Goal: Communication & Community: Answer question/provide support

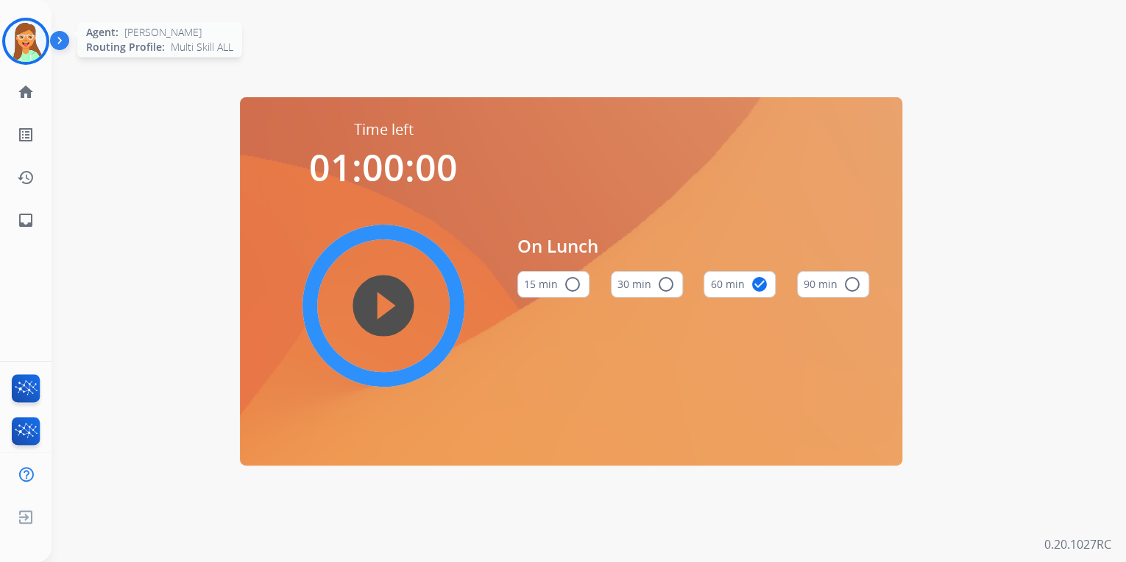
drag, startPoint x: 0, startPoint y: 0, endPoint x: 38, endPoint y: 47, distance: 60.2
click at [28, 47] on img at bounding box center [25, 41] width 41 height 41
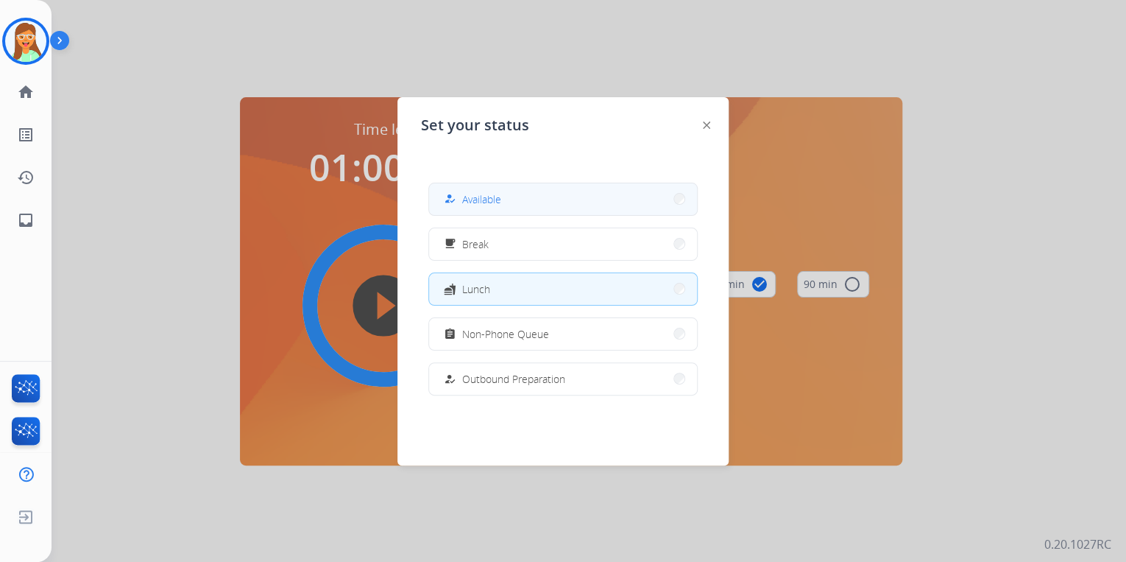
click at [586, 195] on button "how_to_reg Available" at bounding box center [563, 199] width 268 height 32
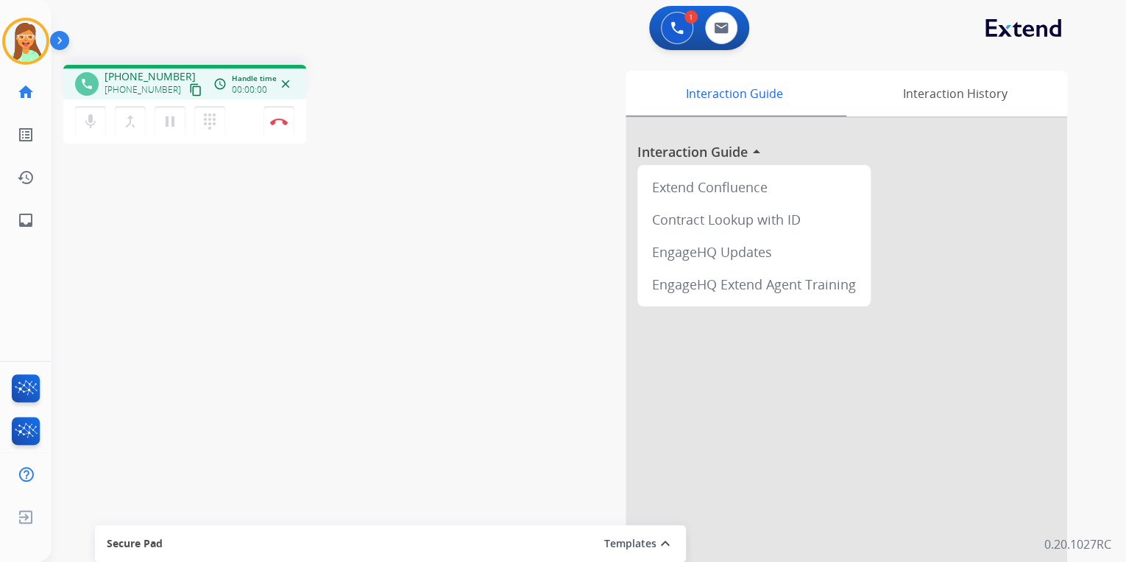
click at [189, 93] on mat-icon "content_copy" at bounding box center [195, 89] width 13 height 13
click at [172, 122] on mat-icon "pause" at bounding box center [170, 122] width 18 height 18
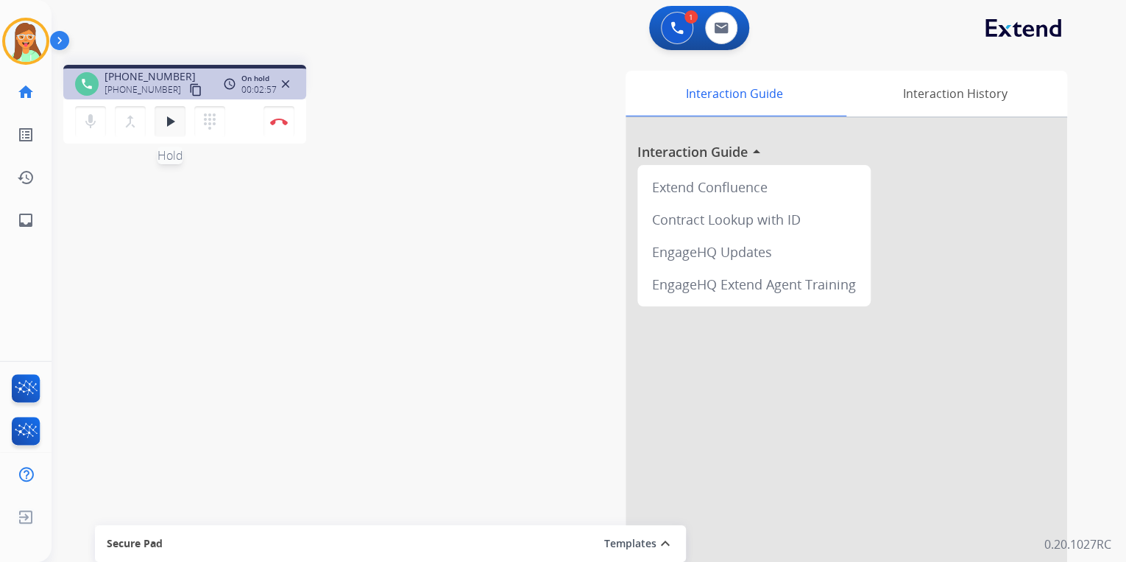
click at [177, 124] on mat-icon "play_arrow" at bounding box center [170, 122] width 18 height 18
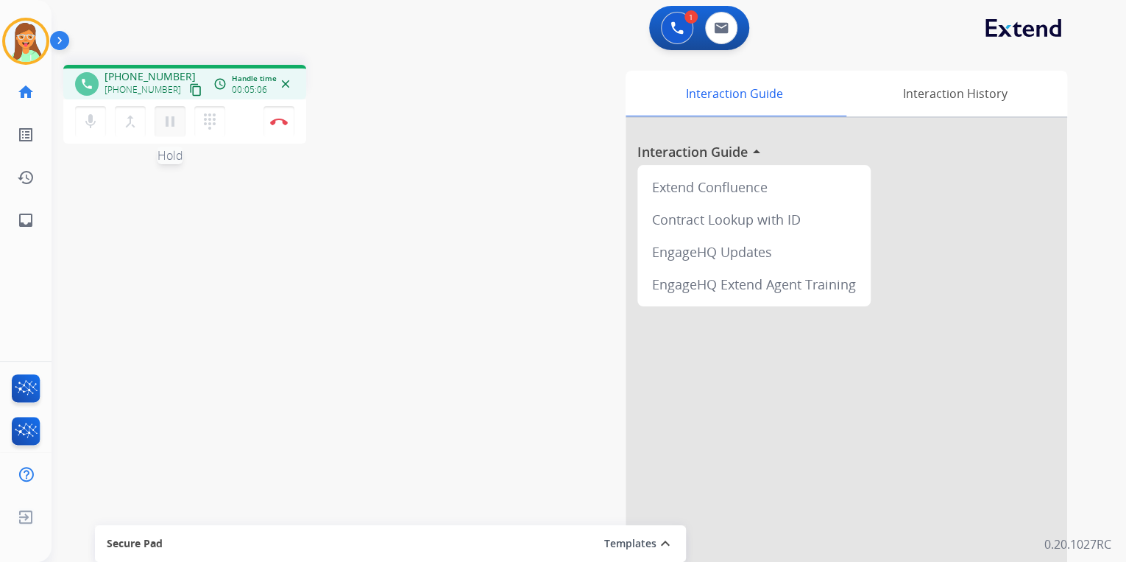
click at [173, 128] on mat-icon "pause" at bounding box center [170, 122] width 18 height 18
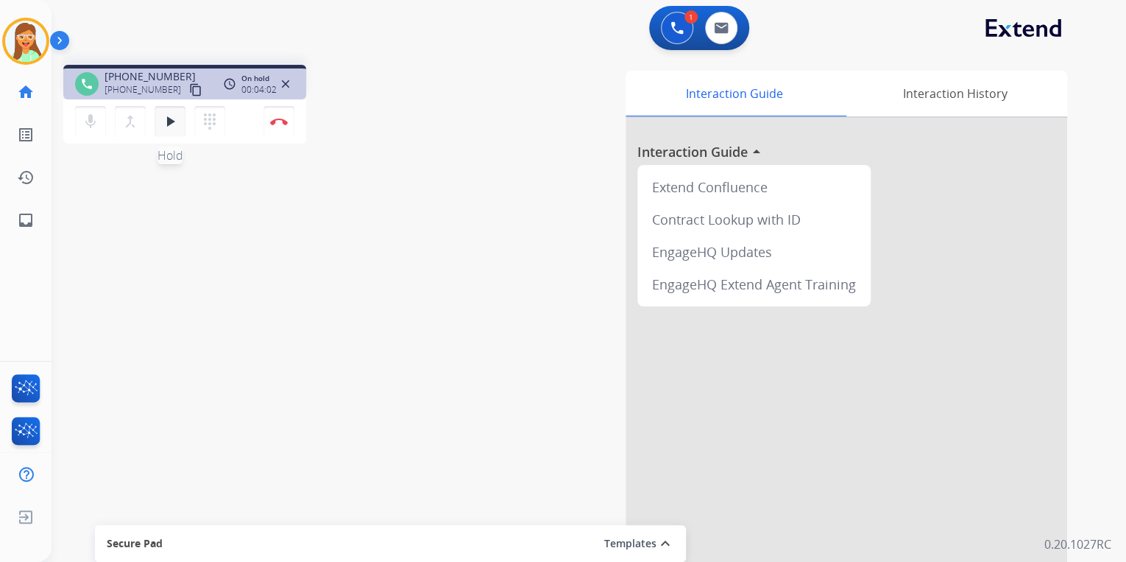
click at [172, 127] on mat-icon "play_arrow" at bounding box center [170, 122] width 18 height 18
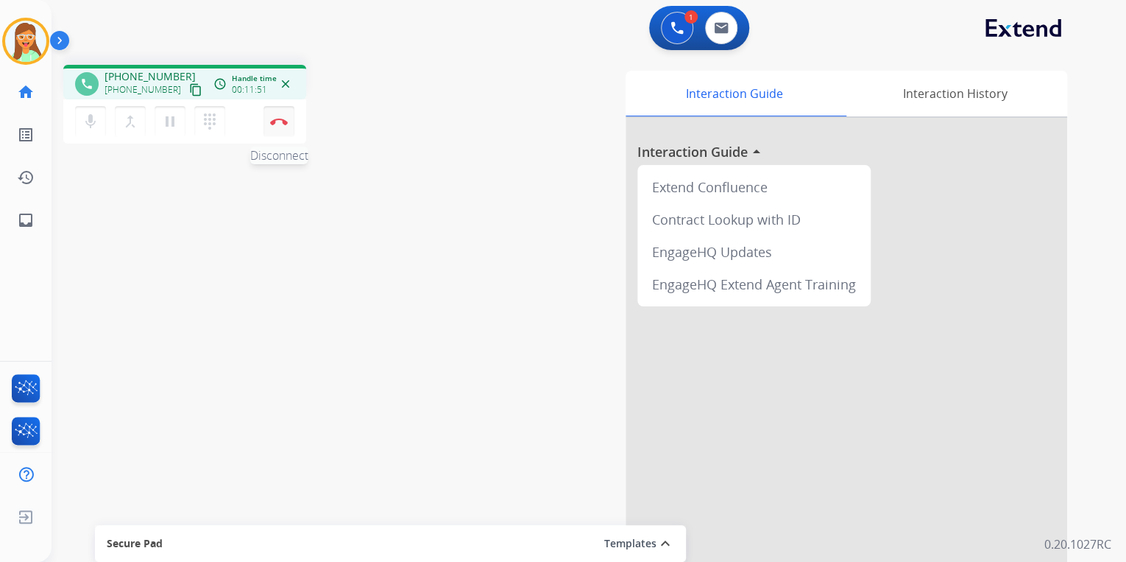
click at [275, 120] on img at bounding box center [279, 121] width 18 height 7
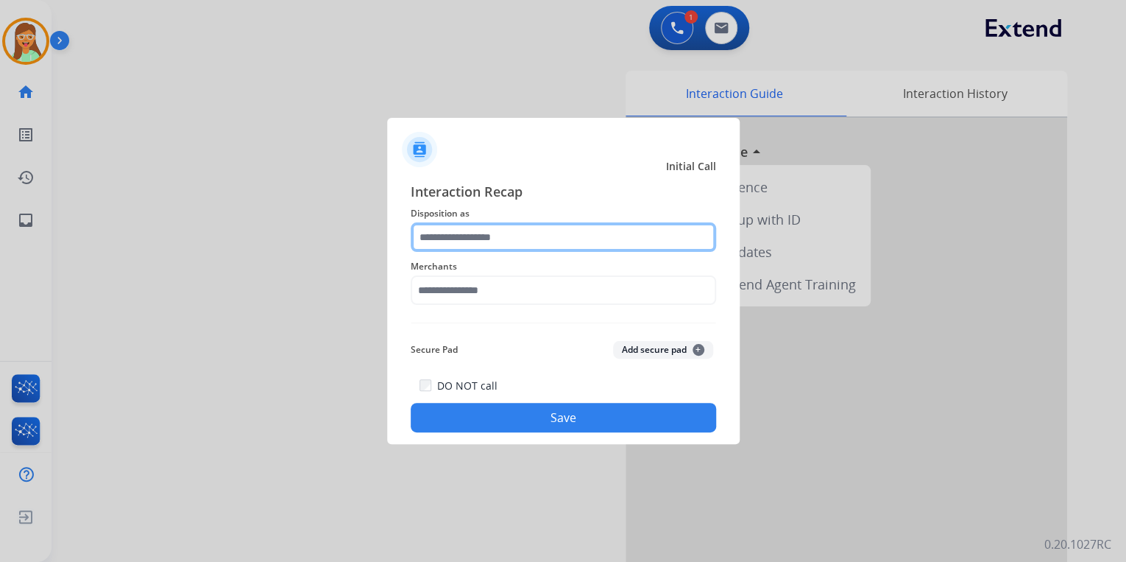
click at [579, 227] on input "text" at bounding box center [563, 236] width 305 height 29
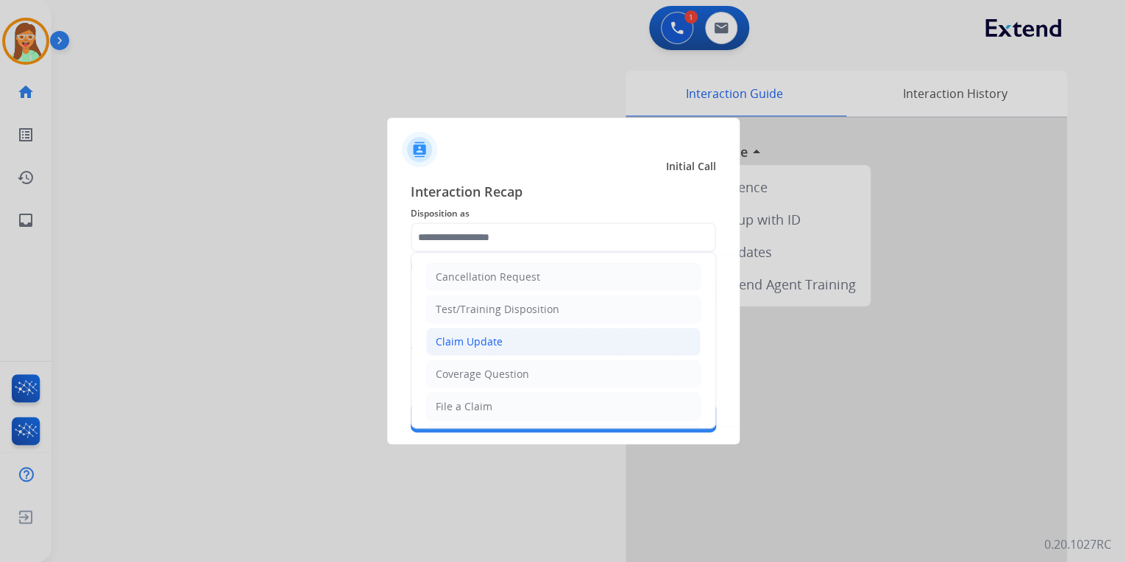
click at [527, 333] on li "Claim Update" at bounding box center [563, 342] width 275 height 28
type input "**********"
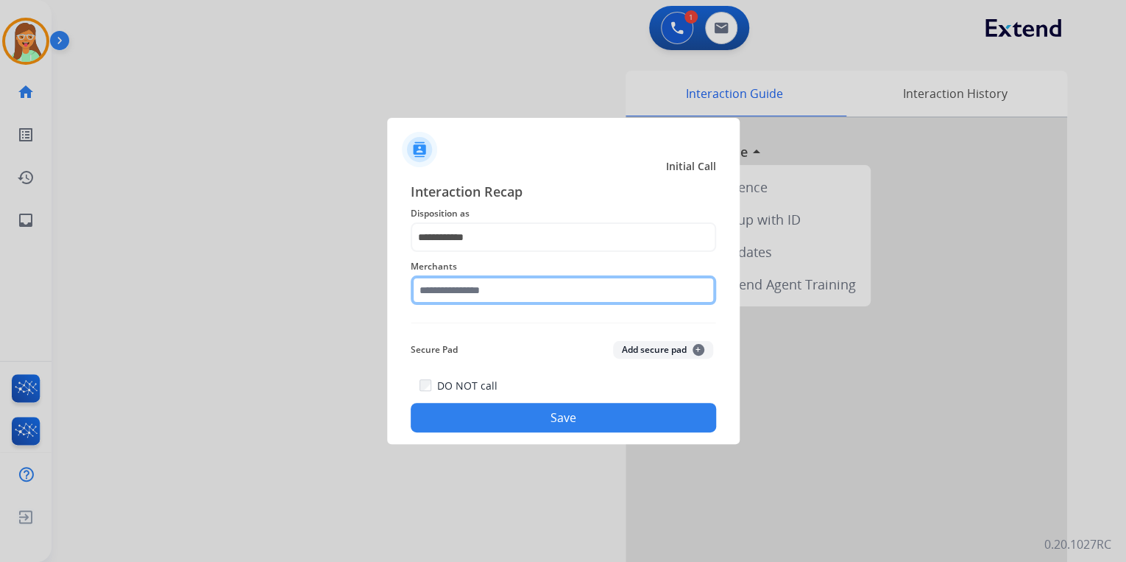
click at [483, 289] on input "text" at bounding box center [563, 289] width 305 height 29
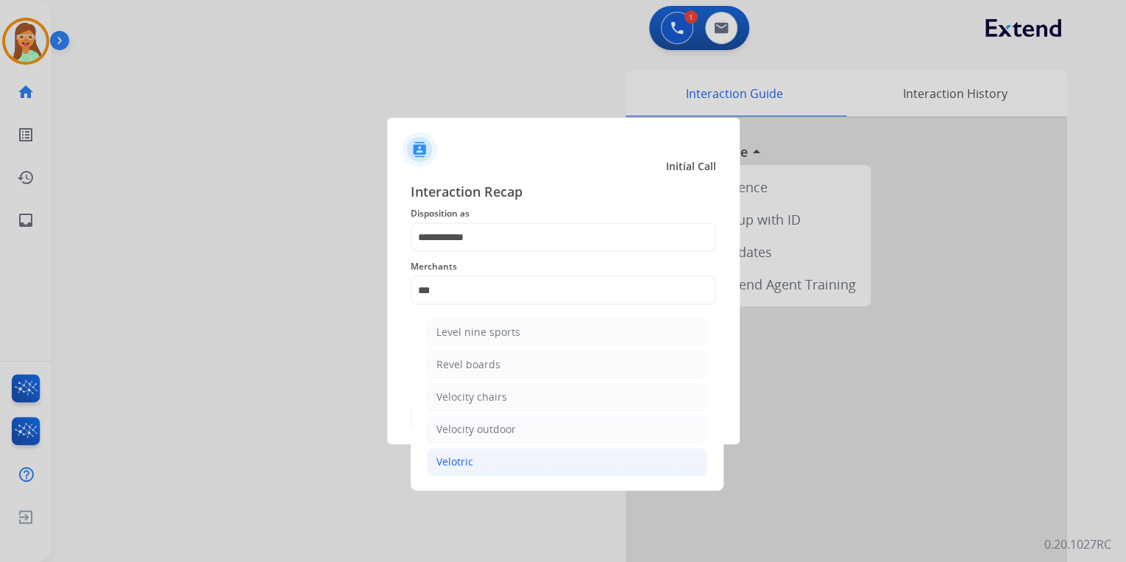
click at [544, 460] on li "Velotric" at bounding box center [567, 462] width 280 height 28
type input "********"
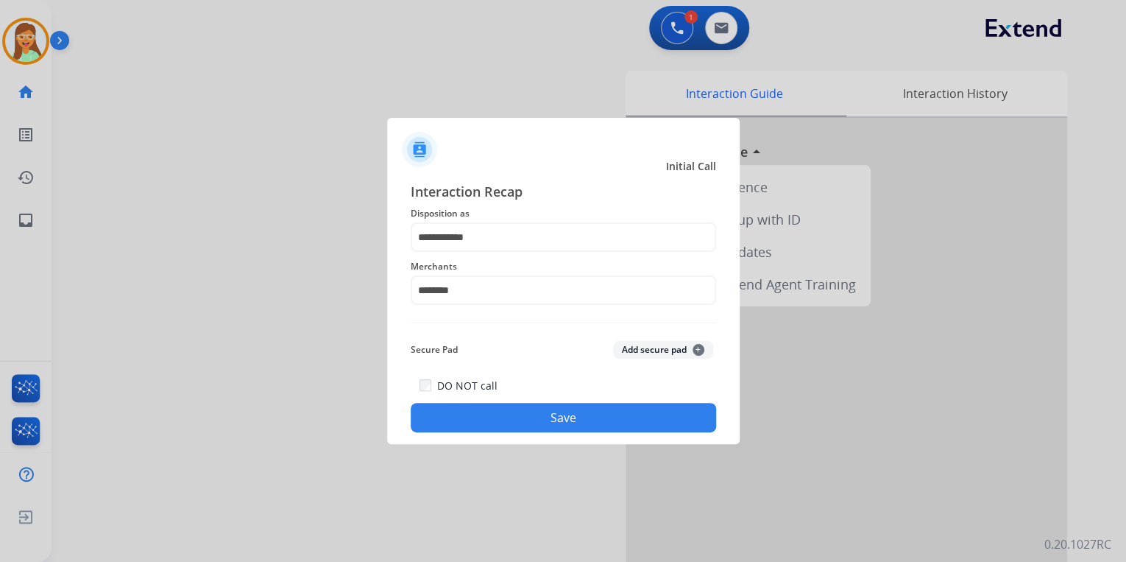
click at [599, 415] on button "Save" at bounding box center [563, 417] width 305 height 29
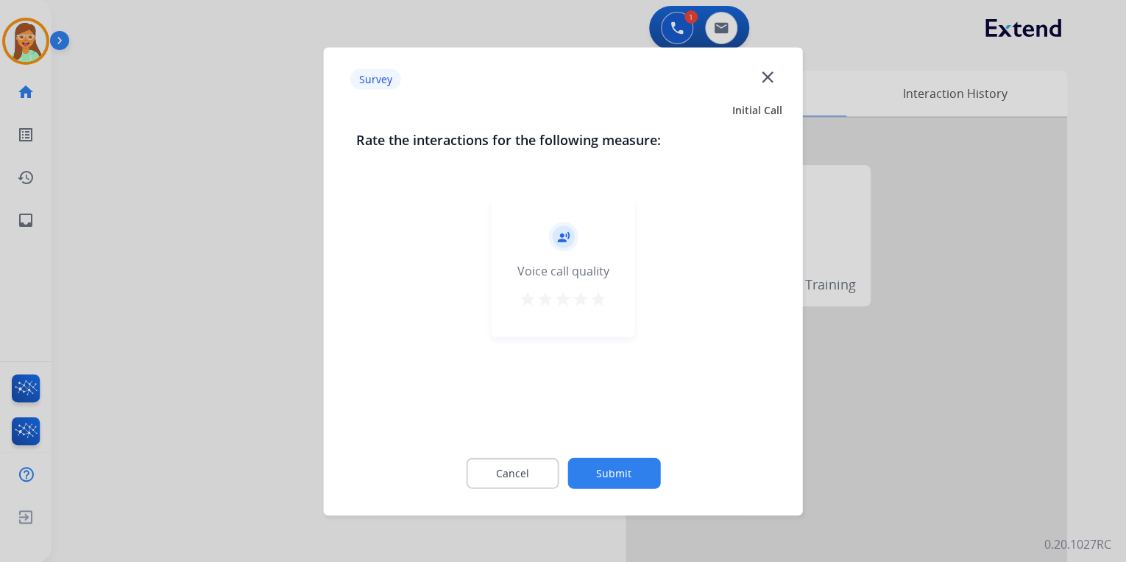
drag, startPoint x: 595, startPoint y: 300, endPoint x: 604, endPoint y: 389, distance: 88.8
click at [595, 302] on mat-icon "star" at bounding box center [599, 298] width 18 height 18
click at [614, 473] on button "Submit" at bounding box center [614, 472] width 93 height 31
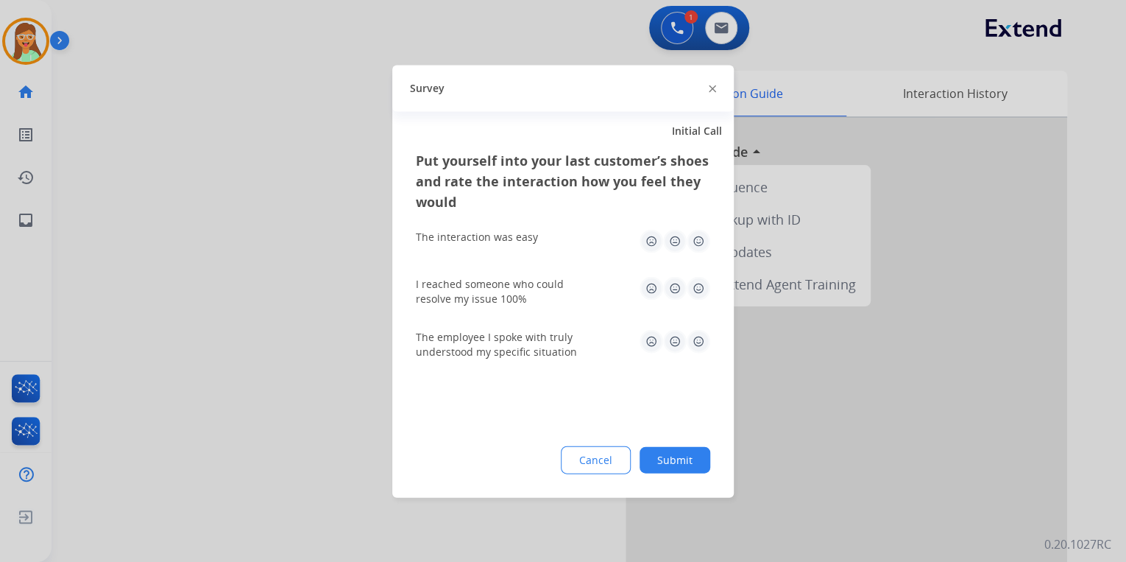
click at [712, 88] on img at bounding box center [712, 88] width 7 height 7
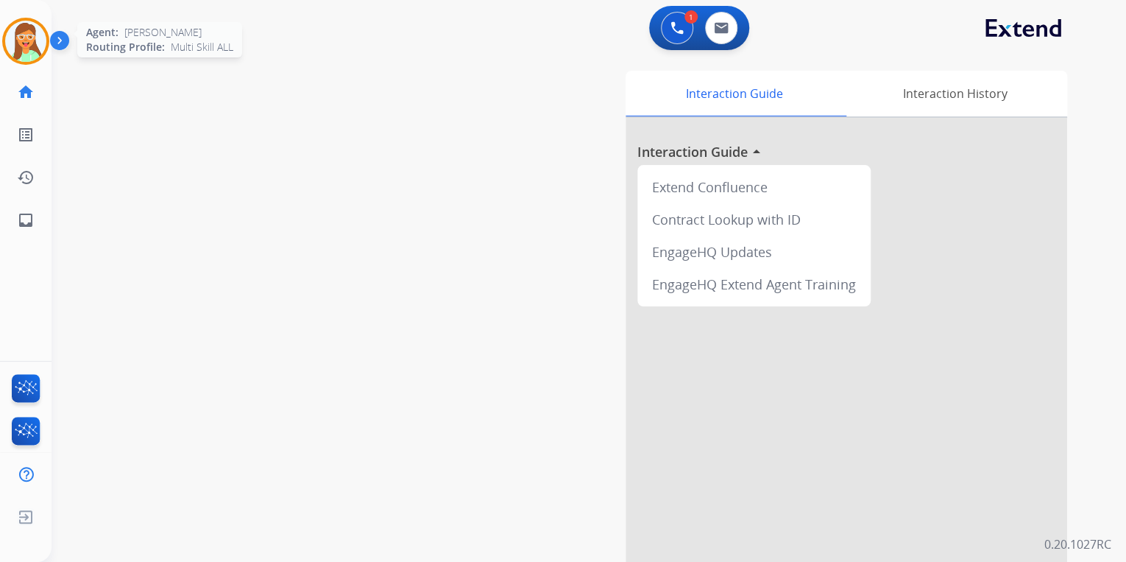
click at [21, 45] on img at bounding box center [25, 41] width 41 height 41
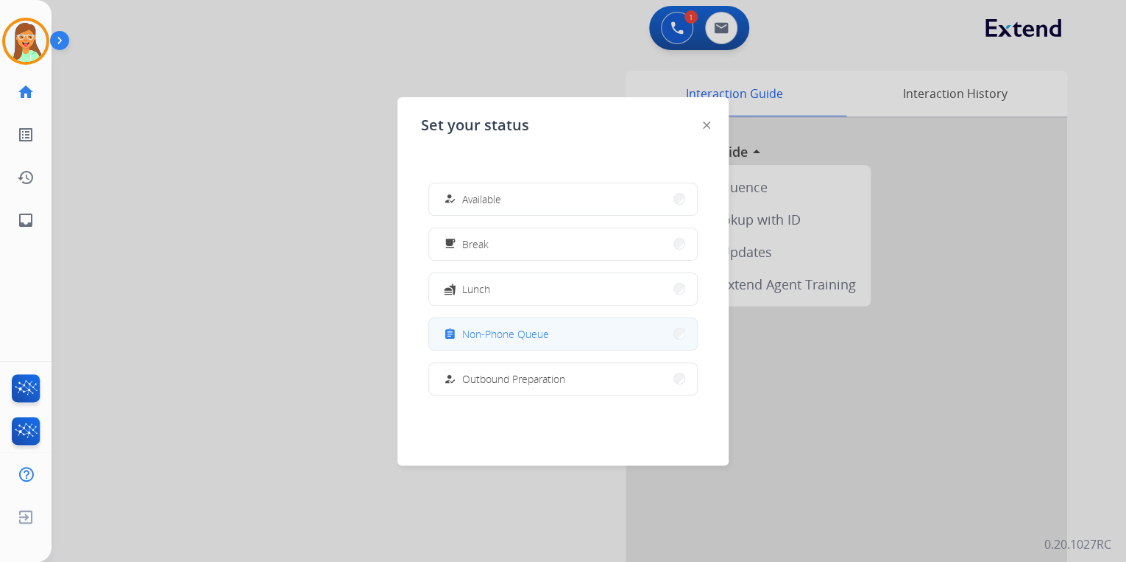
click at [542, 336] on span "Non-Phone Queue" at bounding box center [505, 333] width 87 height 15
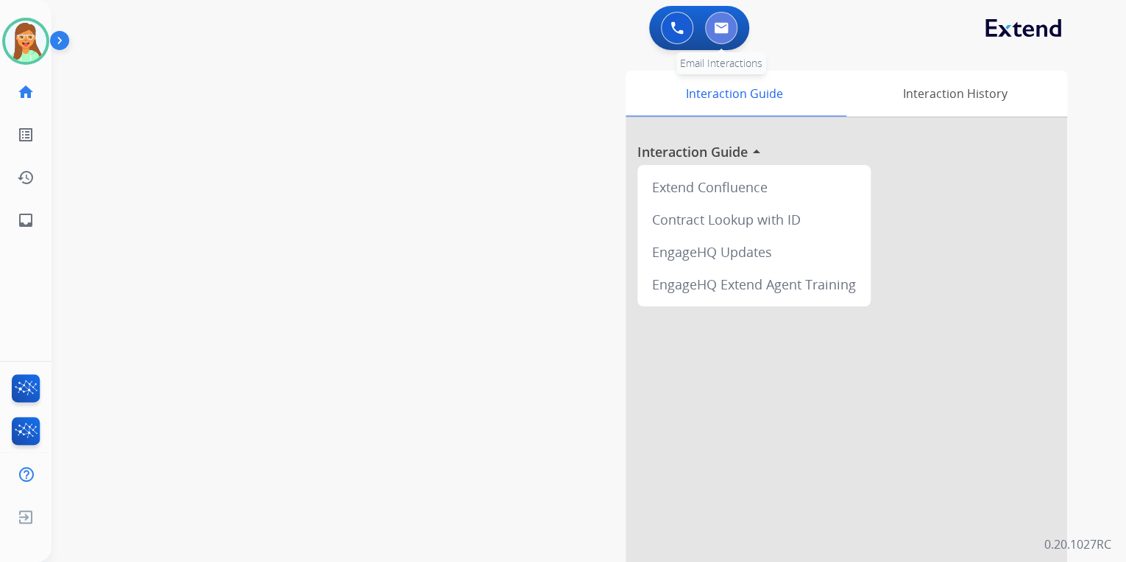
click at [730, 31] on button at bounding box center [721, 28] width 32 height 32
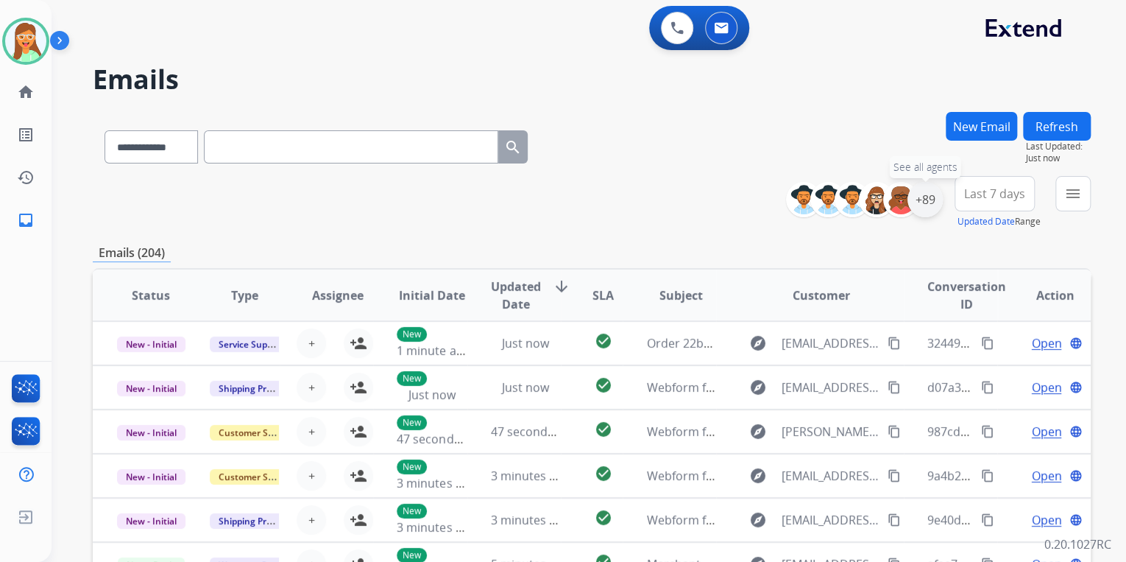
click at [919, 209] on div "+89" at bounding box center [925, 199] width 35 height 35
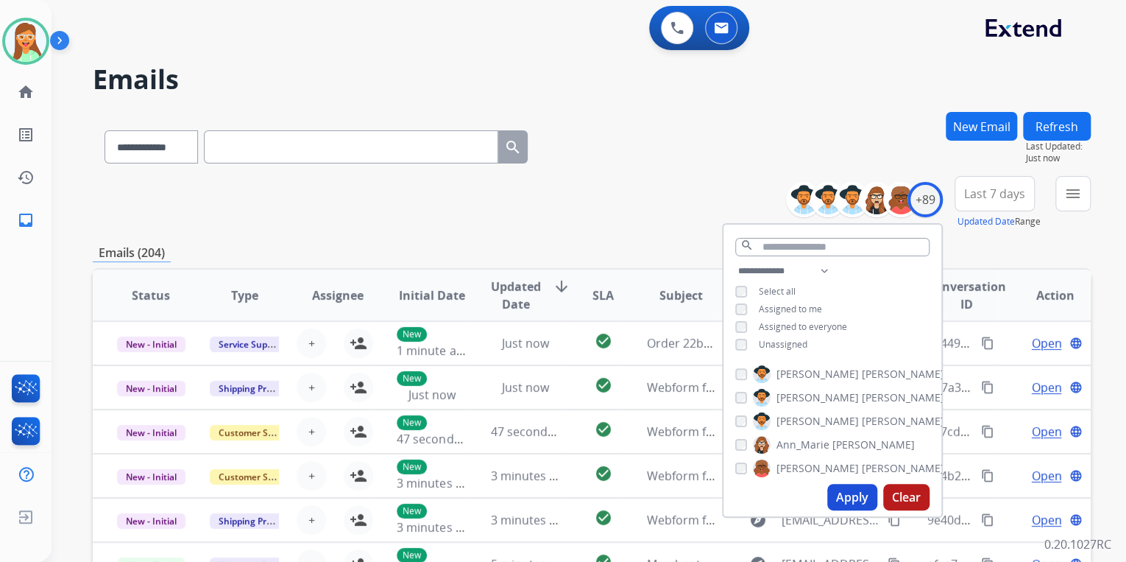
click at [730, 342] on div "**********" at bounding box center [833, 309] width 218 height 94
click at [855, 501] on button "Apply" at bounding box center [852, 497] width 50 height 27
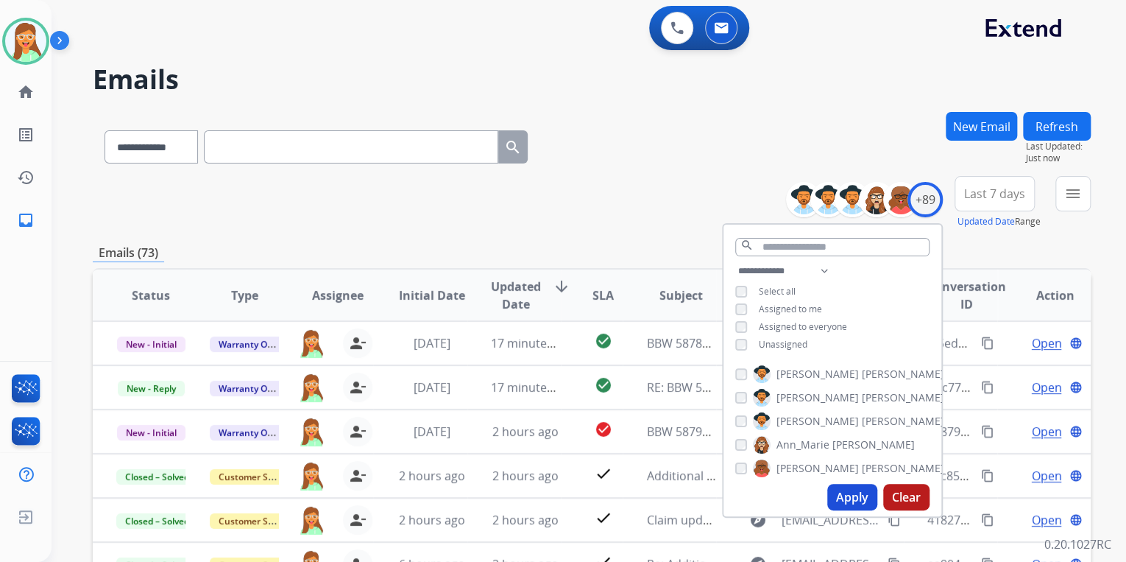
click at [614, 203] on div "**********" at bounding box center [592, 202] width 998 height 53
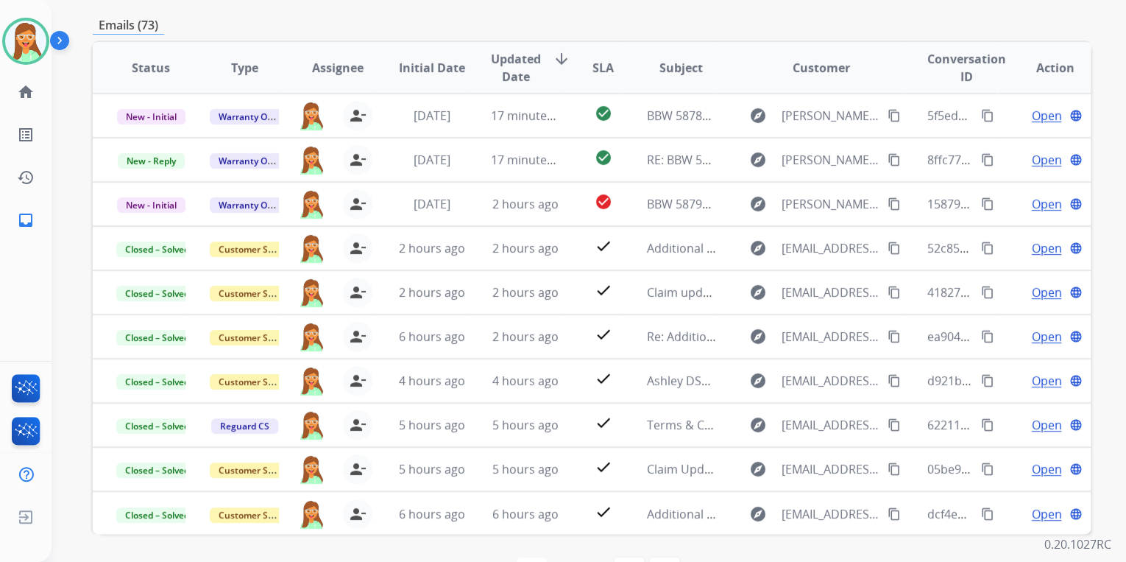
scroll to position [236, 0]
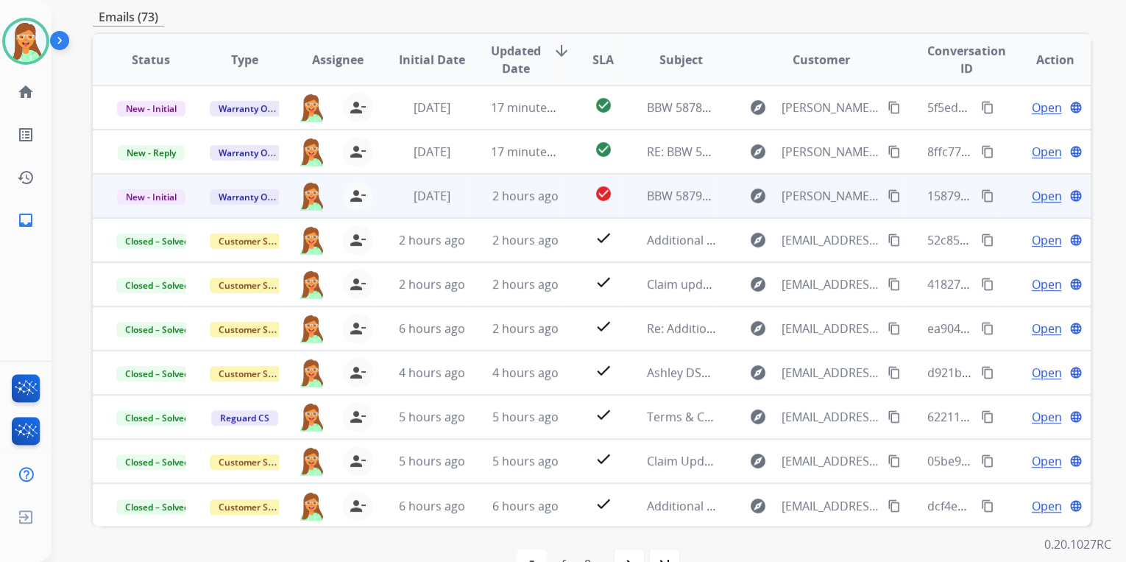
click at [1036, 194] on span "Open" at bounding box center [1046, 196] width 30 height 18
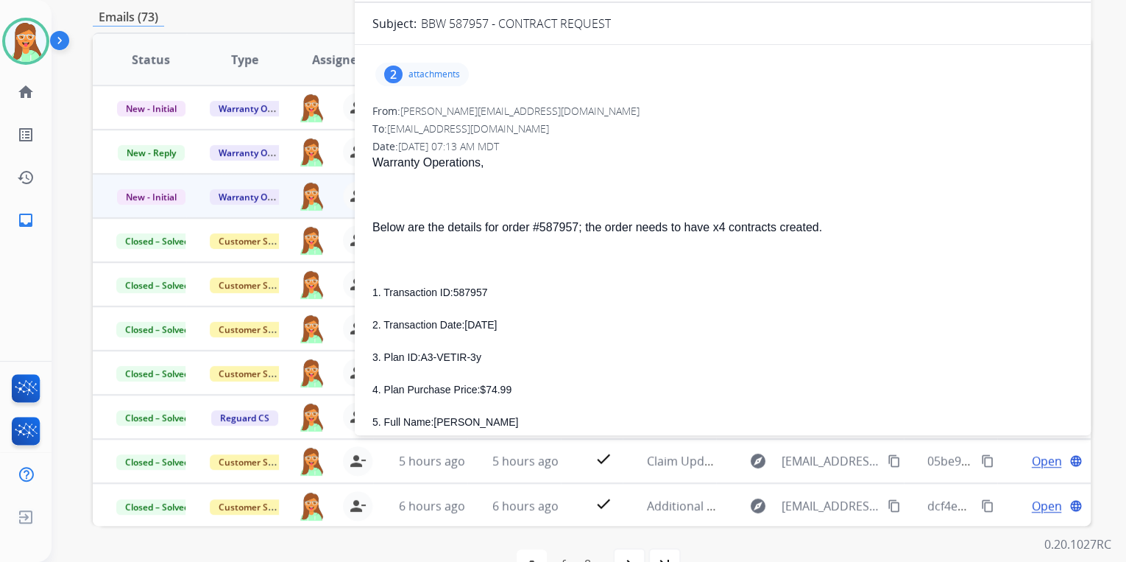
click at [859, 259] on p at bounding box center [722, 260] width 701 height 18
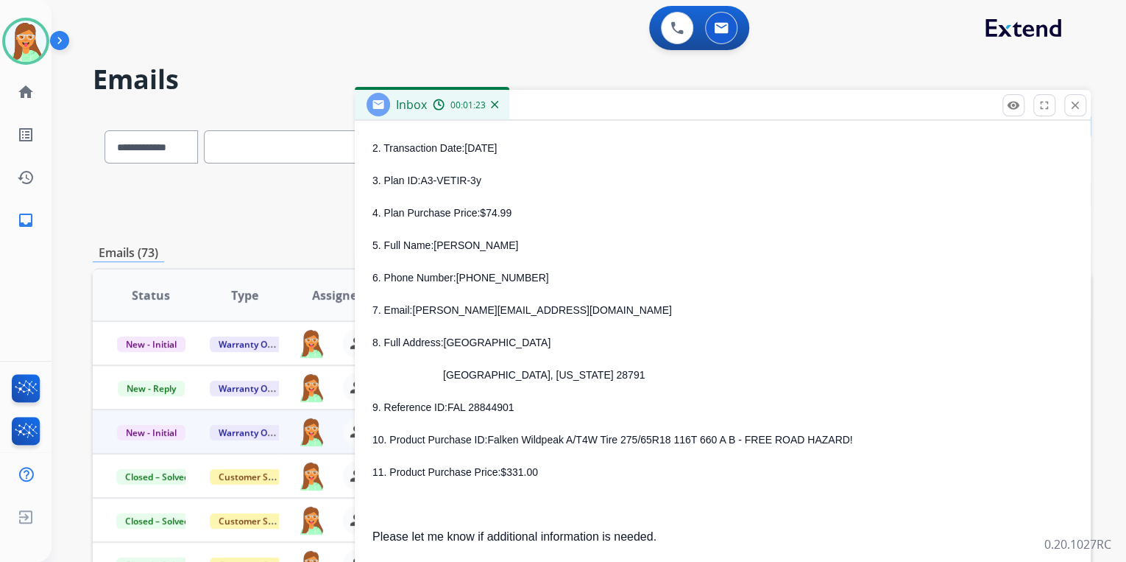
scroll to position [471, 0]
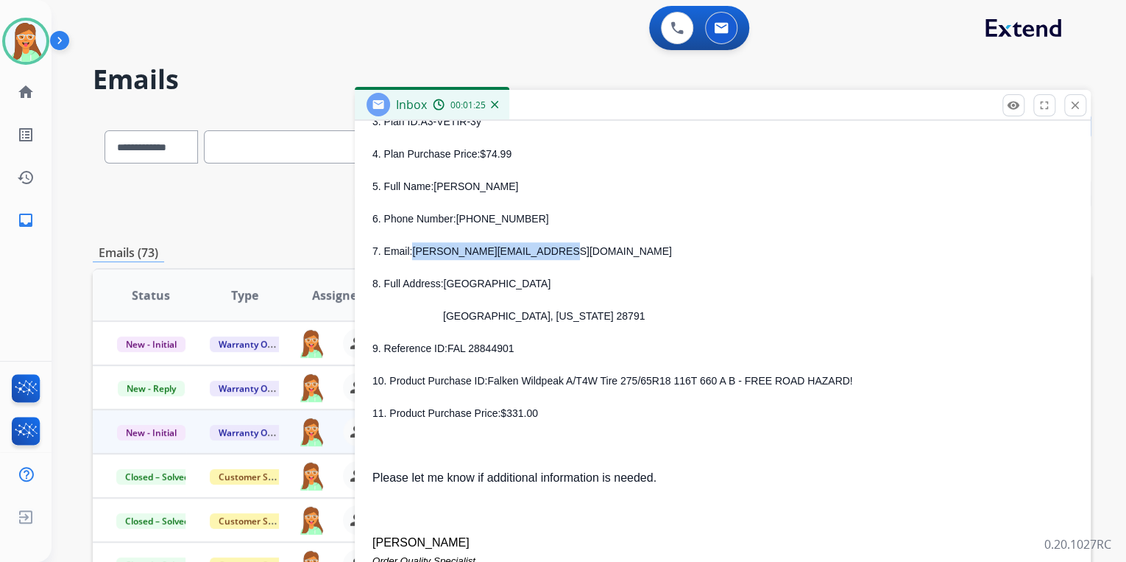
drag, startPoint x: 412, startPoint y: 251, endPoint x: 586, endPoint y: 251, distance: 173.7
click at [586, 251] on p "7. Email: Tommy.sweezy1962@gmail.com" at bounding box center [722, 251] width 701 height 18
copy span "Tommy.sweezy1962@gmail.com"
drag, startPoint x: 459, startPoint y: 221, endPoint x: 529, endPoint y: 221, distance: 69.9
click at [529, 221] on p "6. Phone Number: 828-458-5555" at bounding box center [722, 219] width 701 height 18
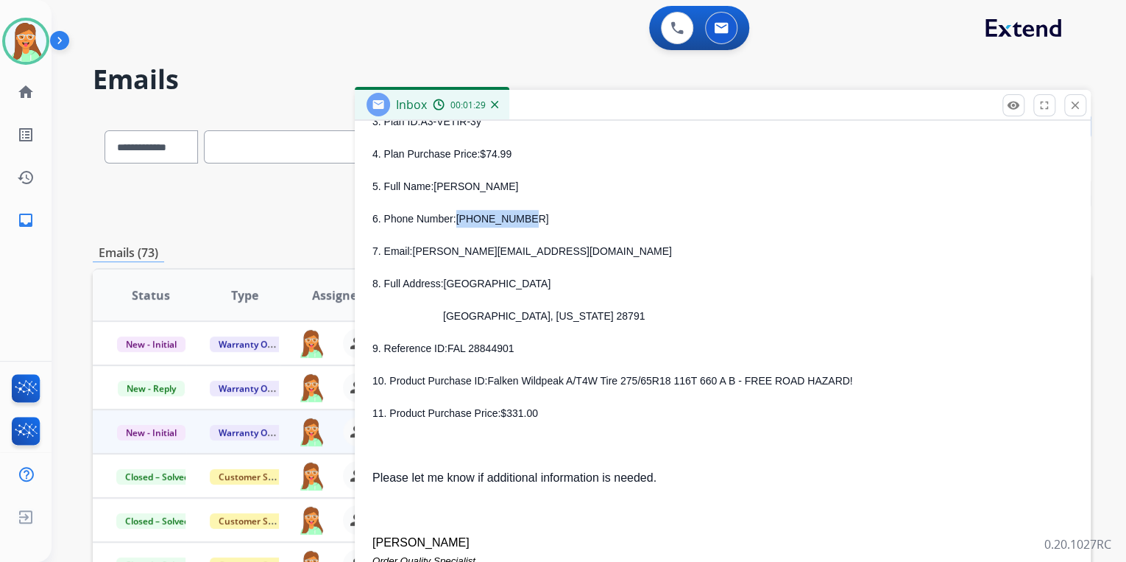
copy span "828-458-5555"
drag, startPoint x: 436, startPoint y: 188, endPoint x: 518, endPoint y: 188, distance: 82.5
click at [518, 188] on p "5. Full Name: THOMAS SWEEZY" at bounding box center [722, 186] width 701 height 18
copy span "THOMAS SWEEZY"
drag, startPoint x: 441, startPoint y: 286, endPoint x: 539, endPoint y: 280, distance: 98.0
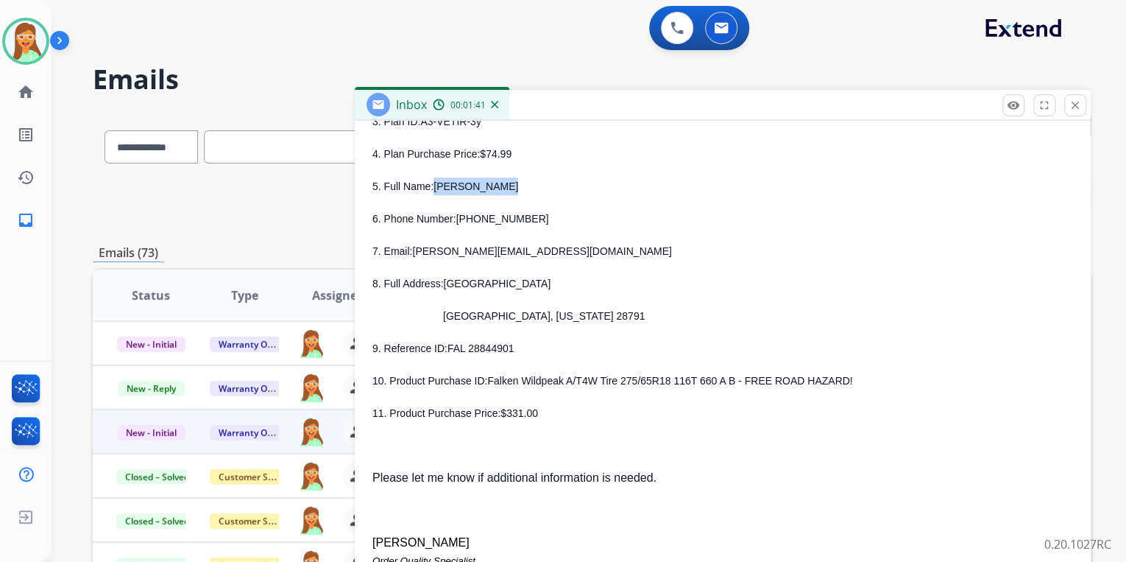
click at [539, 280] on p "8. Full Address: 278 LAUREL PARK PL" at bounding box center [722, 284] width 701 height 18
copy p "278 LAUREL PARK PL"
drag, startPoint x: 446, startPoint y: 316, endPoint x: 528, endPoint y: 320, distance: 81.8
click at [528, 320] on span "HENDERSONVILLE, North Carolina 28791" at bounding box center [544, 316] width 202 height 12
copy span "HENDERSONVILLE"
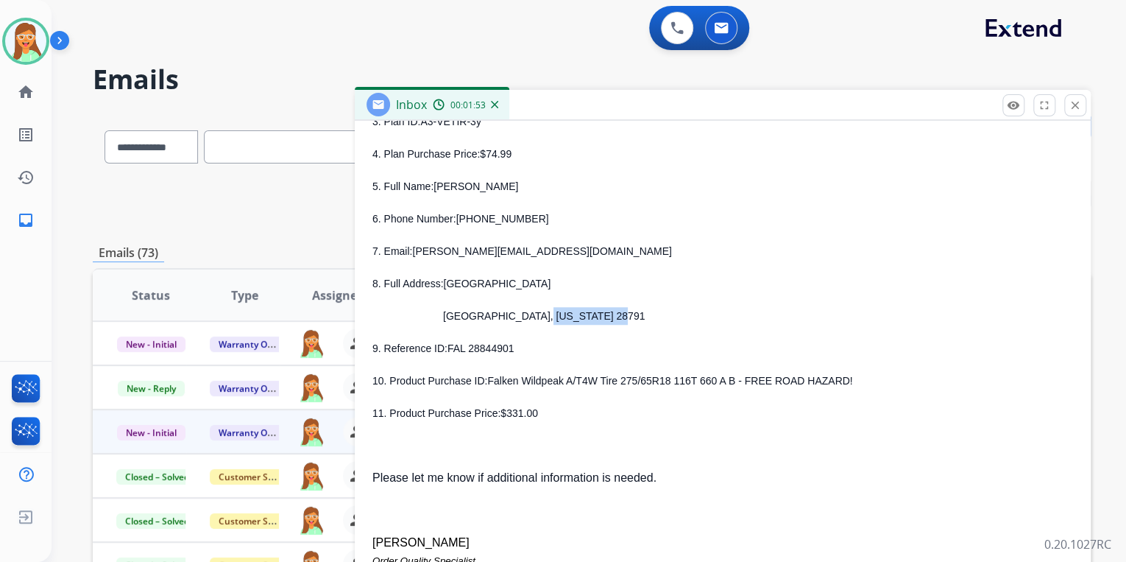
drag, startPoint x: 534, startPoint y: 319, endPoint x: 596, endPoint y: 322, distance: 61.9
click at [596, 322] on p "HENDERSONVILLE, North Carolina 28791" at bounding box center [740, 316] width 665 height 18
copy span "North Carolina"
drag, startPoint x: 602, startPoint y: 317, endPoint x: 633, endPoint y: 314, distance: 31.1
click at [633, 314] on p "HENDERSONVILLE, North Carolina 28791" at bounding box center [740, 316] width 665 height 18
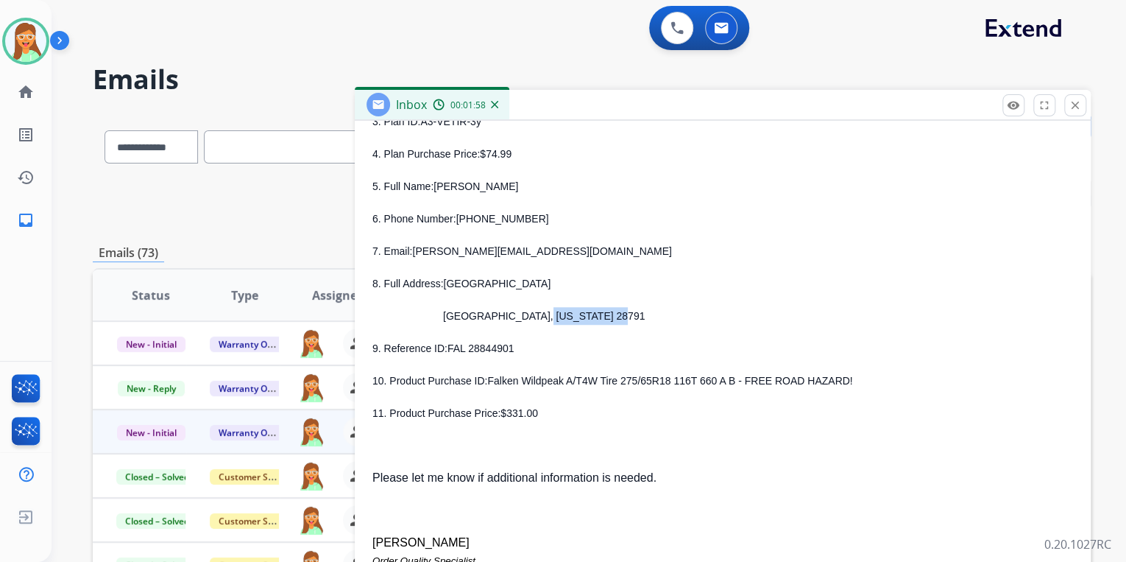
copy span "28791"
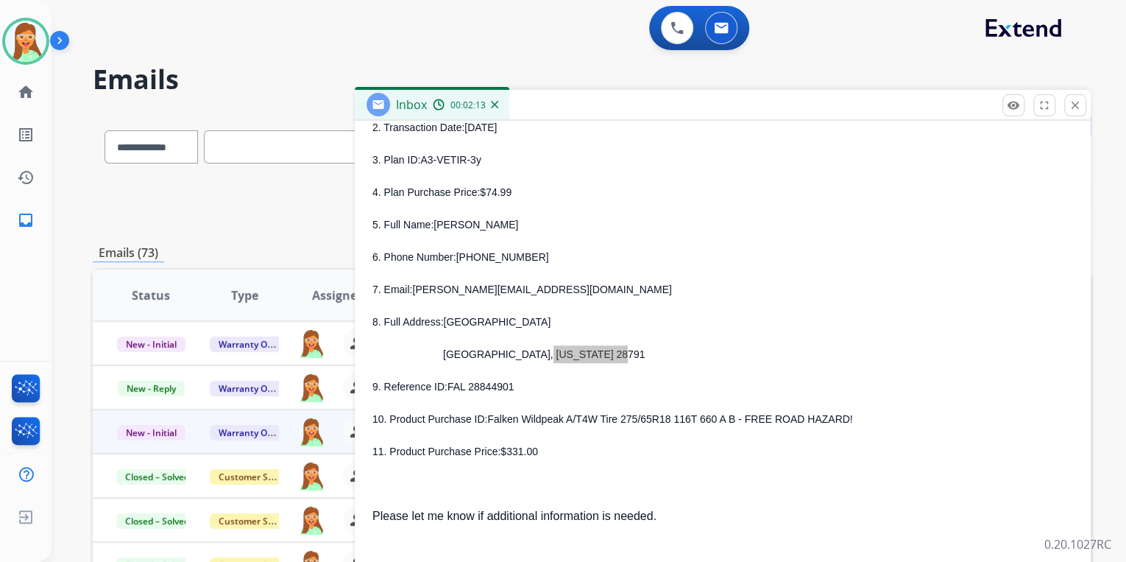
scroll to position [412, 0]
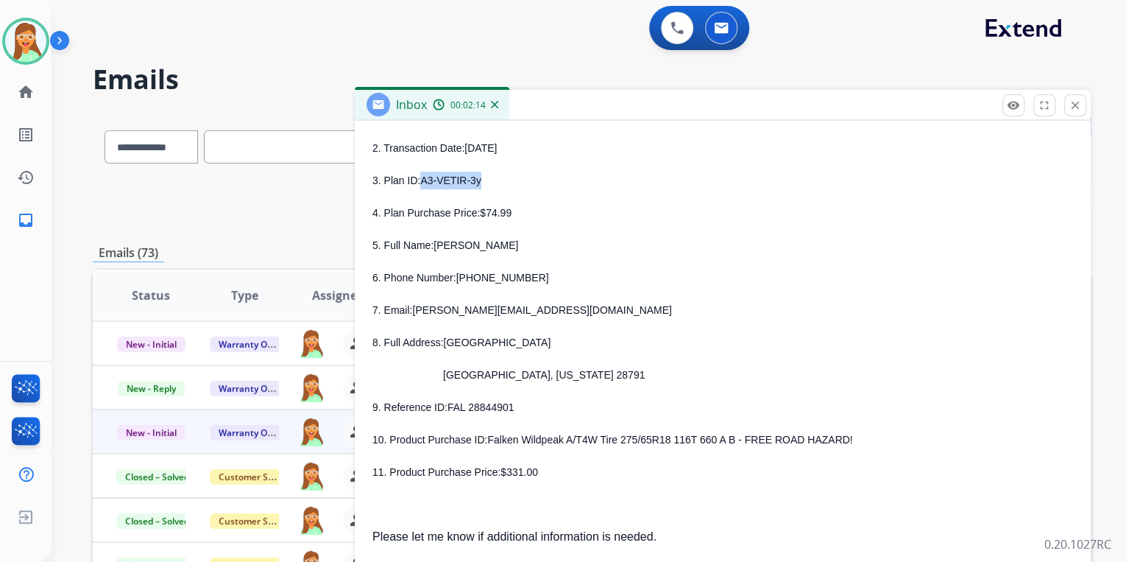
drag, startPoint x: 420, startPoint y: 182, endPoint x: 473, endPoint y: 180, distance: 53.0
click at [473, 180] on span "A3-VETIR-3y" at bounding box center [450, 180] width 60 height 12
copy span "A3-VETIR-3y"
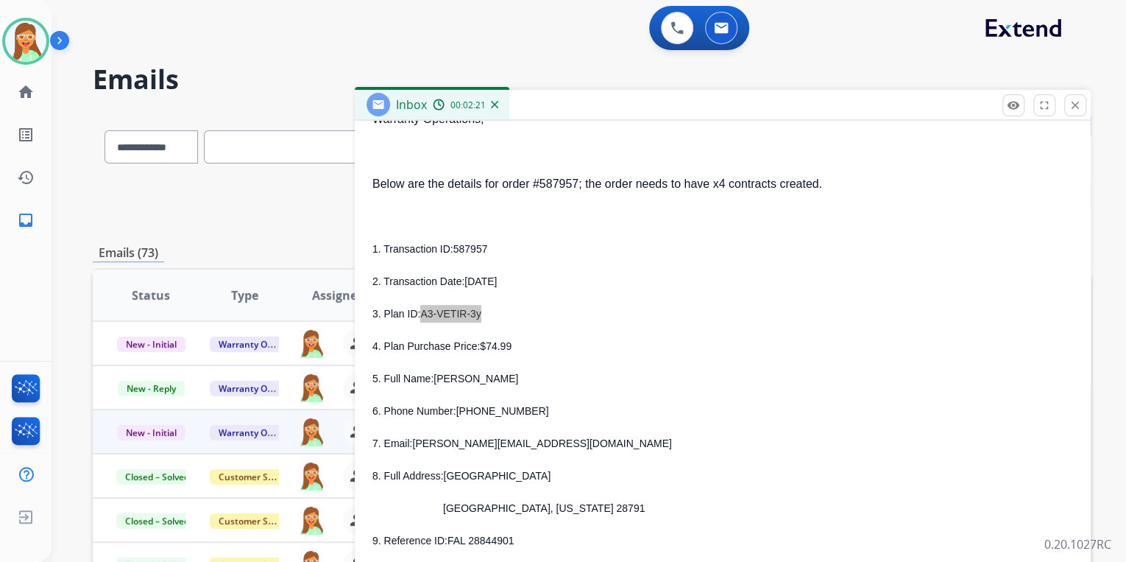
scroll to position [353, 0]
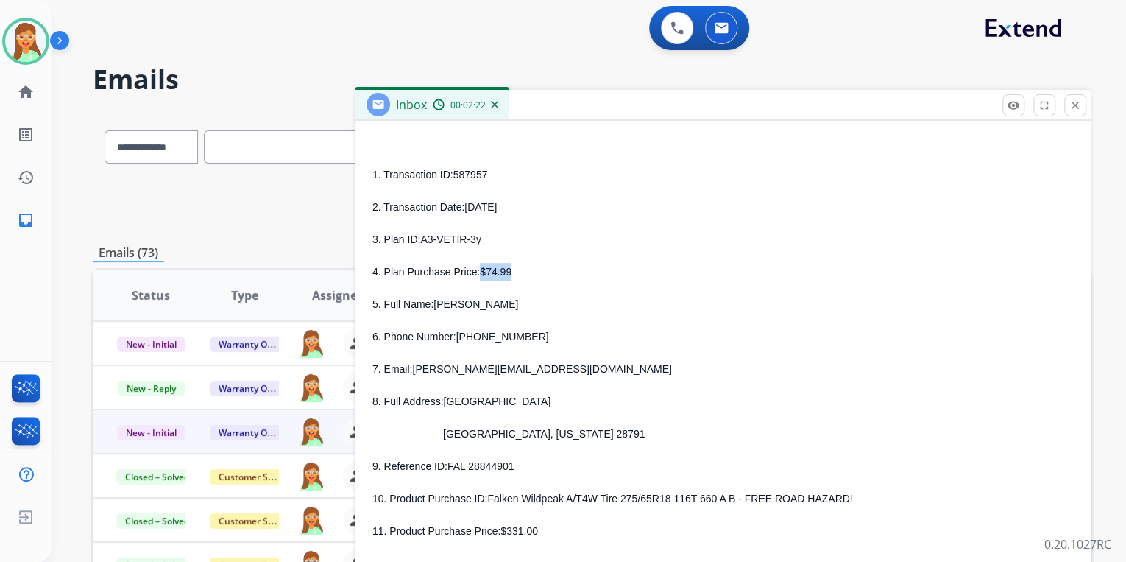
drag, startPoint x: 512, startPoint y: 276, endPoint x: 475, endPoint y: 276, distance: 37.5
click at [475, 276] on p "4. Plan Purchase Price: $74.99" at bounding box center [722, 272] width 701 height 18
copy span "$74.99"
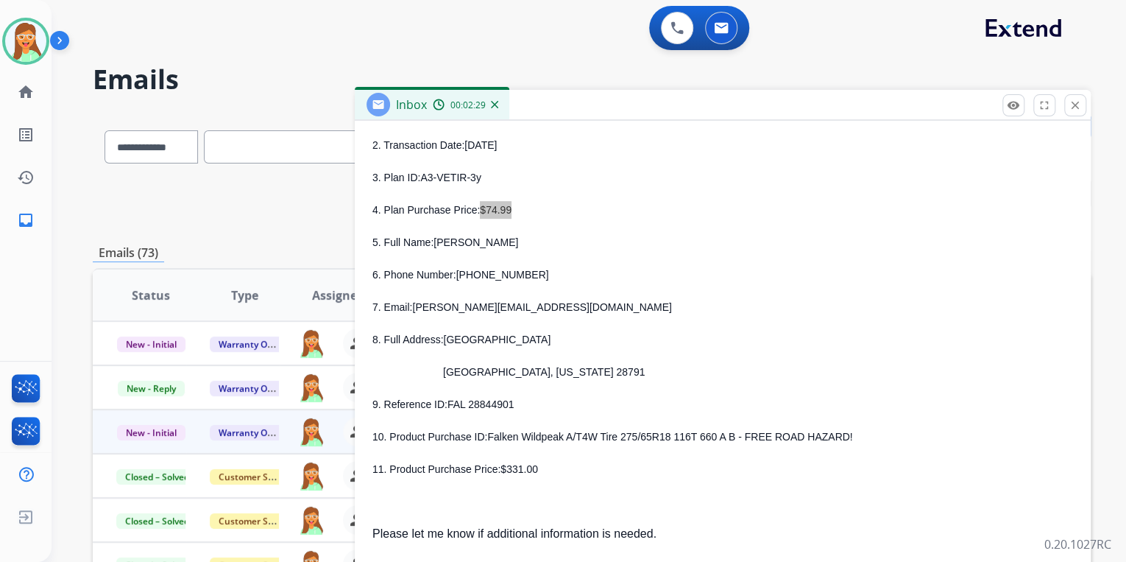
scroll to position [530, 0]
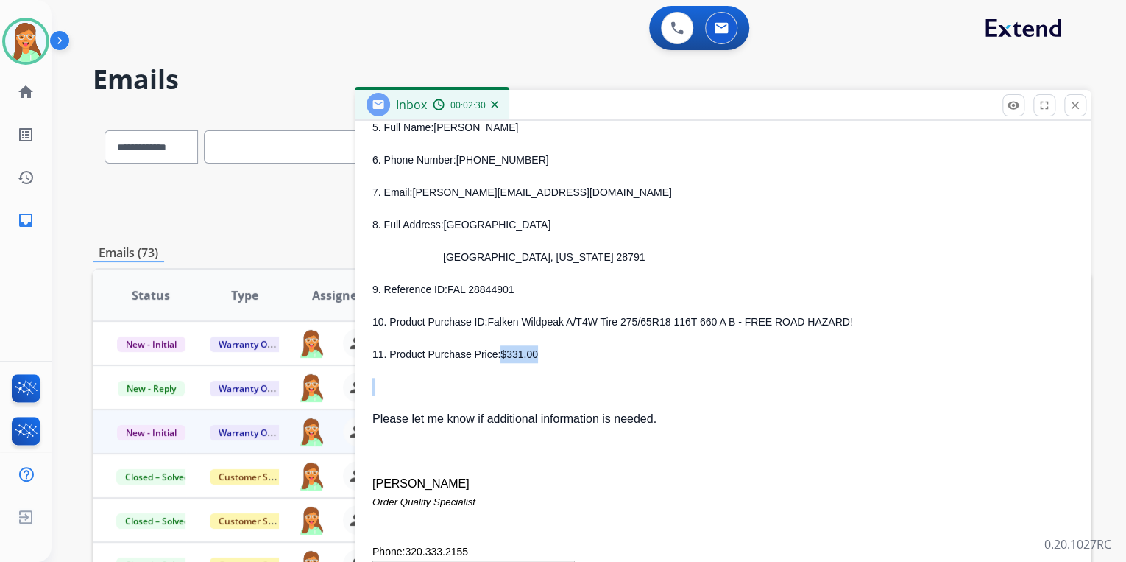
drag, startPoint x: 498, startPoint y: 357, endPoint x: 549, endPoint y: 364, distance: 52.0
click at [549, 364] on div "Warranty Operations, Below are the details for order #587957; the order needs t…" at bounding box center [722, 127] width 701 height 536
drag, startPoint x: 497, startPoint y: 356, endPoint x: 531, endPoint y: 356, distance: 33.9
click at [531, 356] on p "11. Product Purchase Price: $331.00" at bounding box center [722, 354] width 701 height 18
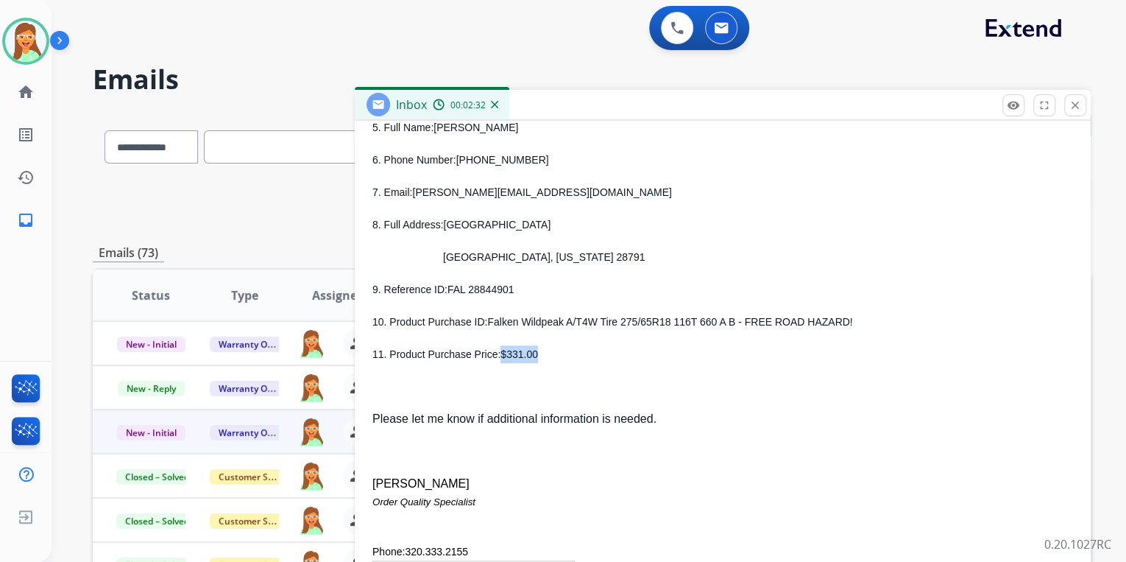
copy span "$331.00"
drag, startPoint x: 487, startPoint y: 322, endPoint x: 822, endPoint y: 321, distance: 334.9
click at [822, 321] on p "10. Product Purchase ID: Falken Wildpeak A/T4W Tire 275/65R18 116T 660 A B - FR…" at bounding box center [722, 322] width 701 height 18
drag, startPoint x: 445, startPoint y: 290, endPoint x: 506, endPoint y: 289, distance: 61.1
click at [506, 290] on p "9. Reference ID: FAL 28844901" at bounding box center [722, 289] width 701 height 18
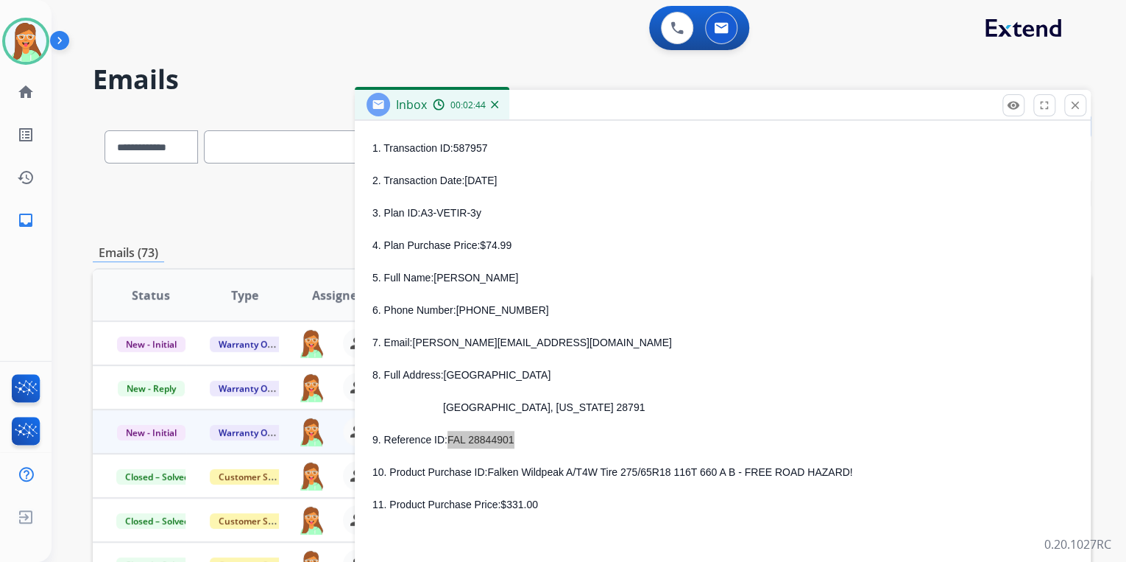
scroll to position [294, 0]
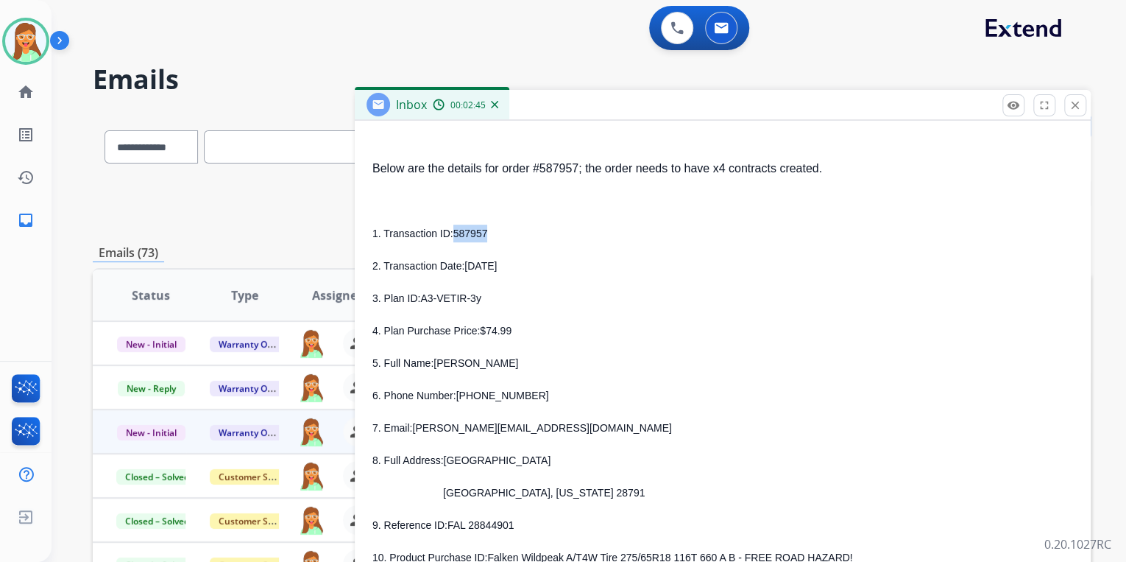
drag, startPoint x: 453, startPoint y: 234, endPoint x: 492, endPoint y: 238, distance: 38.5
click at [492, 238] on p "1. Transaction ID: 587957" at bounding box center [722, 234] width 701 height 18
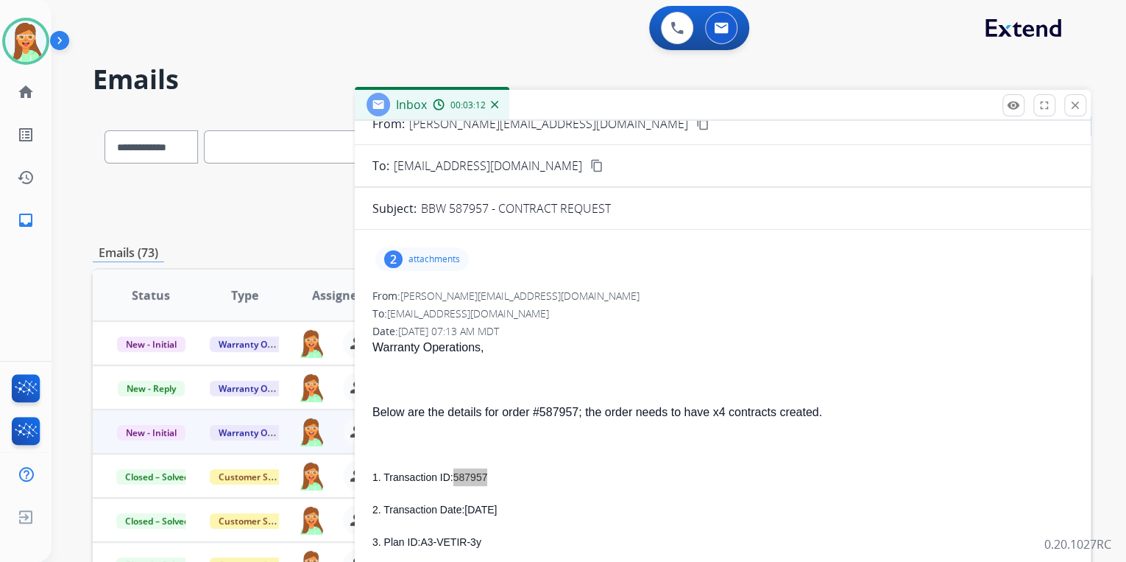
scroll to position [0, 0]
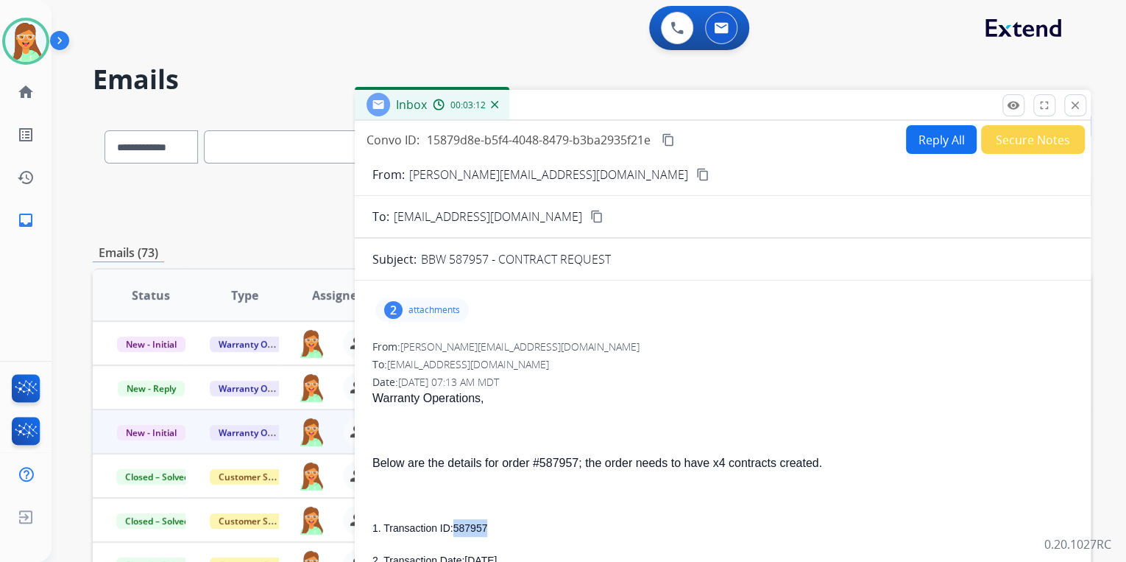
click at [928, 146] on button "Reply All" at bounding box center [941, 139] width 71 height 29
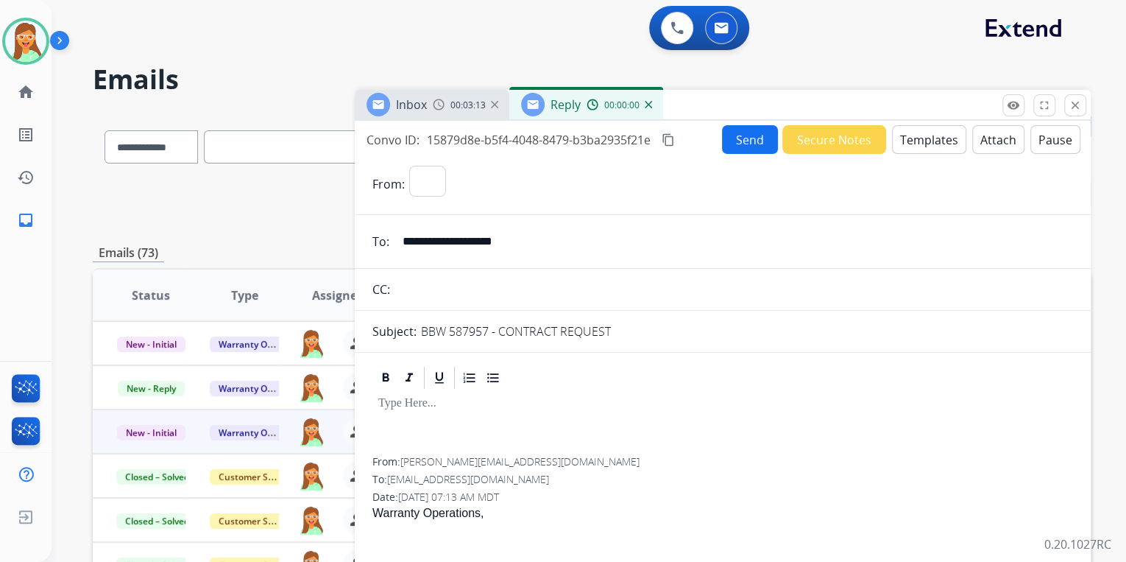
select select "**********"
click at [927, 146] on button "Templates" at bounding box center [929, 139] width 74 height 29
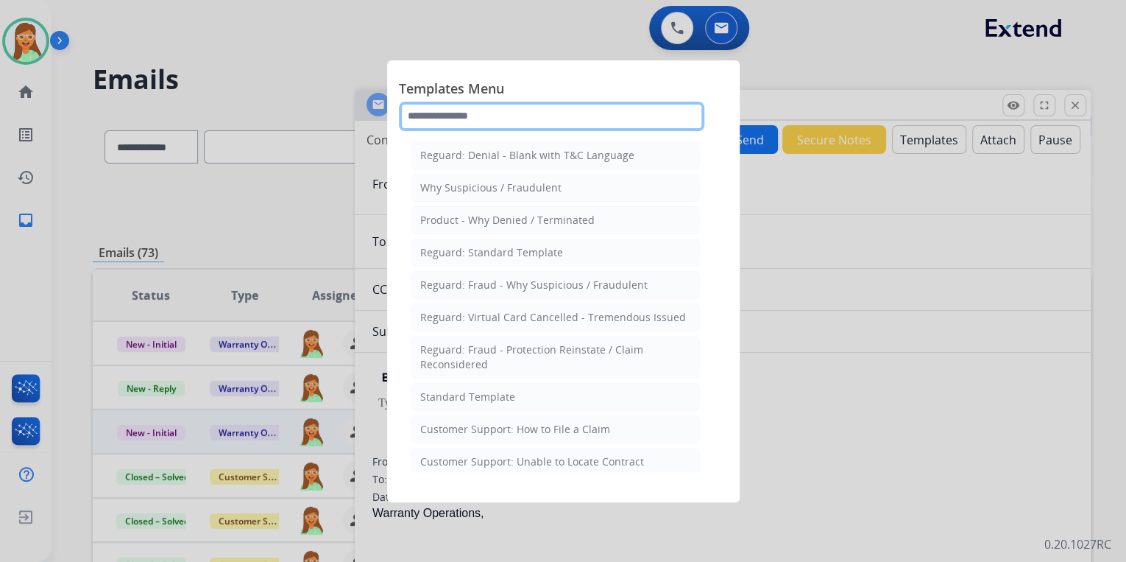
click at [560, 114] on input "text" at bounding box center [551, 116] width 305 height 29
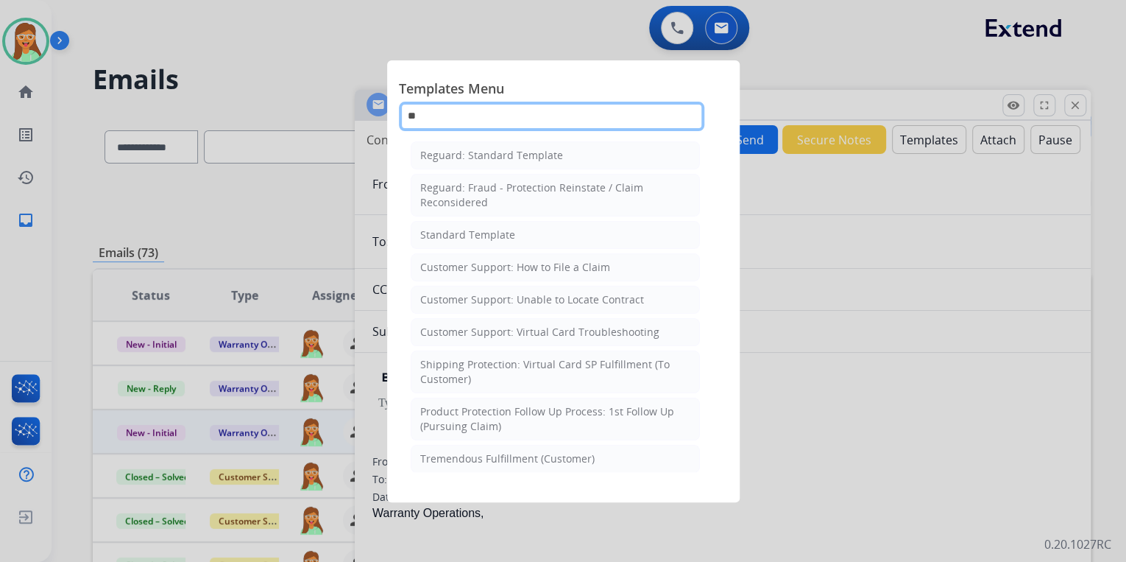
type input "***"
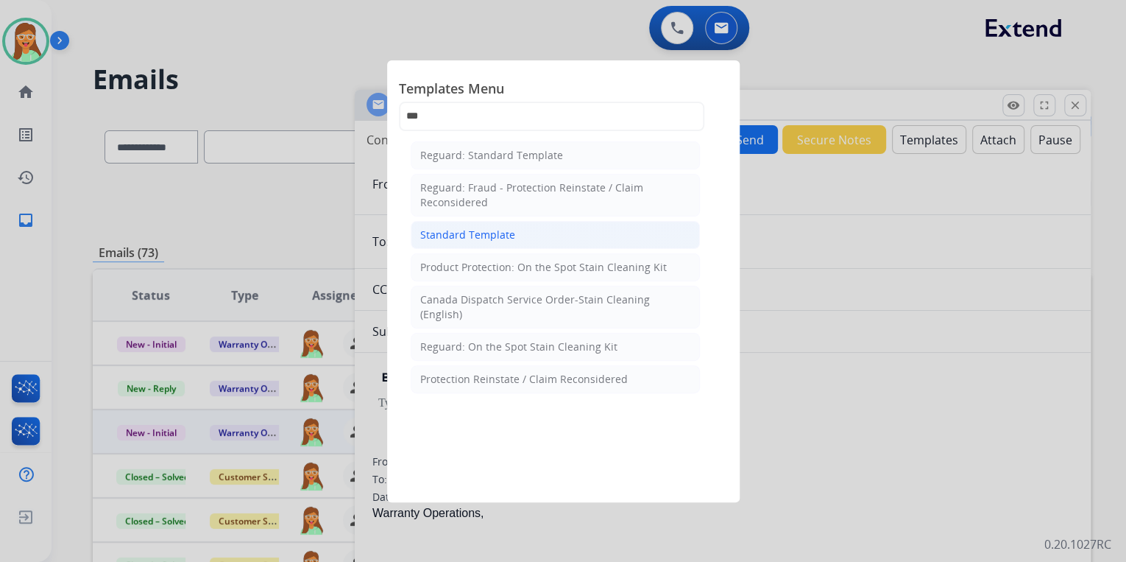
click at [506, 236] on div "Standard Template" at bounding box center [467, 234] width 95 height 15
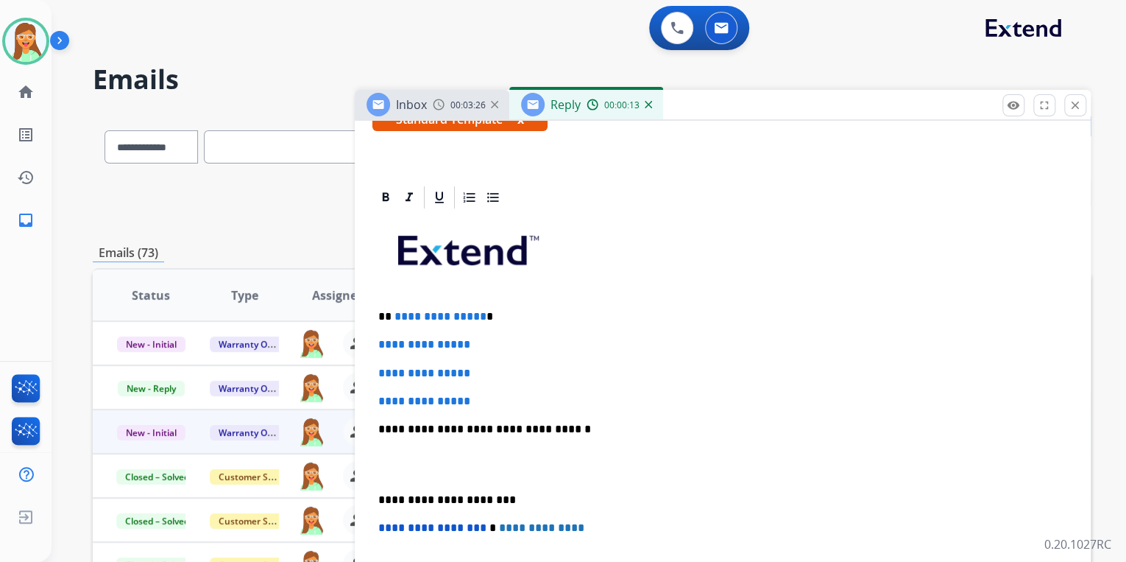
scroll to position [294, 0]
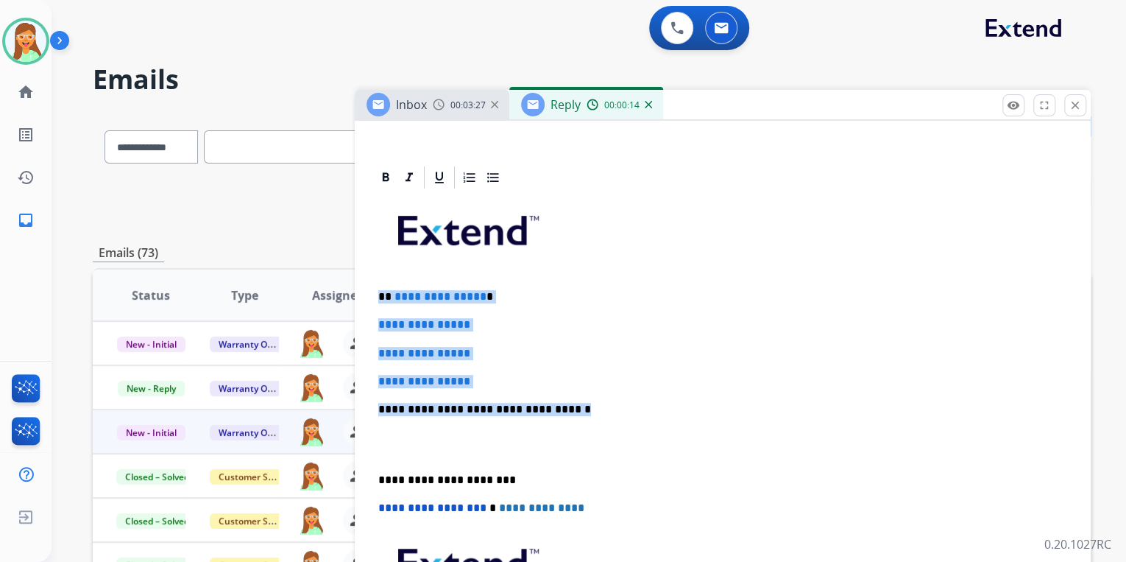
drag, startPoint x: 552, startPoint y: 403, endPoint x: 378, endPoint y: 282, distance: 212.6
click at [378, 282] on div "**********" at bounding box center [722, 444] width 701 height 506
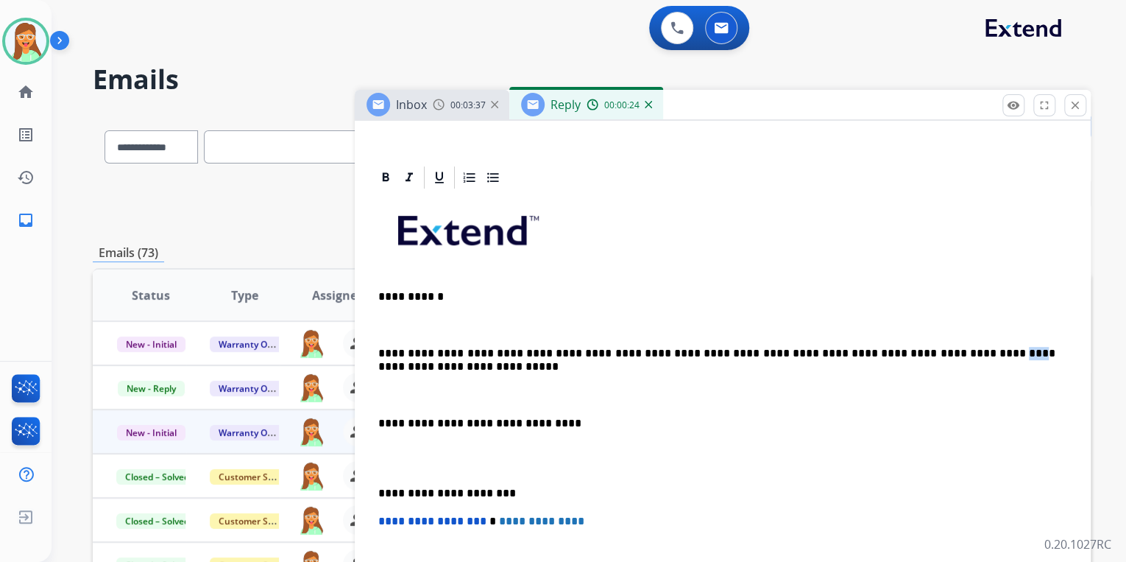
drag, startPoint x: 941, startPoint y: 356, endPoint x: 925, endPoint y: 354, distance: 16.3
click at [925, 354] on p "**********" at bounding box center [716, 360] width 677 height 27
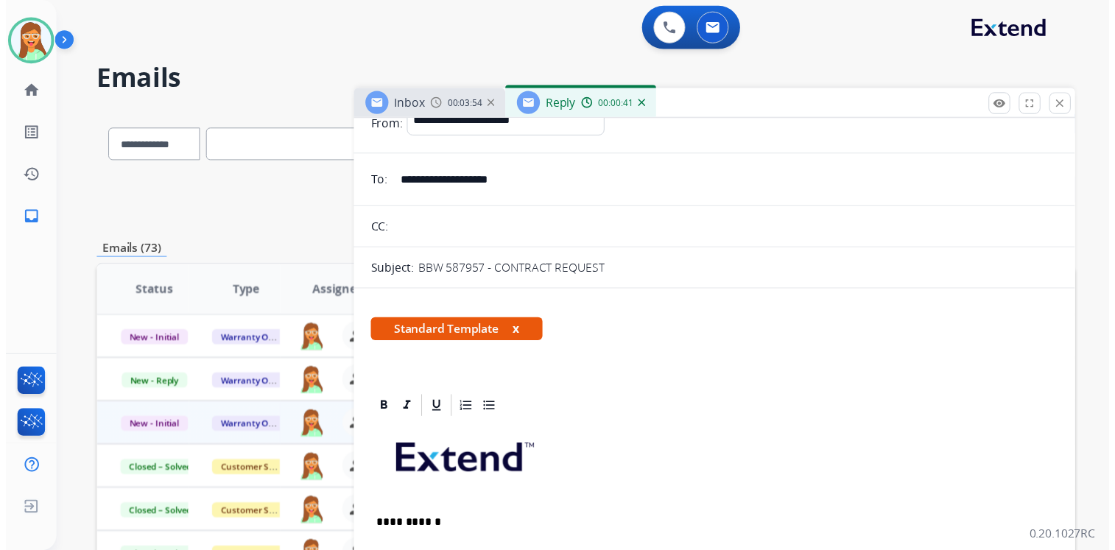
scroll to position [0, 0]
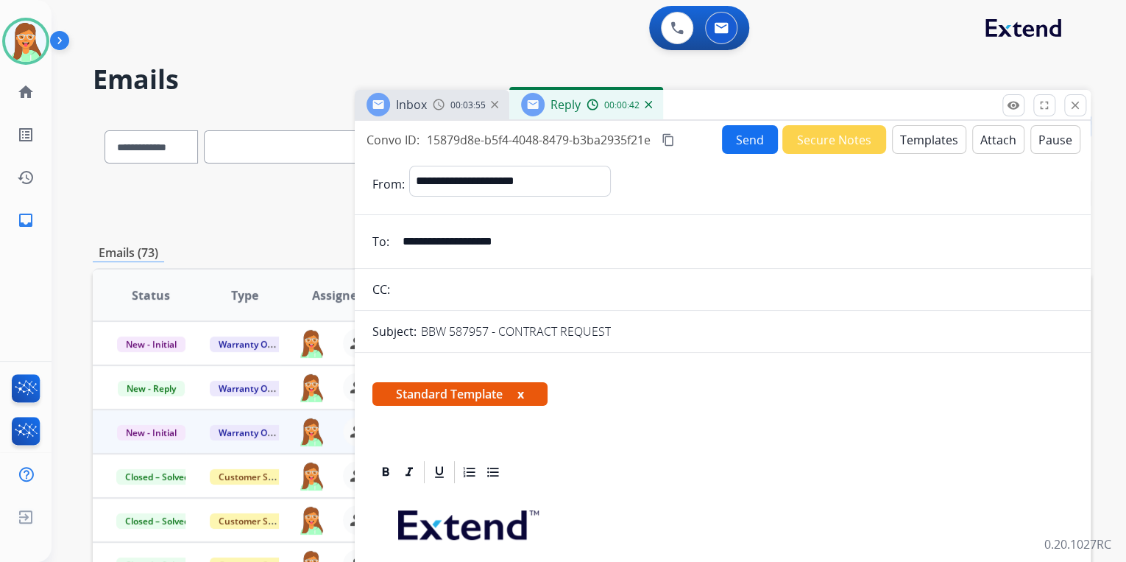
click at [983, 146] on button "Attach" at bounding box center [998, 139] width 52 height 29
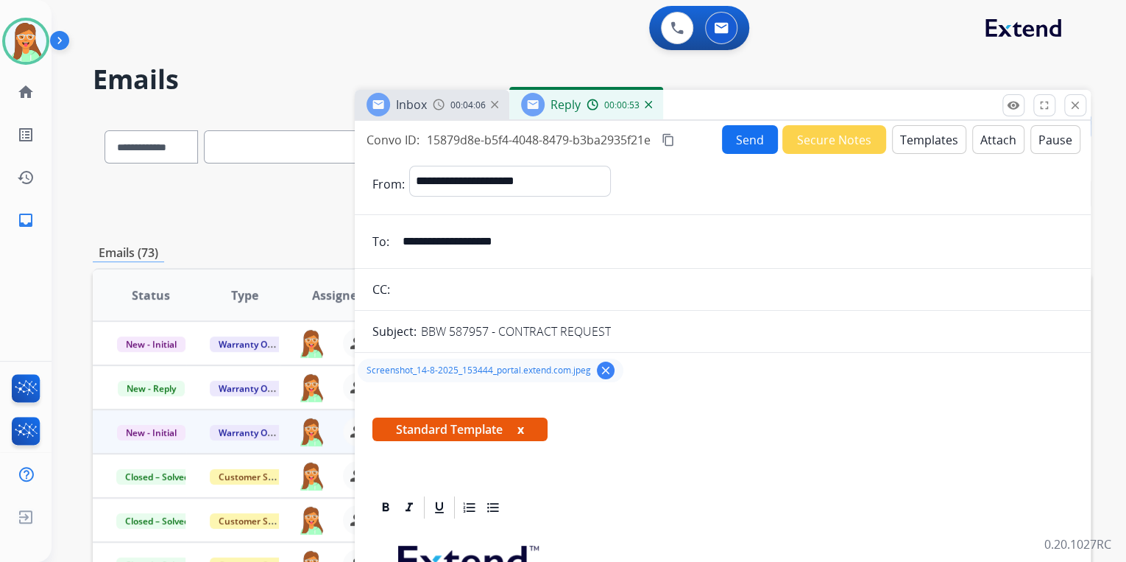
click at [727, 141] on button "Send" at bounding box center [750, 139] width 56 height 29
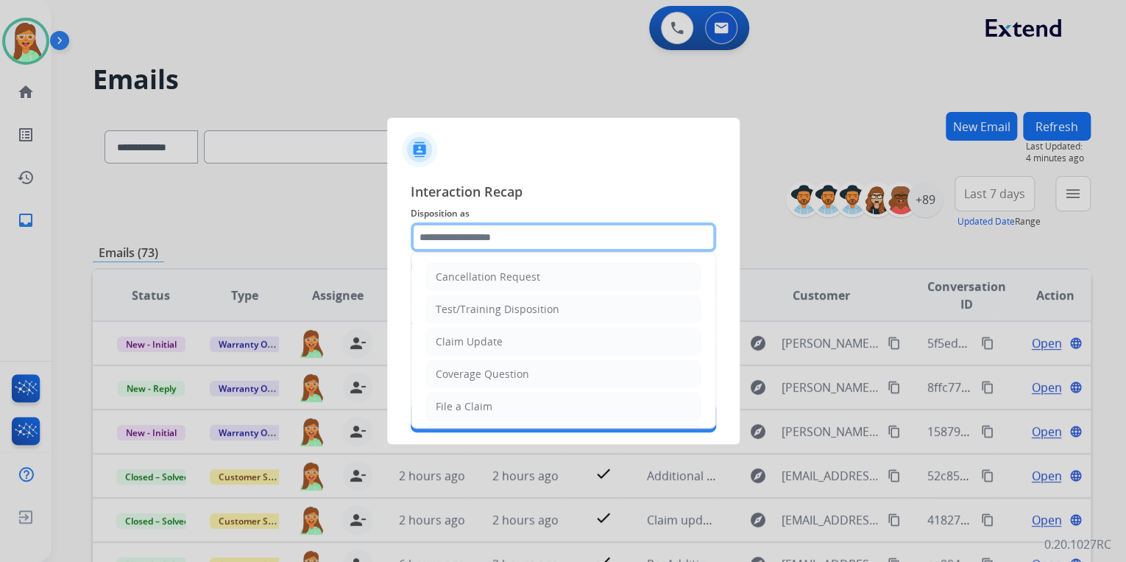
drag, startPoint x: 551, startPoint y: 222, endPoint x: 552, endPoint y: 231, distance: 9.7
click at [551, 224] on input "text" at bounding box center [563, 236] width 305 height 29
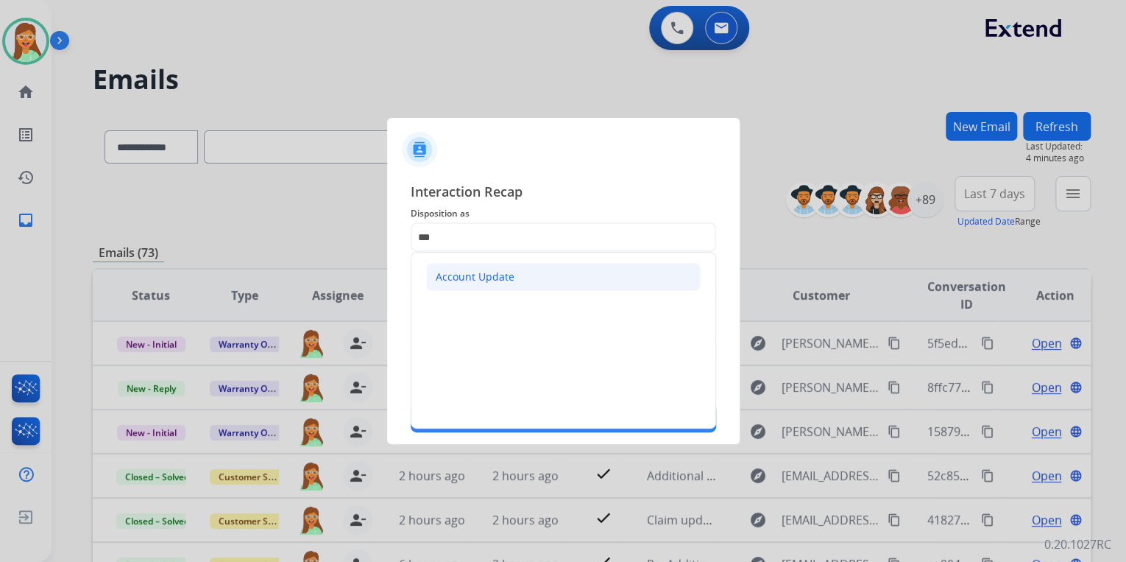
click at [518, 289] on li "Account Update" at bounding box center [563, 277] width 275 height 28
type input "**********"
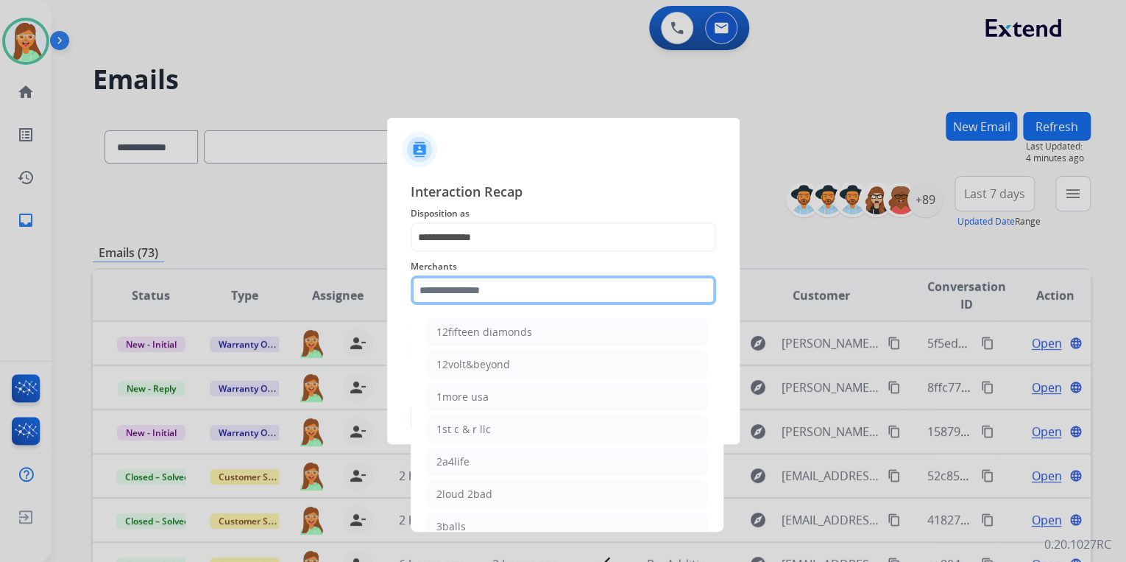
click at [513, 293] on input "text" at bounding box center [563, 289] width 305 height 29
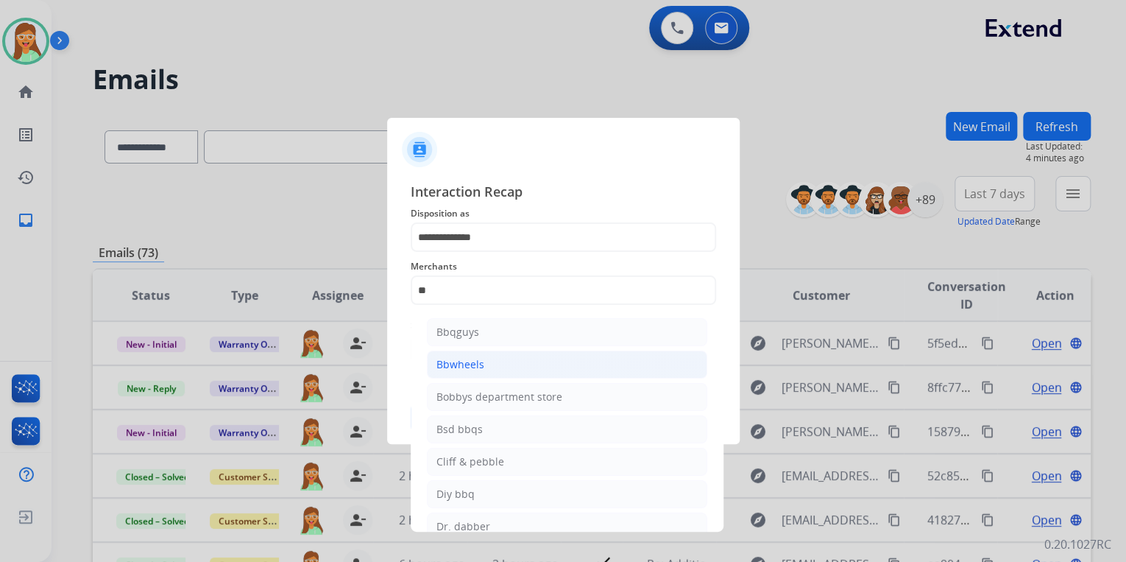
click at [511, 359] on li "Bbwheels" at bounding box center [567, 364] width 280 height 28
type input "********"
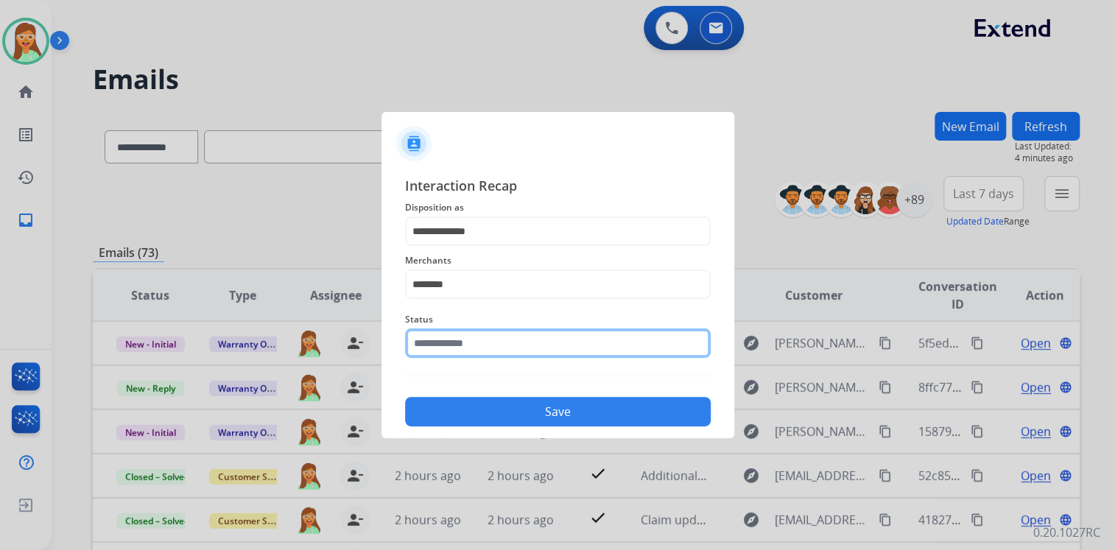
click at [511, 347] on input "text" at bounding box center [557, 342] width 305 height 29
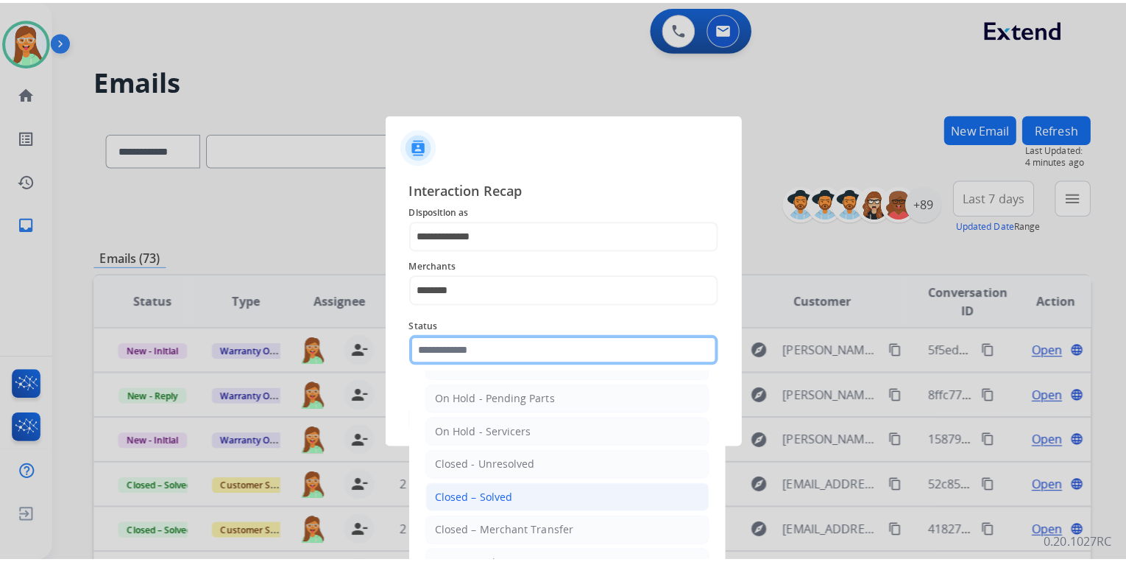
scroll to position [85, 0]
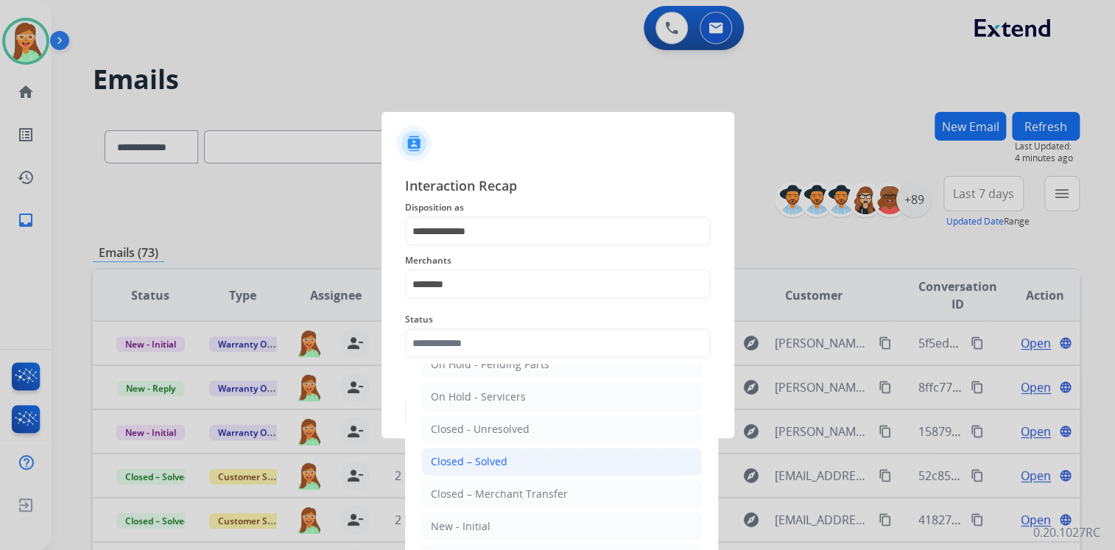
click at [492, 456] on div "Closed – Solved" at bounding box center [469, 461] width 77 height 15
type input "**********"
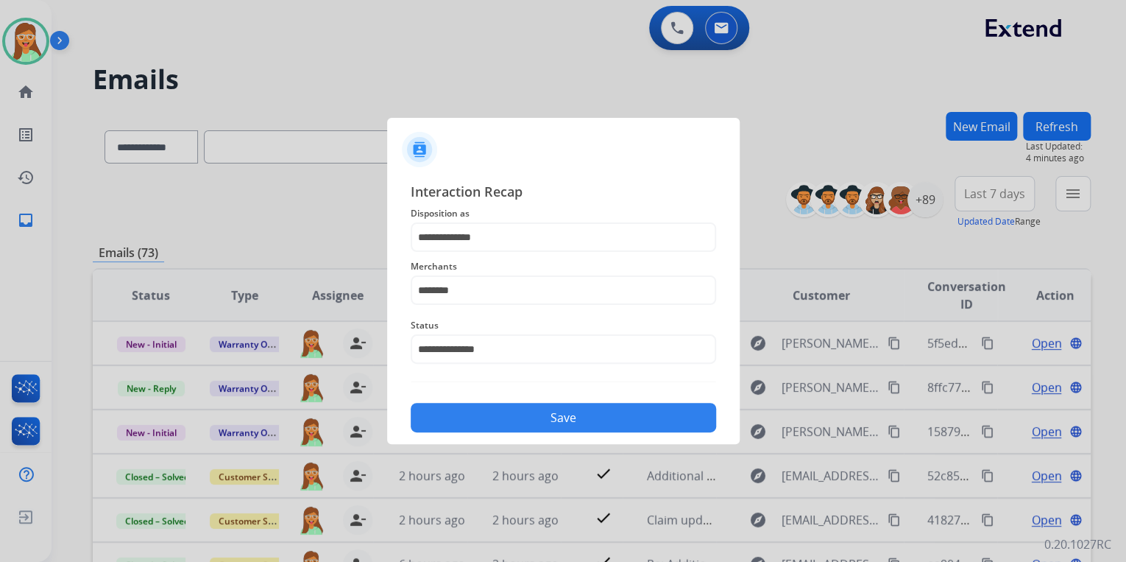
click at [523, 406] on button "Save" at bounding box center [563, 417] width 305 height 29
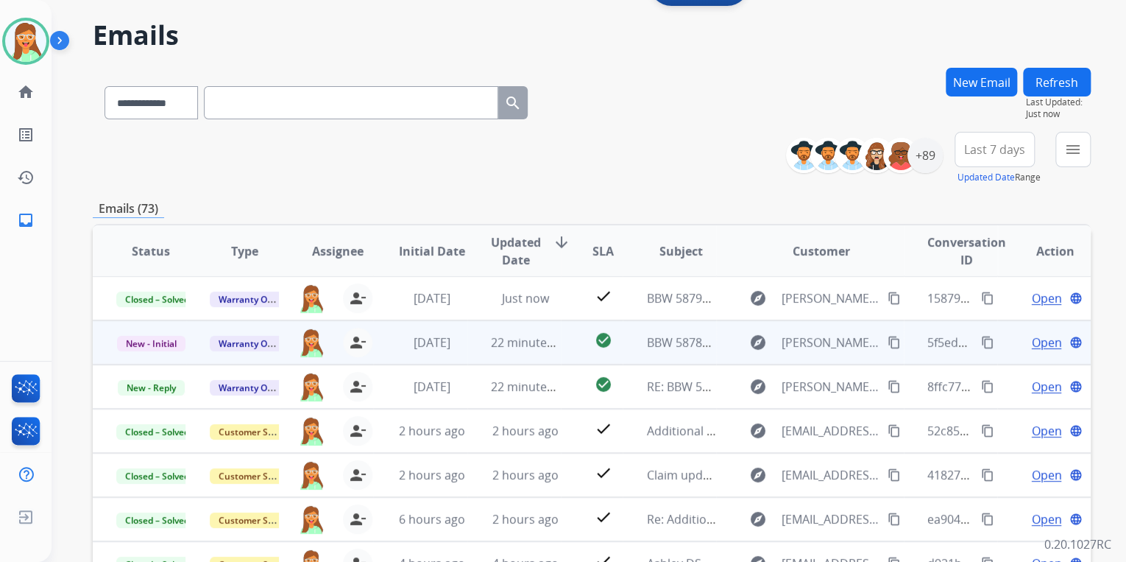
scroll to position [177, 0]
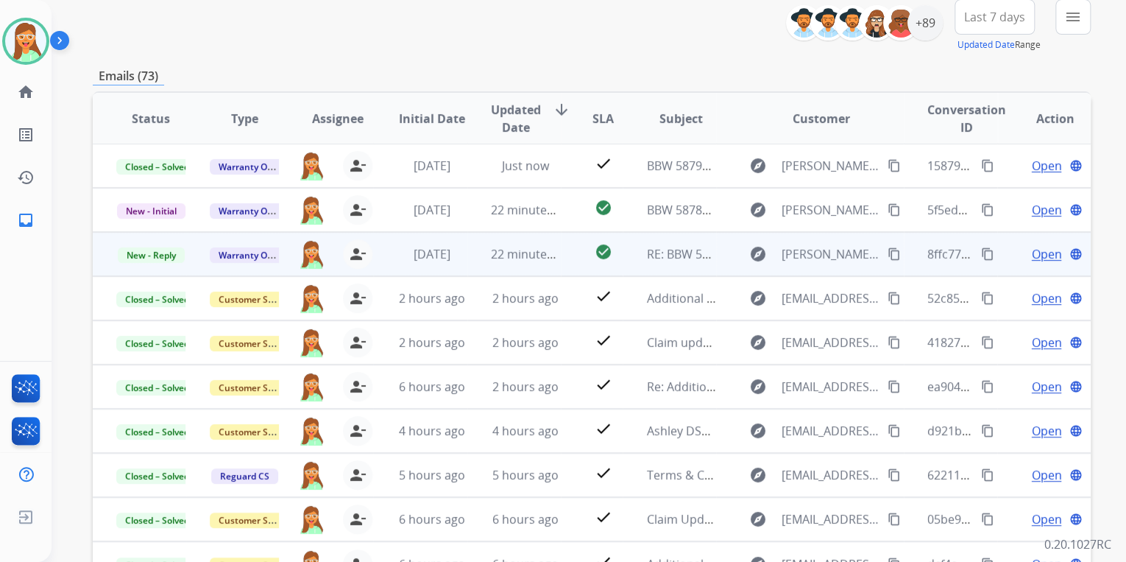
click at [1031, 252] on span "Open" at bounding box center [1046, 254] width 30 height 18
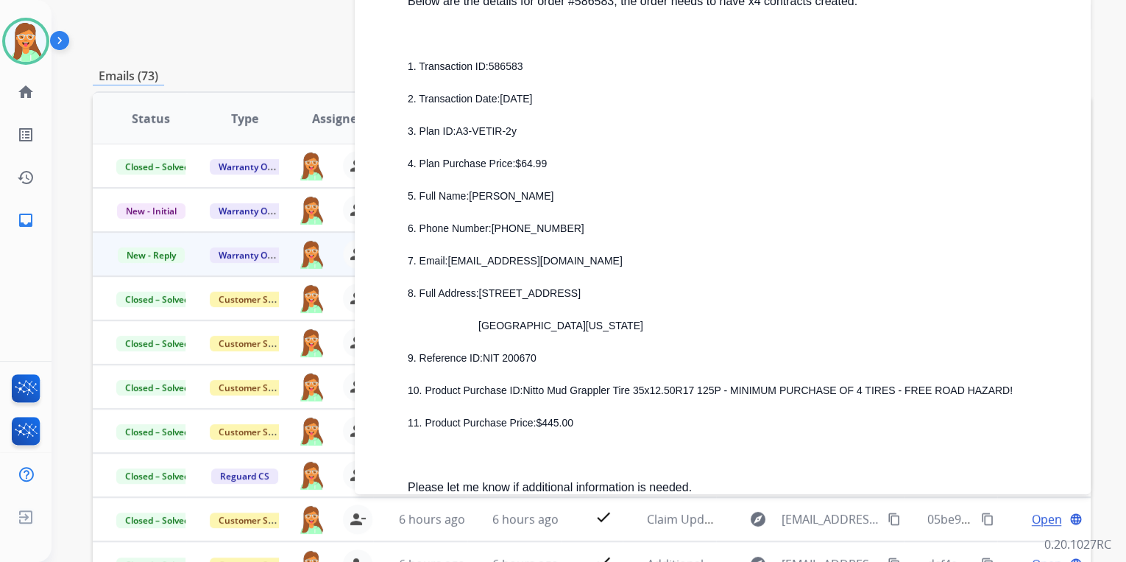
scroll to position [1590, 0]
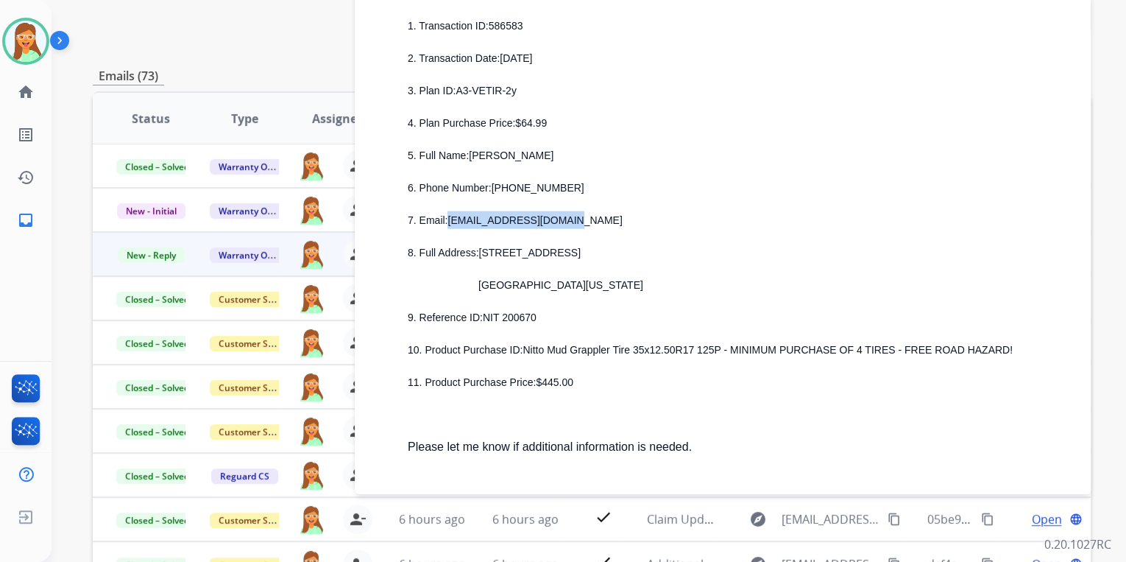
drag, startPoint x: 562, startPoint y: 220, endPoint x: 450, endPoint y: 222, distance: 111.9
click at [450, 222] on p "7. Email: mccarty1999@icloud.com" at bounding box center [740, 220] width 665 height 18
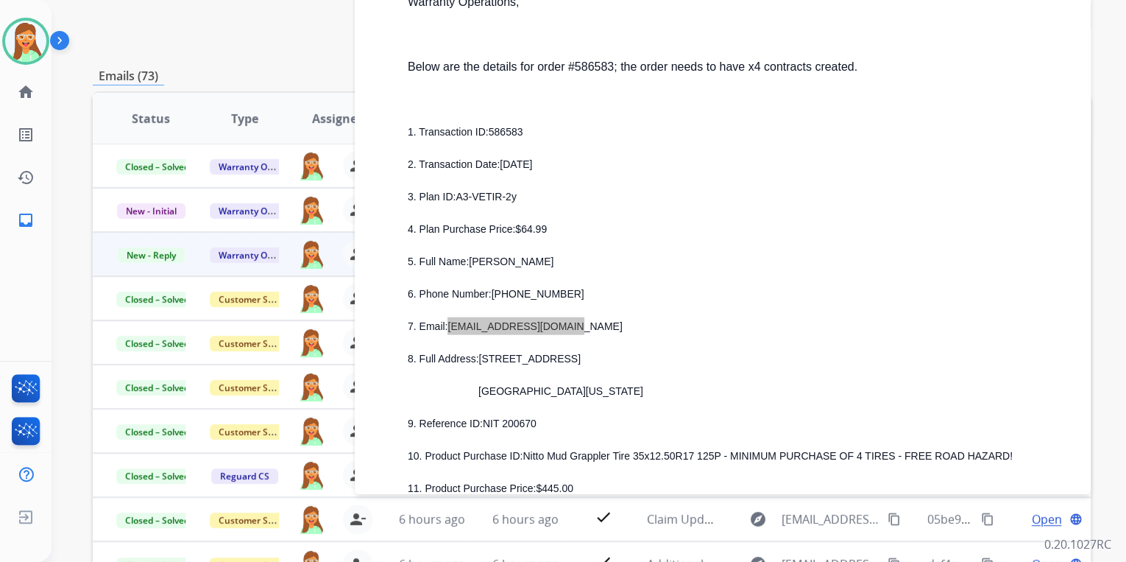
scroll to position [1472, 0]
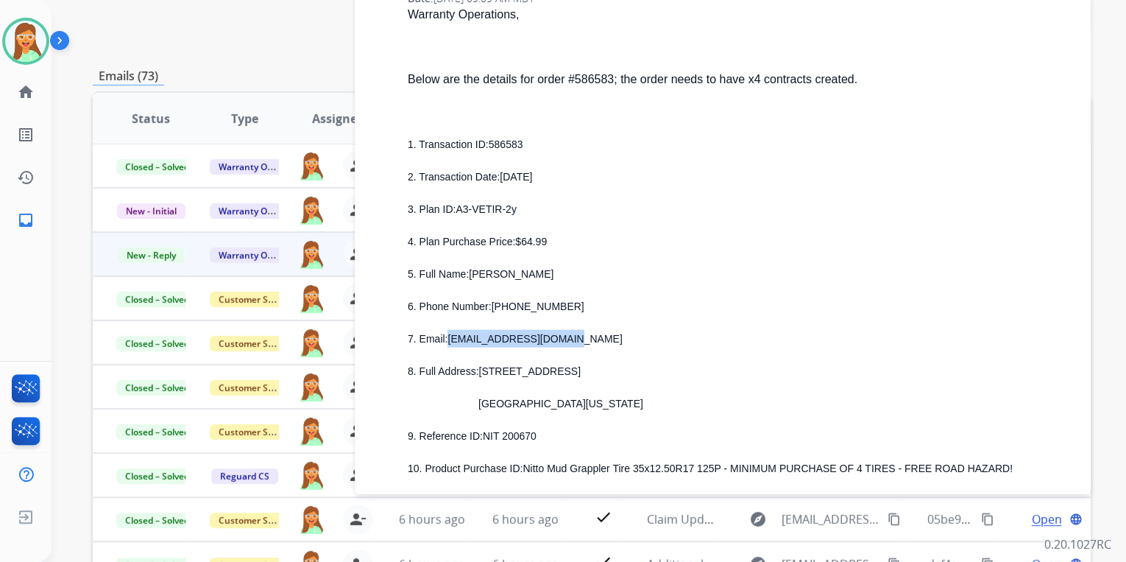
drag, startPoint x: 468, startPoint y: 273, endPoint x: 547, endPoint y: 272, distance: 78.8
click at [547, 272] on p "5. Full Name: JUSTIN MCCARTY" at bounding box center [740, 273] width 665 height 18
drag, startPoint x: 495, startPoint y: 309, endPoint x: 554, endPoint y: 303, distance: 59.9
click at [554, 303] on p "6. Phone Number: 865-315-2059" at bounding box center [740, 306] width 665 height 18
drag, startPoint x: 554, startPoint y: 303, endPoint x: 526, endPoint y: 310, distance: 28.7
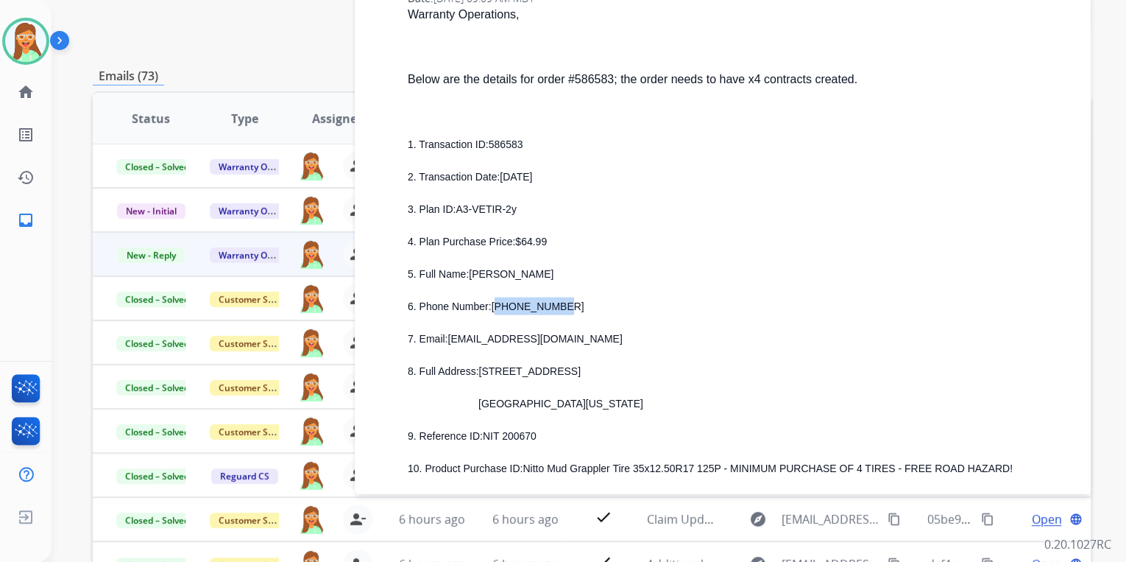
click at [526, 310] on span "865-315-2059" at bounding box center [538, 306] width 93 height 12
click at [495, 306] on span "865-315-2059" at bounding box center [538, 306] width 93 height 12
click at [609, 311] on p "6. Phone Number: 865-315-2059" at bounding box center [740, 306] width 665 height 18
drag, startPoint x: 559, startPoint y: 312, endPoint x: 492, endPoint y: 304, distance: 68.2
click at [492, 304] on p "6. Phone Number: 865-315-2059" at bounding box center [740, 306] width 665 height 18
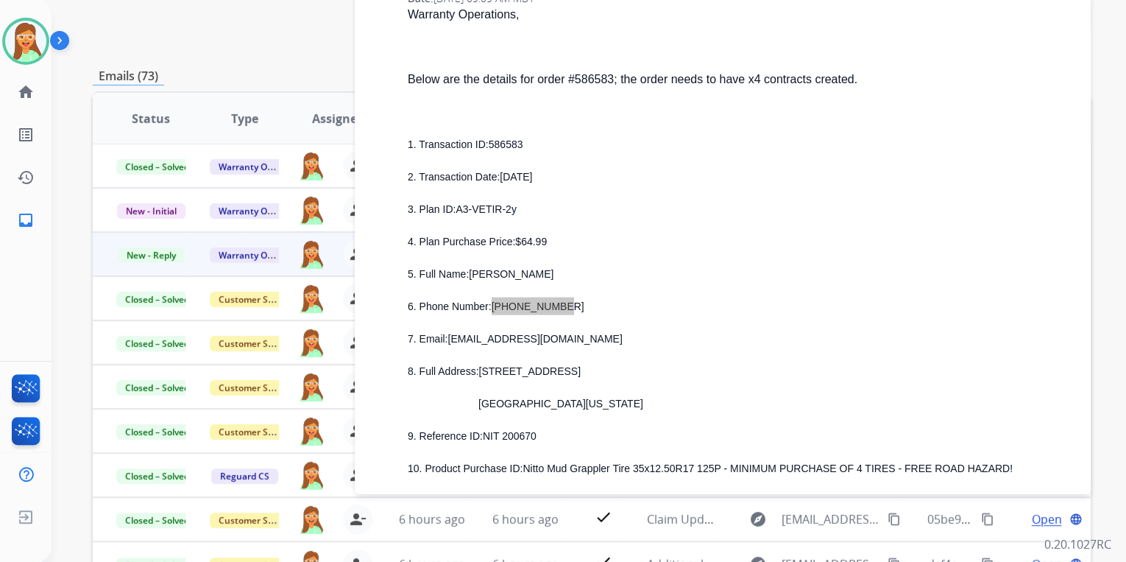
scroll to position [1531, 0]
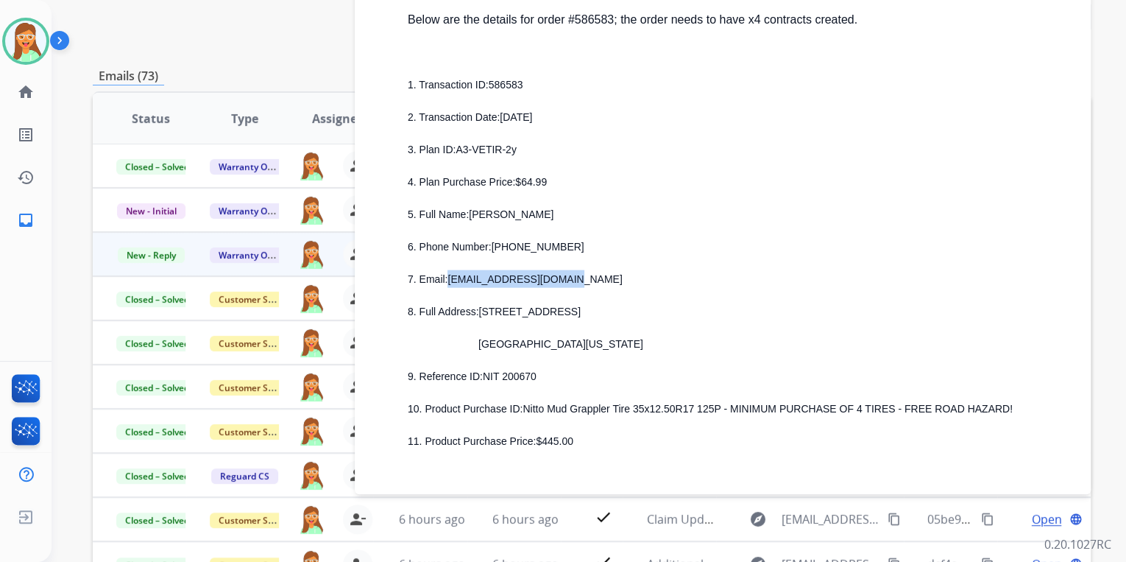
drag, startPoint x: 448, startPoint y: 279, endPoint x: 562, endPoint y: 275, distance: 114.2
click at [562, 275] on p "7. Email: mccarty1999@icloud.com" at bounding box center [740, 279] width 665 height 18
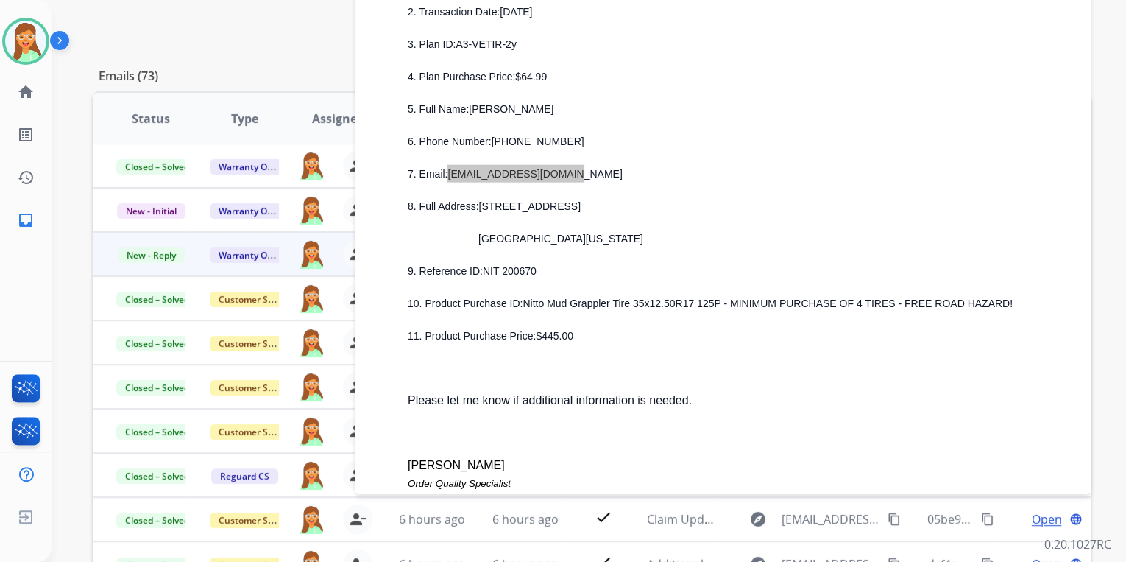
scroll to position [1649, 0]
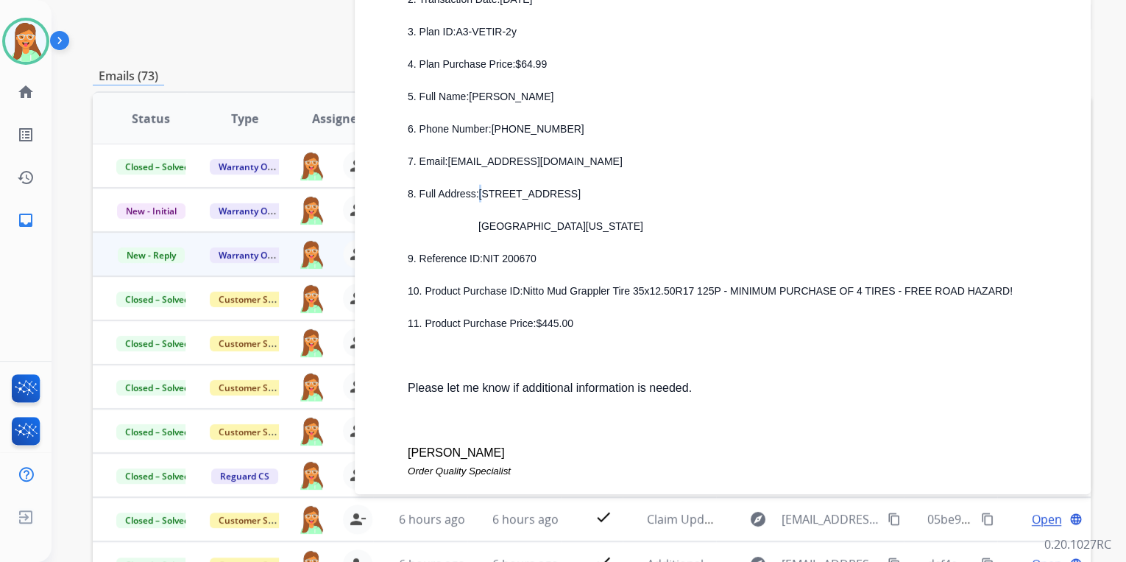
click at [482, 194] on p "8. Full Address: 3413 BLUE SPRINGS RD" at bounding box center [740, 194] width 665 height 18
click at [483, 194] on span "3413 BLUE SPRINGS RD" at bounding box center [530, 194] width 102 height 12
drag, startPoint x: 479, startPoint y: 196, endPoint x: 580, endPoint y: 194, distance: 100.9
click at [580, 194] on p "8. Full Address: 3413 BLUE SPRINGS RD" at bounding box center [740, 194] width 665 height 18
drag, startPoint x: 483, startPoint y: 230, endPoint x: 559, endPoint y: 225, distance: 76.0
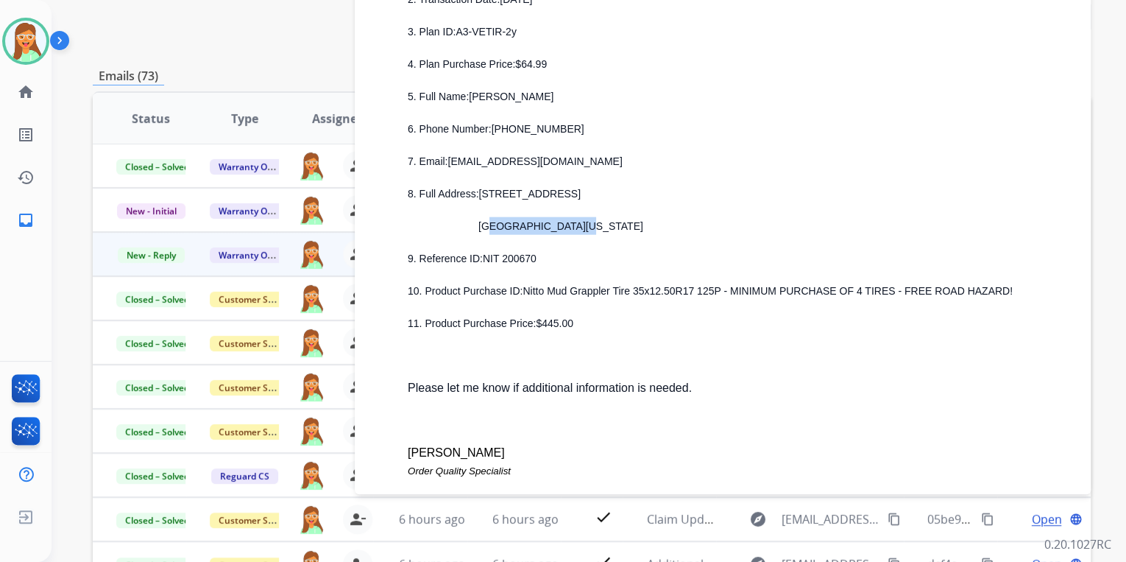
click at [559, 225] on span "Strawberry plains, Tennessee 37871" at bounding box center [560, 226] width 165 height 12
drag, startPoint x: 586, startPoint y: 227, endPoint x: 598, endPoint y: 234, distance: 14.2
click at [598, 234] on div "1. Transaction ID: 586583 2. Transaction Date: JULY 30, 2025 3. Plan ID: A3-VET…" at bounding box center [740, 145] width 665 height 374
drag, startPoint x: 598, startPoint y: 234, endPoint x: 590, endPoint y: 239, distance: 10.2
click at [590, 239] on div "1. Transaction ID: 586583 2. Transaction Date: JULY 30, 2025 3. Plan ID: A3-VET…" at bounding box center [740, 145] width 665 height 374
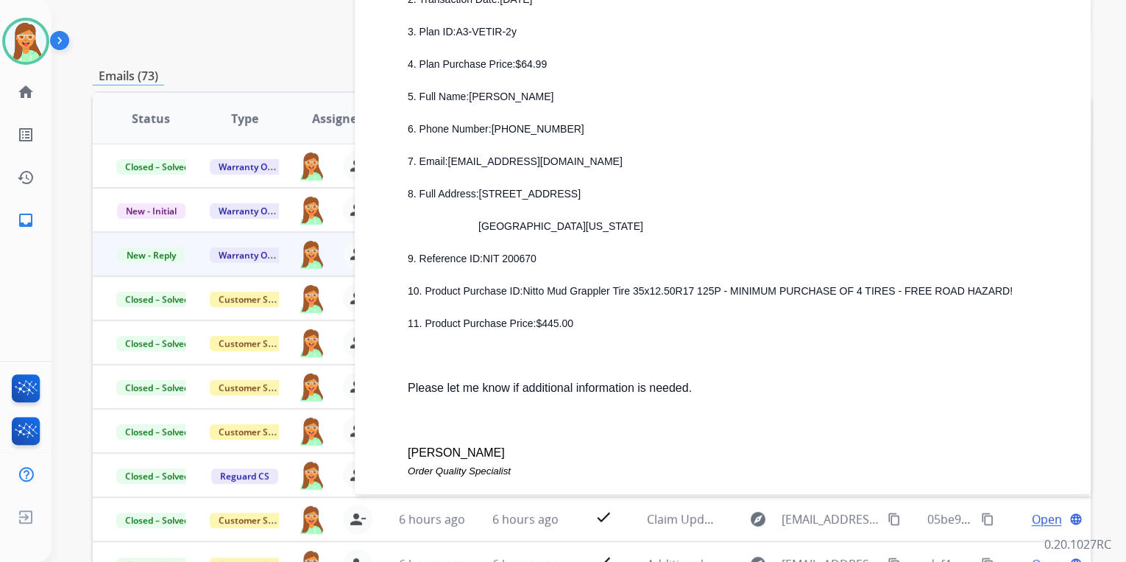
drag, startPoint x: 563, startPoint y: 228, endPoint x: 607, endPoint y: 230, distance: 43.5
click at [607, 230] on span "Strawberry plains, Tennessee 37871" at bounding box center [560, 226] width 165 height 12
drag, startPoint x: 610, startPoint y: 229, endPoint x: 646, endPoint y: 228, distance: 36.8
click at [646, 228] on p "Strawberry plains, Tennessee 37871" at bounding box center [758, 226] width 630 height 18
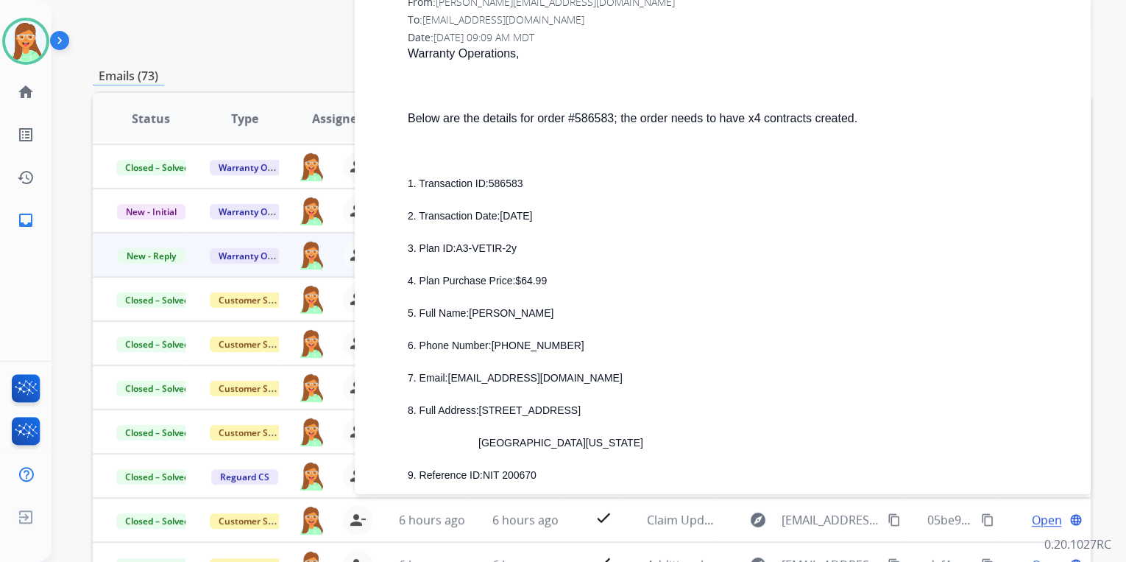
scroll to position [1413, 0]
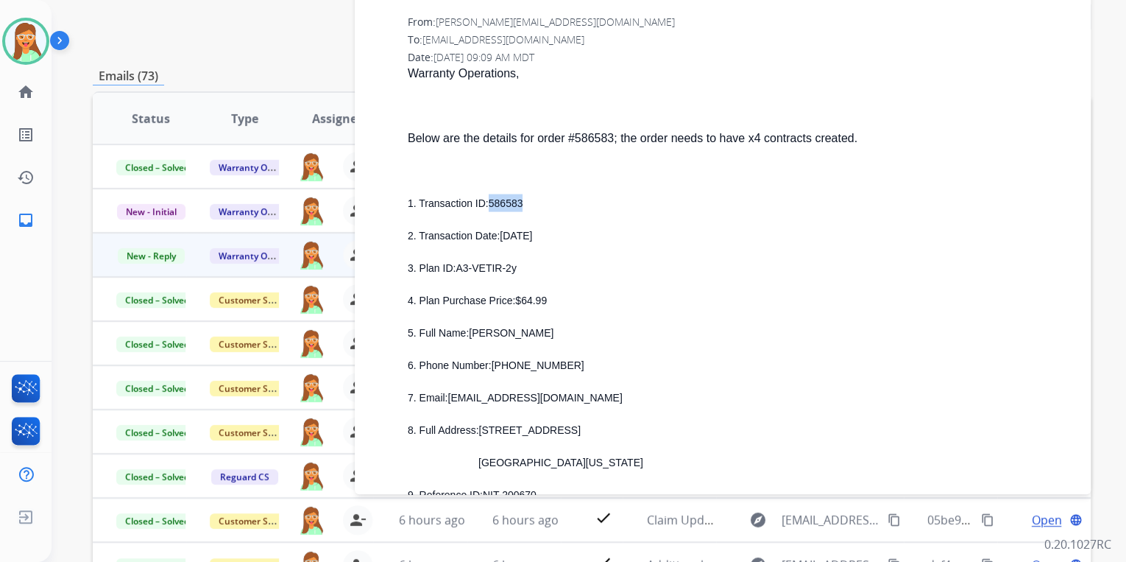
drag, startPoint x: 523, startPoint y: 206, endPoint x: 489, endPoint y: 202, distance: 34.9
click at [489, 202] on p "1. Transaction ID: 586583" at bounding box center [740, 203] width 665 height 18
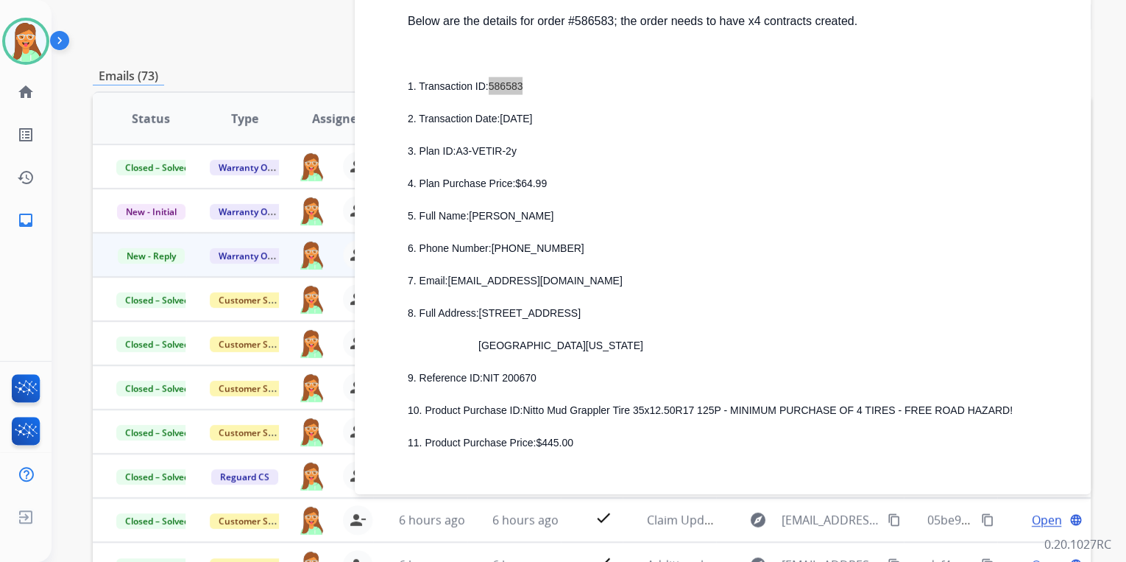
scroll to position [1531, 0]
drag, startPoint x: 457, startPoint y: 149, endPoint x: 519, endPoint y: 148, distance: 61.8
click at [519, 148] on p "3. Plan ID: A3-VETIR-2y" at bounding box center [740, 150] width 665 height 18
drag, startPoint x: 543, startPoint y: 183, endPoint x: 512, endPoint y: 183, distance: 30.9
click at [512, 183] on p "4. Plan Purchase Price: $64.99" at bounding box center [740, 182] width 665 height 18
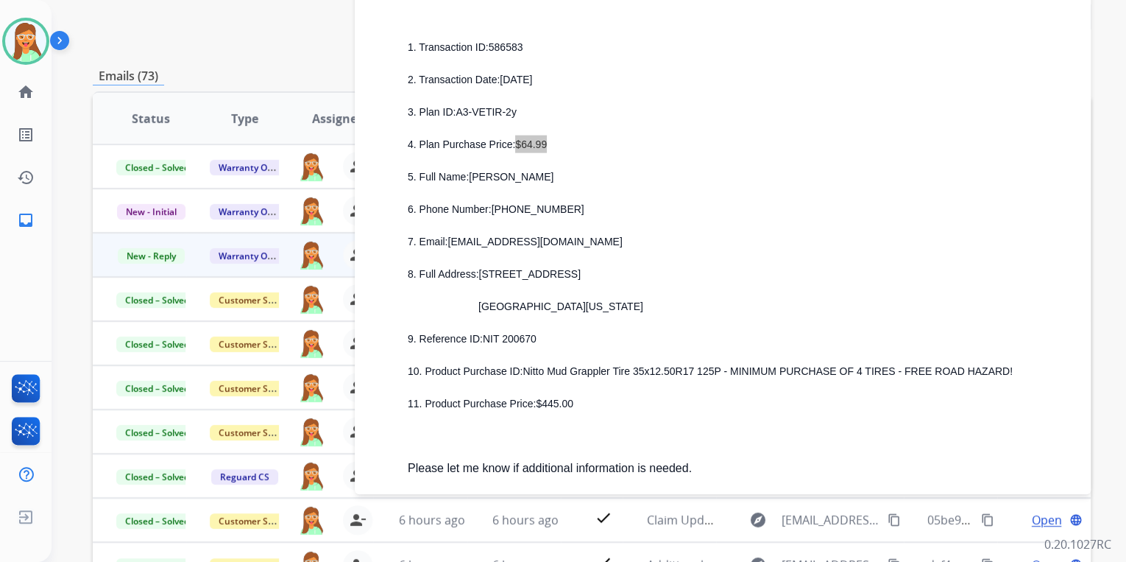
scroll to position [1590, 0]
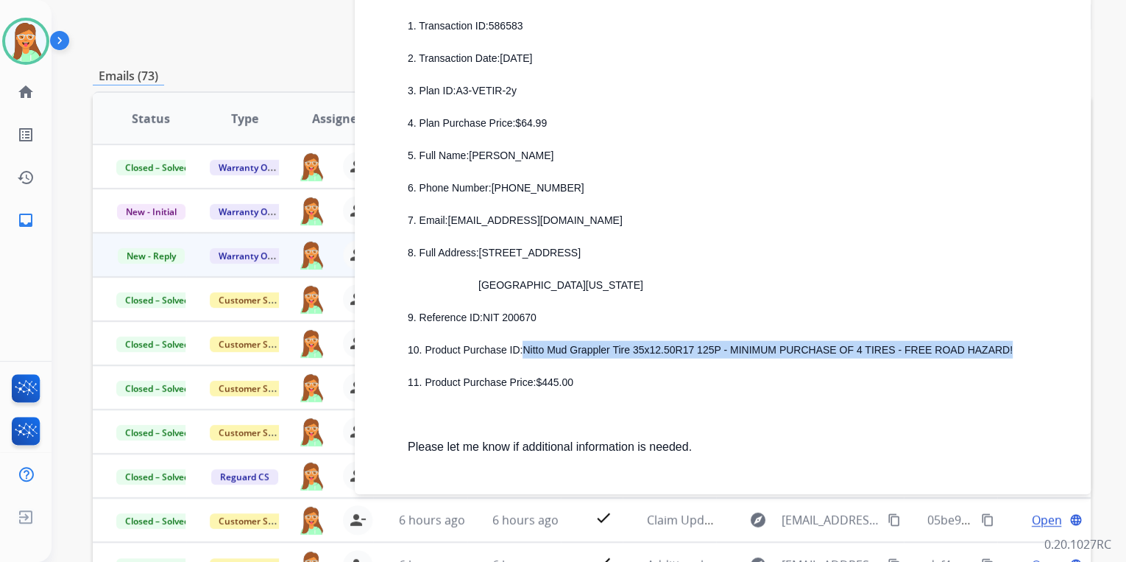
drag, startPoint x: 521, startPoint y: 350, endPoint x: 978, endPoint y: 344, distance: 456.5
click at [978, 344] on p "10. Product Purchase ID: Nitto Mud Grappler Tire 35x12.50R17 125P - MINIMUM PUR…" at bounding box center [740, 350] width 665 height 18
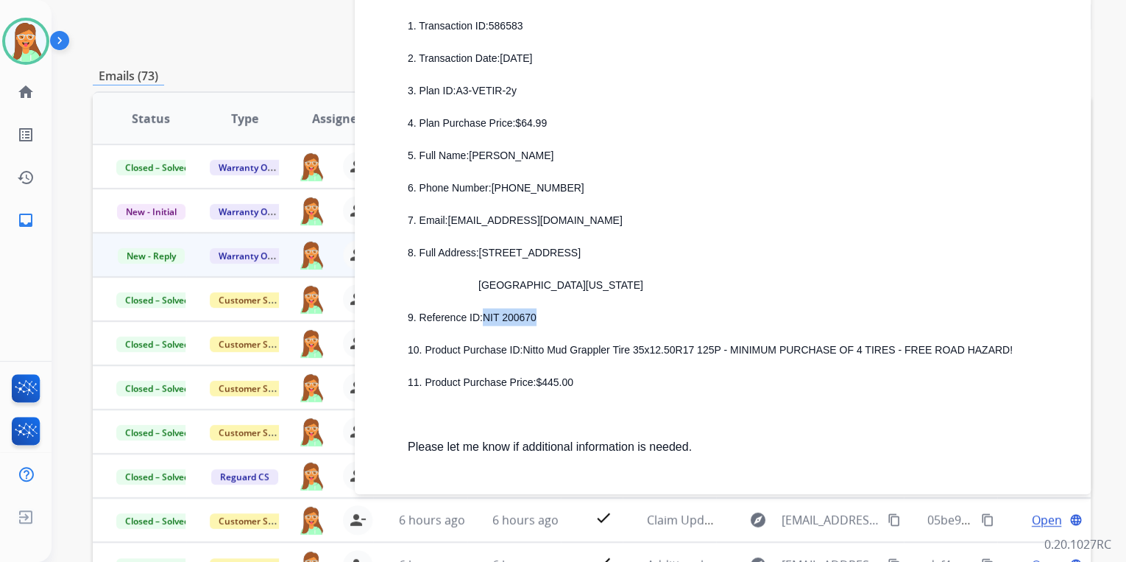
drag, startPoint x: 480, startPoint y: 319, endPoint x: 536, endPoint y: 319, distance: 55.9
click at [536, 319] on p "9. Reference ID: NIT 200670" at bounding box center [740, 317] width 665 height 18
drag, startPoint x: 533, startPoint y: 386, endPoint x: 585, endPoint y: 389, distance: 52.3
click at [585, 389] on p "11. Product Purchase Price: $445.00" at bounding box center [740, 382] width 665 height 18
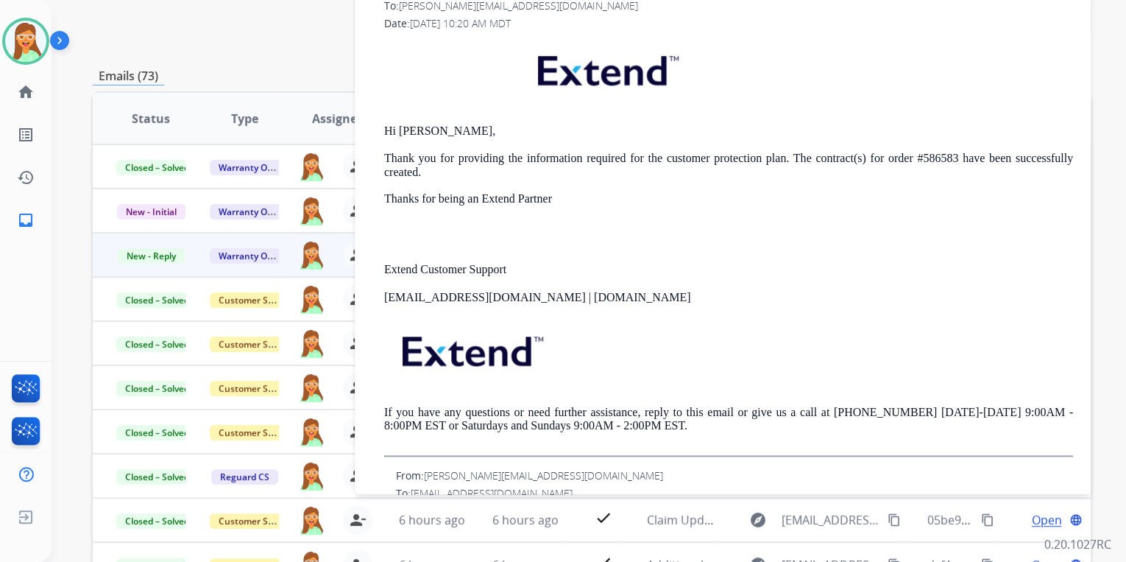
scroll to position [471, 0]
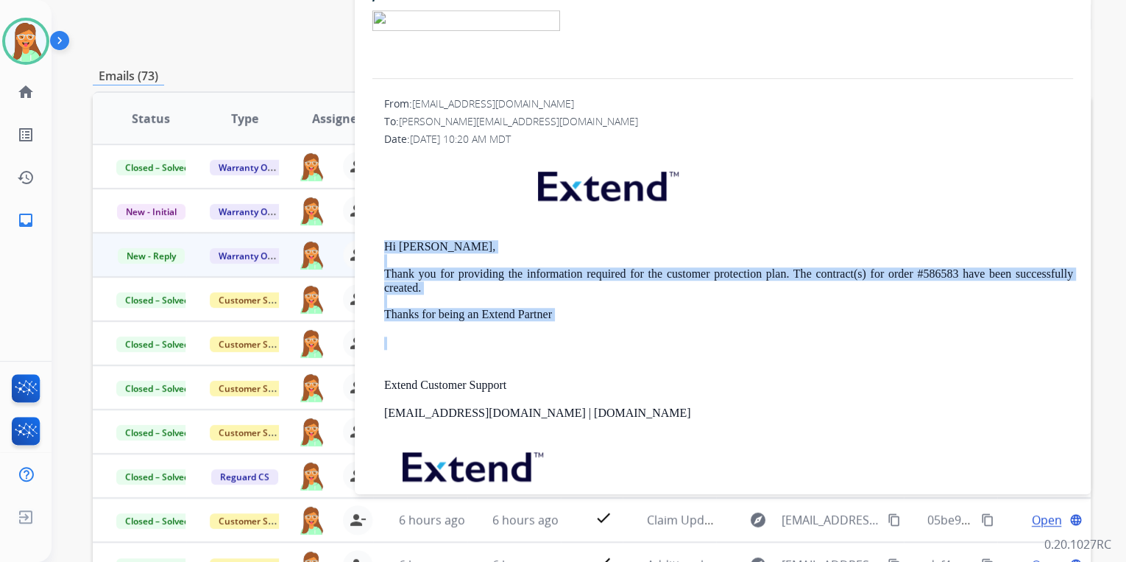
drag, startPoint x: 559, startPoint y: 321, endPoint x: 385, endPoint y: 242, distance: 191.4
click at [386, 244] on div "Hi Melissa, Thank you for providing the information required for the customer p…" at bounding box center [728, 363] width 689 height 418
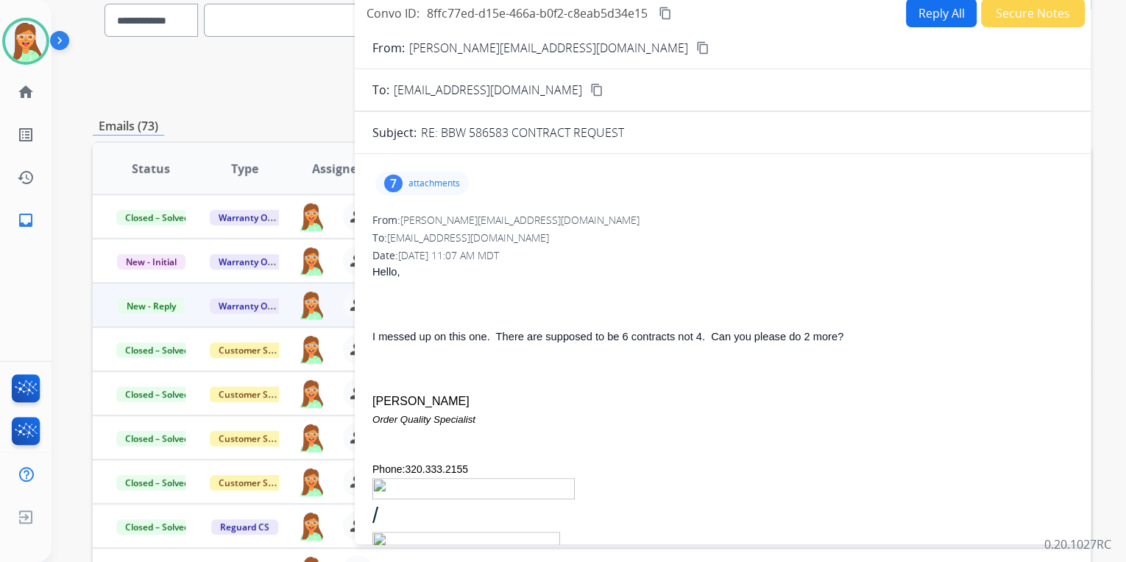
scroll to position [0, 0]
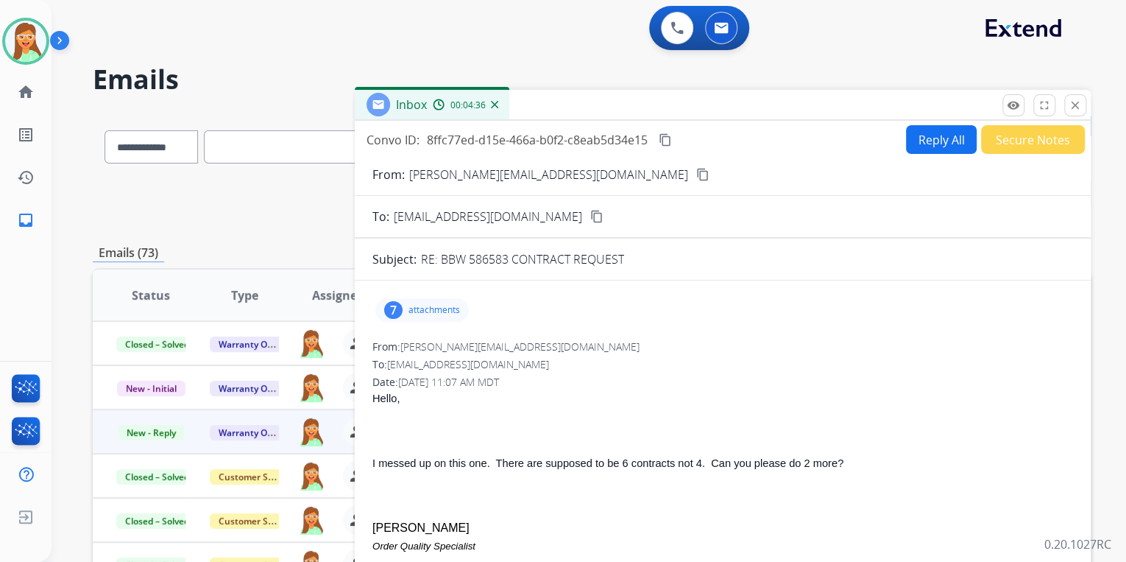
click at [918, 140] on button "Reply All" at bounding box center [941, 139] width 71 height 29
select select "**********"
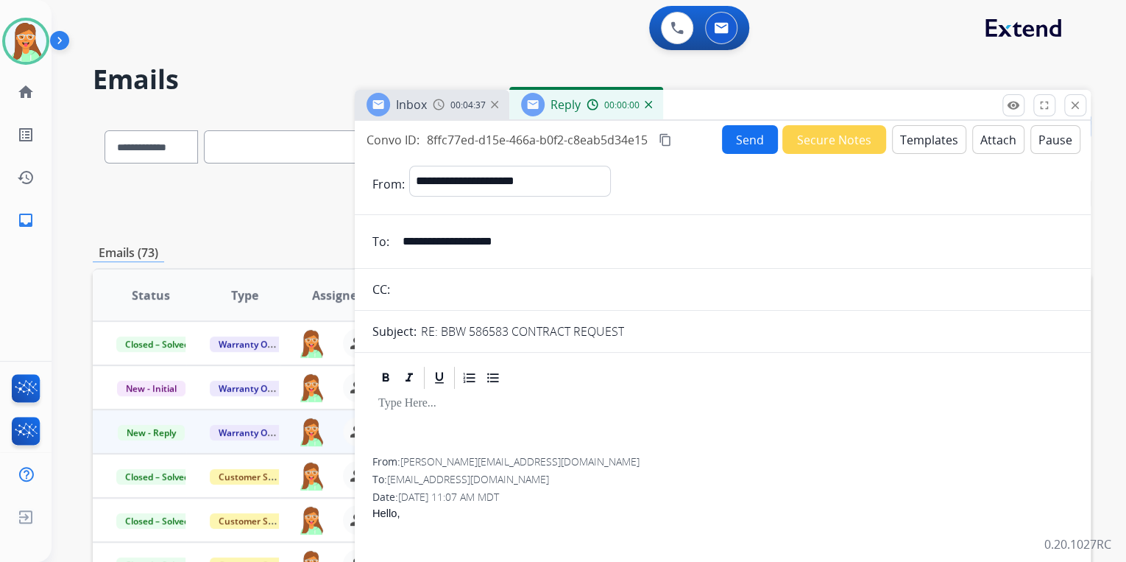
click at [919, 139] on button "Templates" at bounding box center [929, 139] width 74 height 29
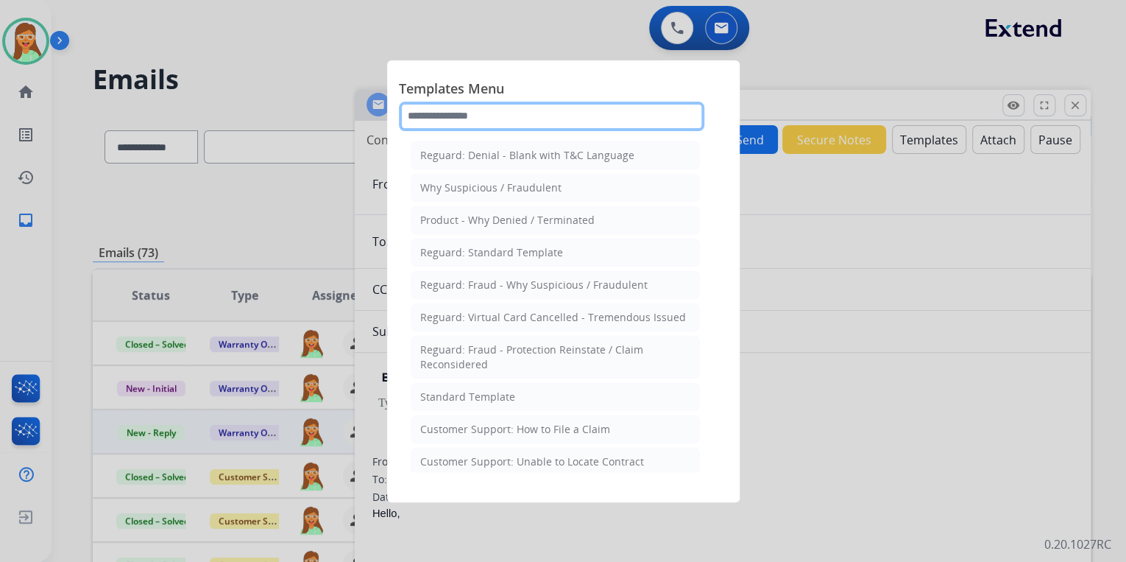
click at [438, 103] on input "text" at bounding box center [551, 116] width 305 height 29
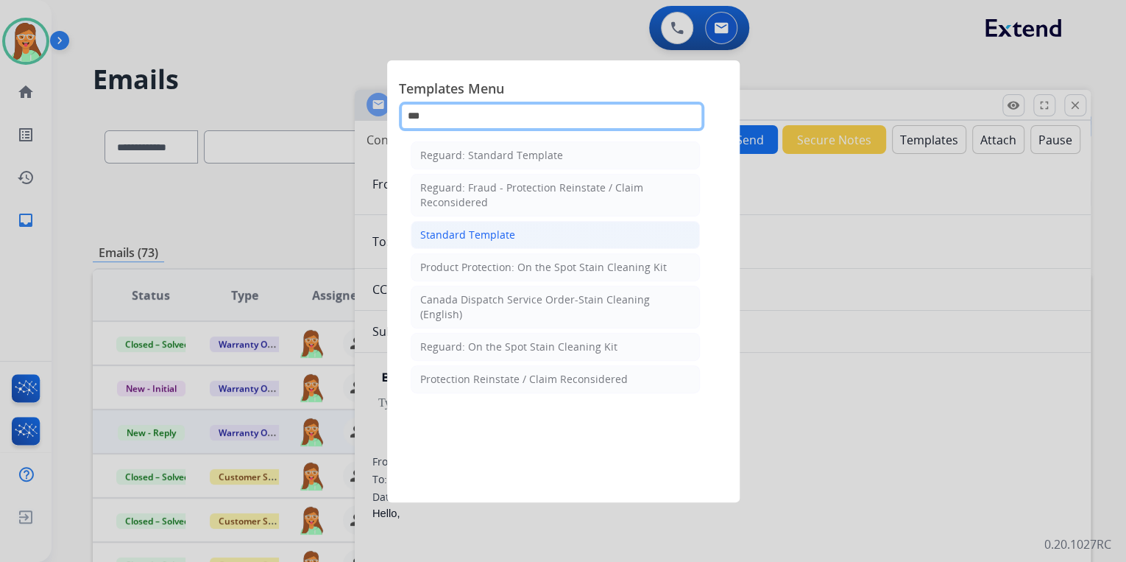
type input "***"
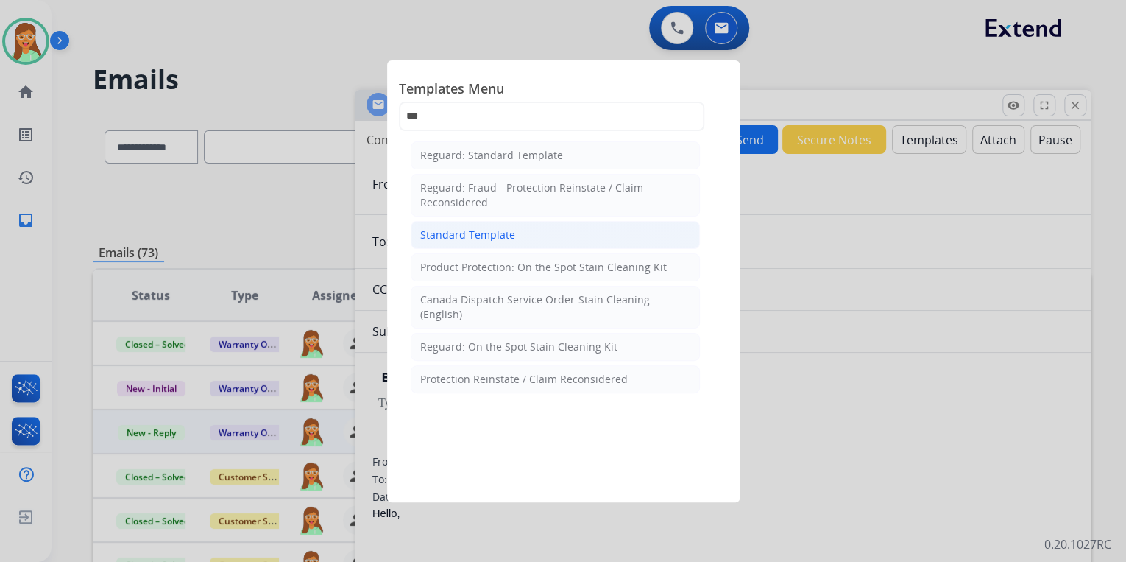
click at [570, 230] on li "Standard Template" at bounding box center [555, 235] width 289 height 28
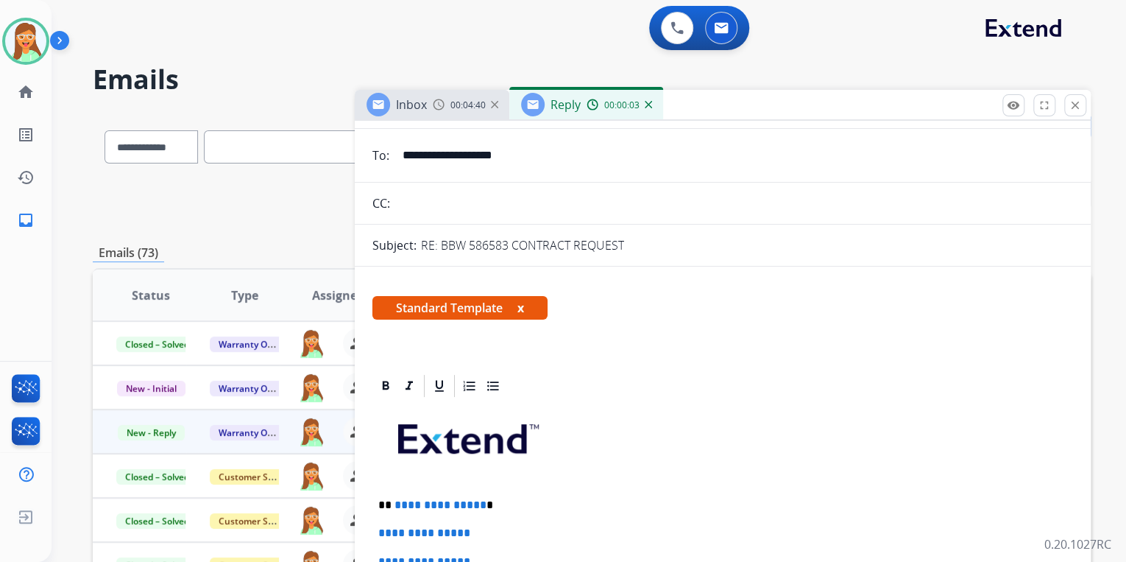
scroll to position [294, 0]
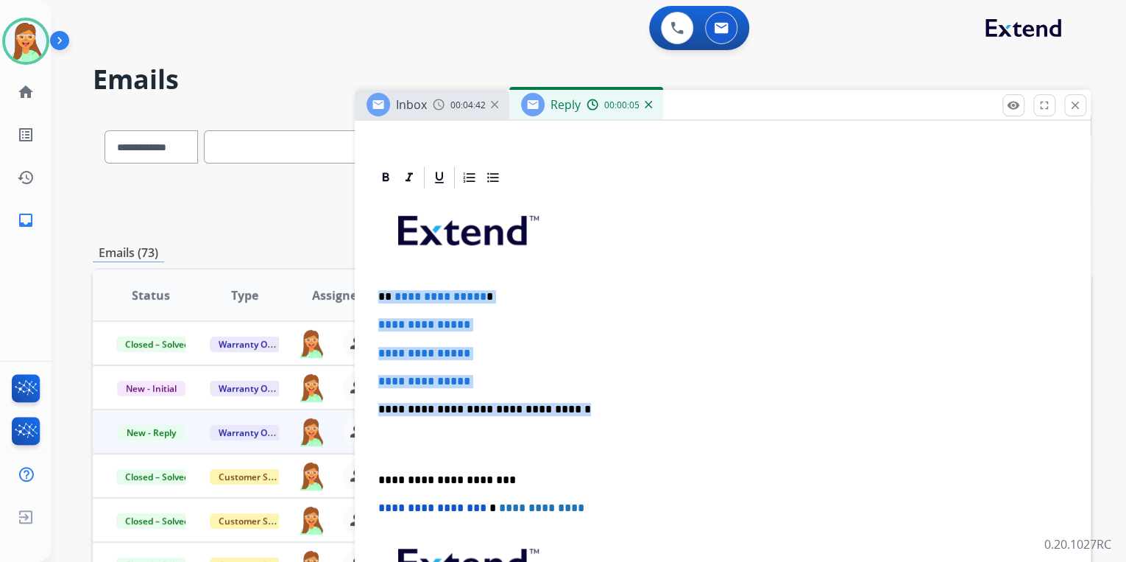
drag, startPoint x: 581, startPoint y: 409, endPoint x: 370, endPoint y: 297, distance: 238.8
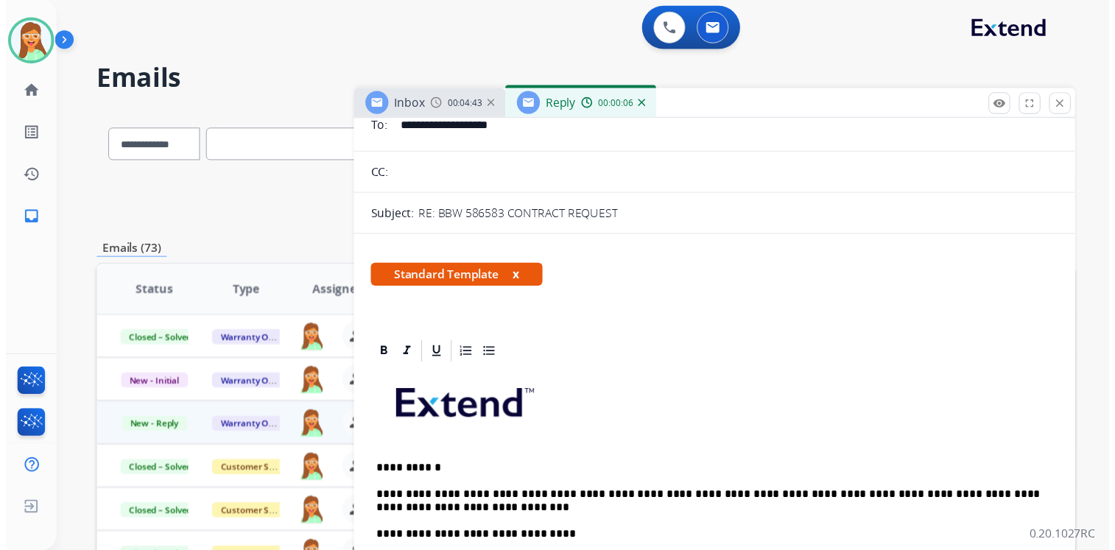
scroll to position [0, 0]
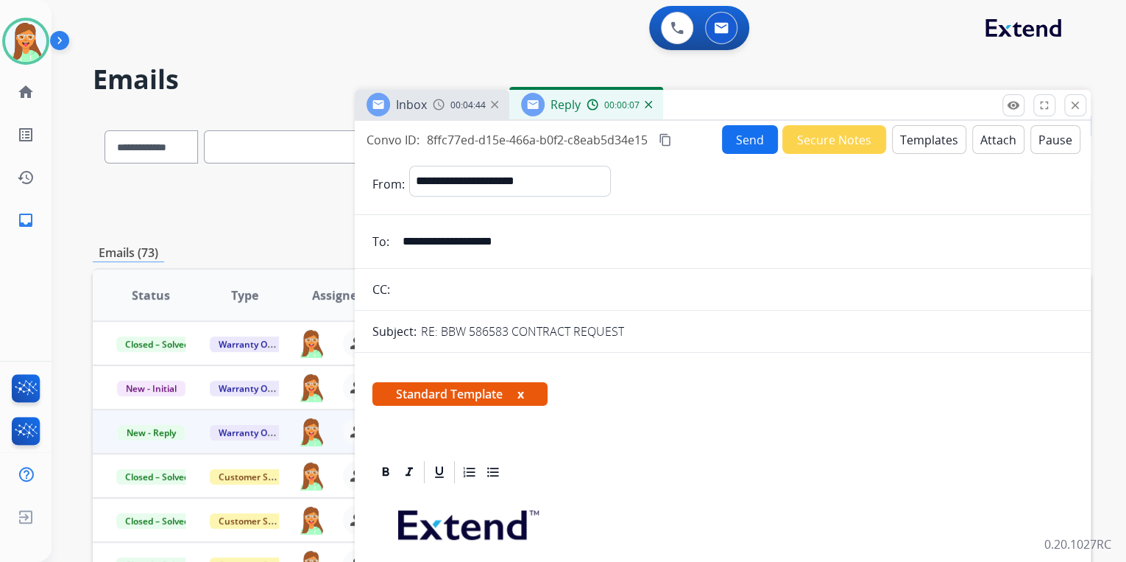
click at [986, 144] on button "Attach" at bounding box center [998, 139] width 52 height 29
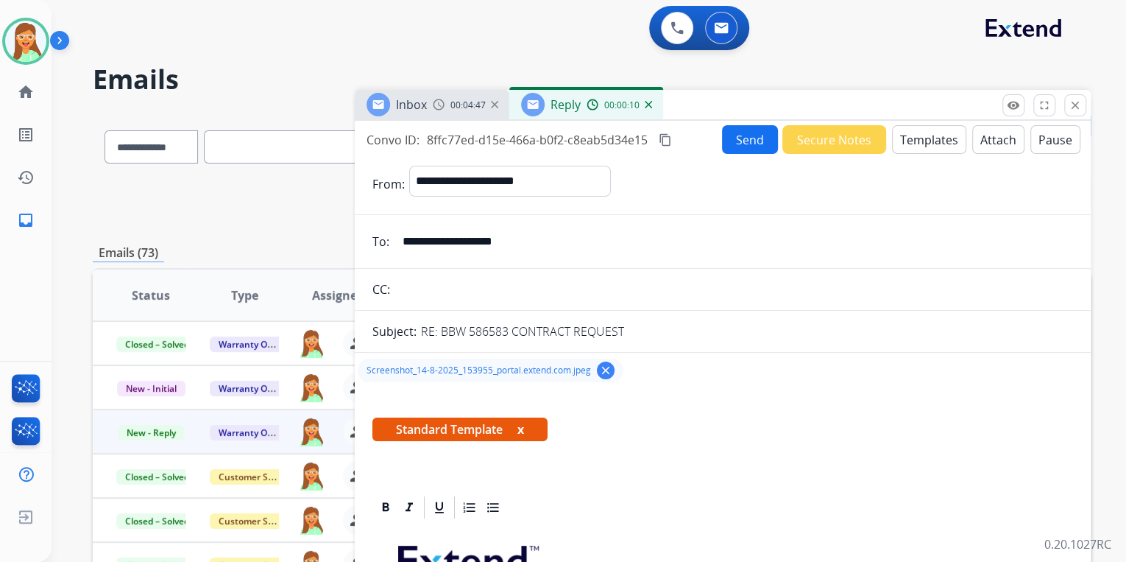
click at [739, 133] on button "Send" at bounding box center [750, 139] width 56 height 29
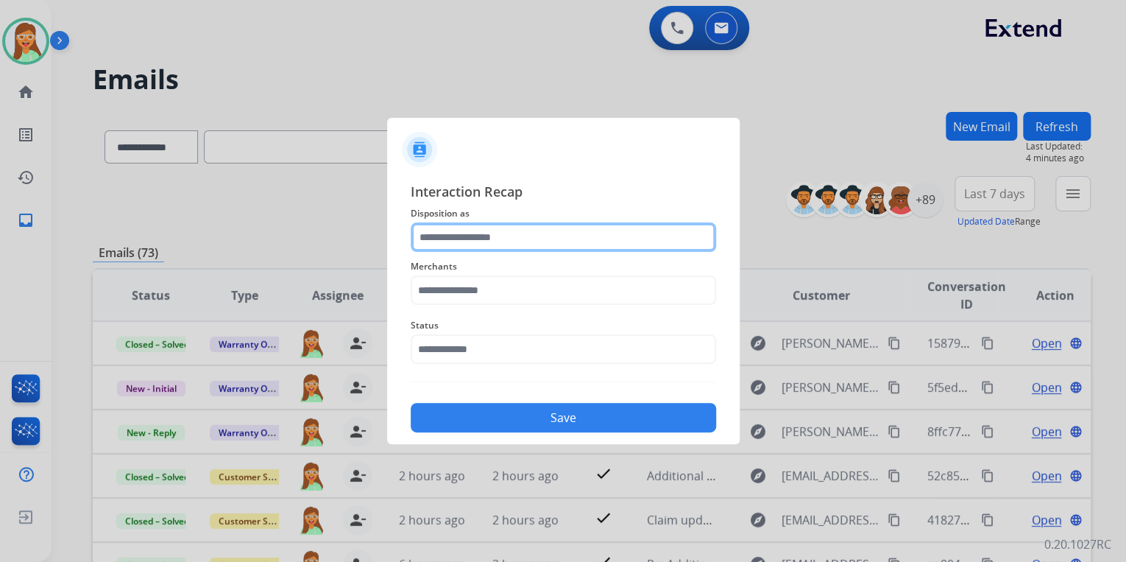
click at [521, 235] on input "text" at bounding box center [563, 236] width 305 height 29
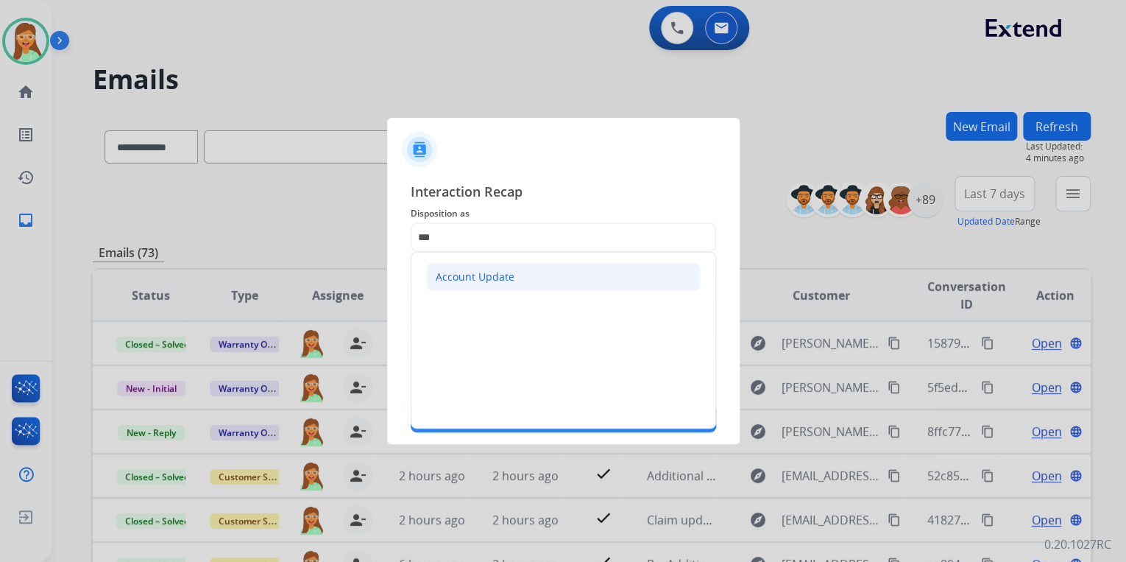
click at [523, 273] on li "Account Update" at bounding box center [563, 277] width 275 height 28
type input "**********"
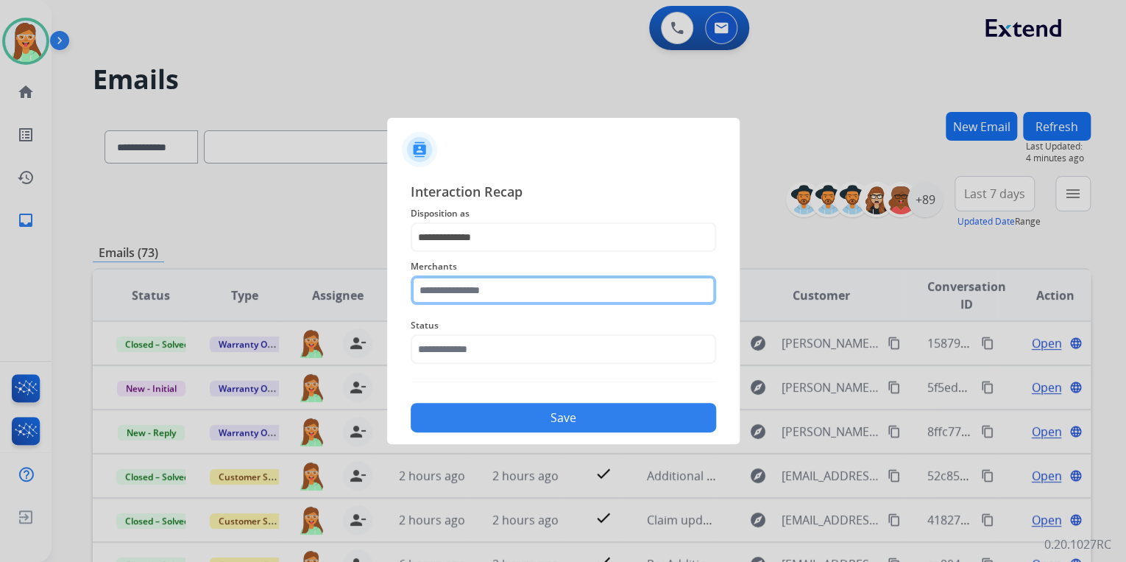
click at [523, 288] on input "text" at bounding box center [563, 289] width 305 height 29
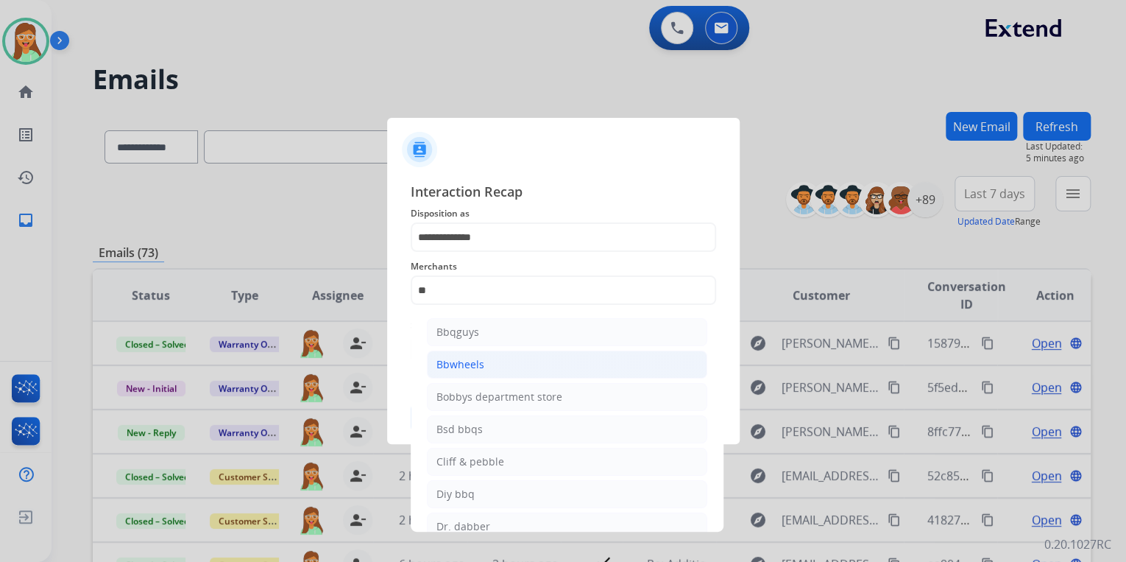
click at [518, 355] on li "Bbwheels" at bounding box center [567, 364] width 280 height 28
type input "********"
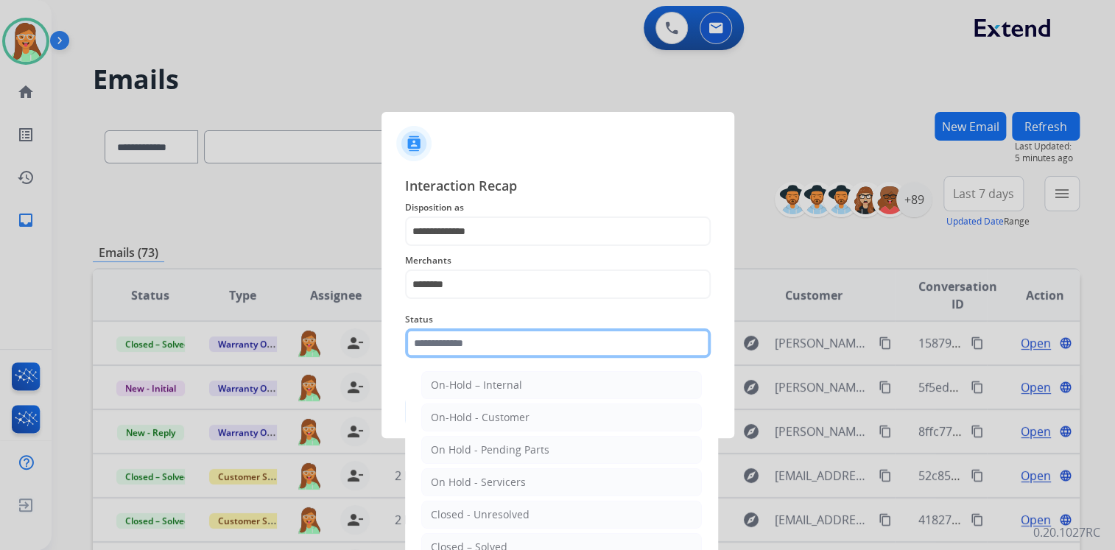
click at [518, 347] on input "text" at bounding box center [557, 342] width 305 height 29
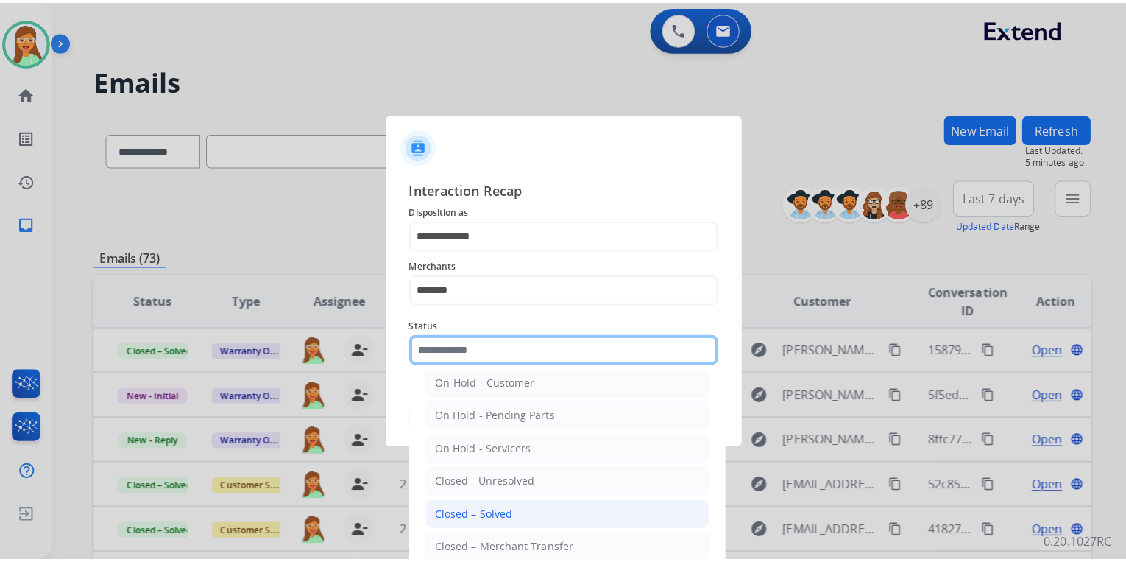
scroll to position [85, 0]
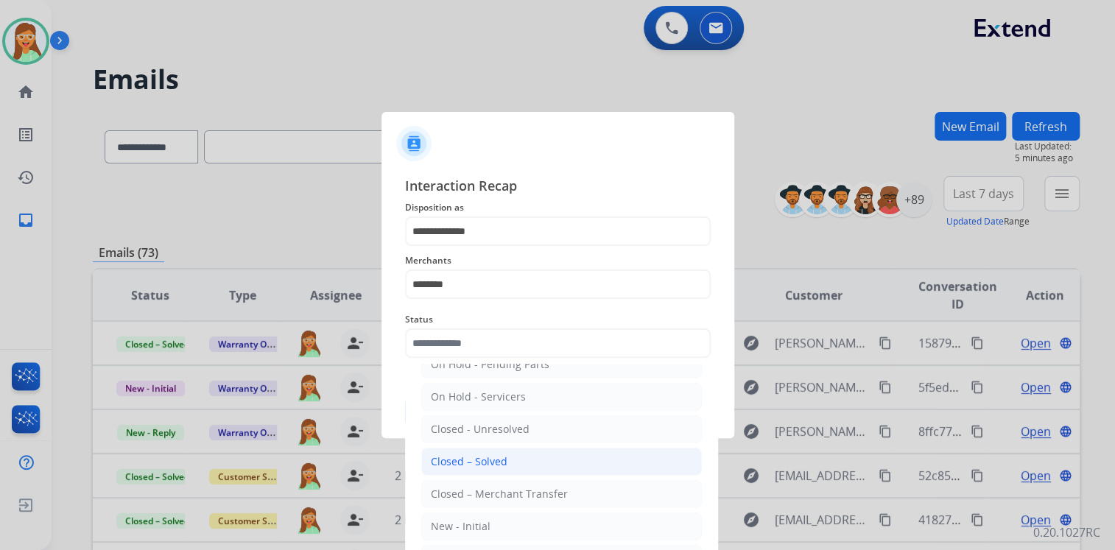
click at [533, 465] on li "Closed – Solved" at bounding box center [561, 462] width 280 height 28
type input "**********"
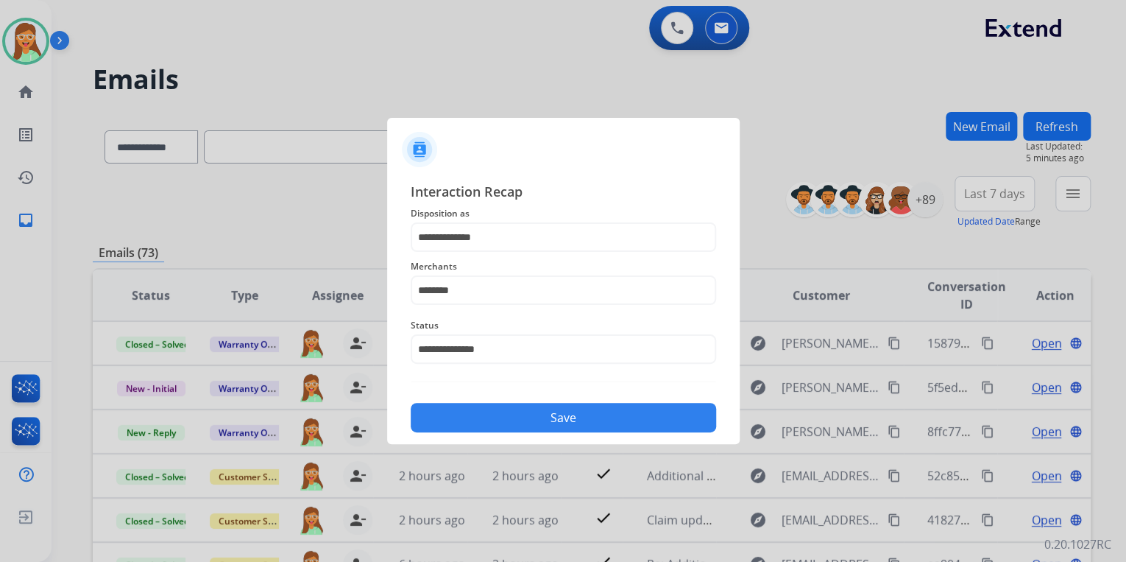
click at [539, 409] on button "Save" at bounding box center [563, 417] width 305 height 29
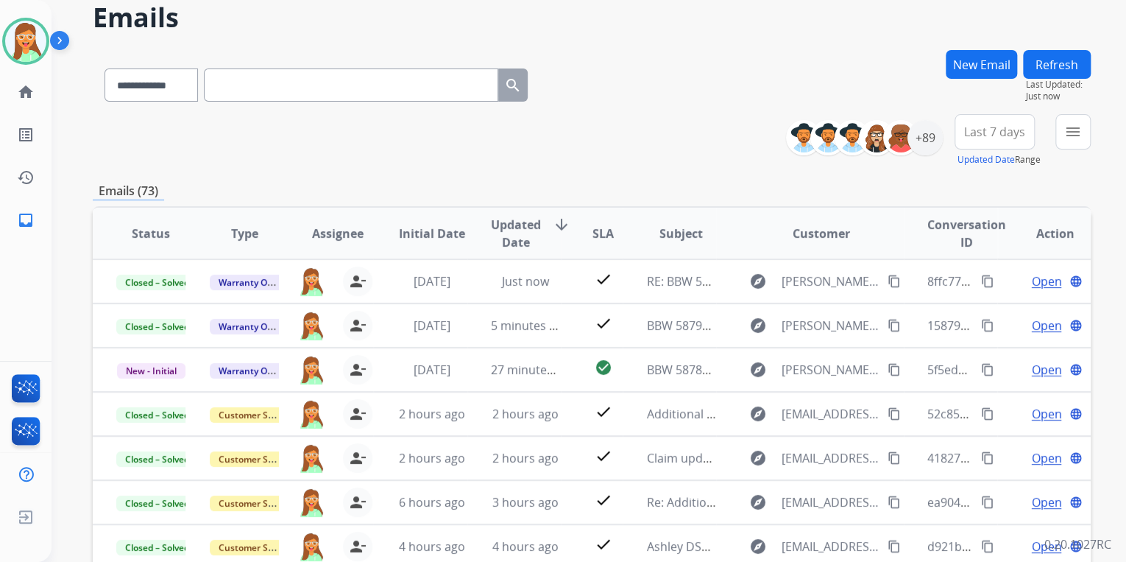
scroll to position [118, 0]
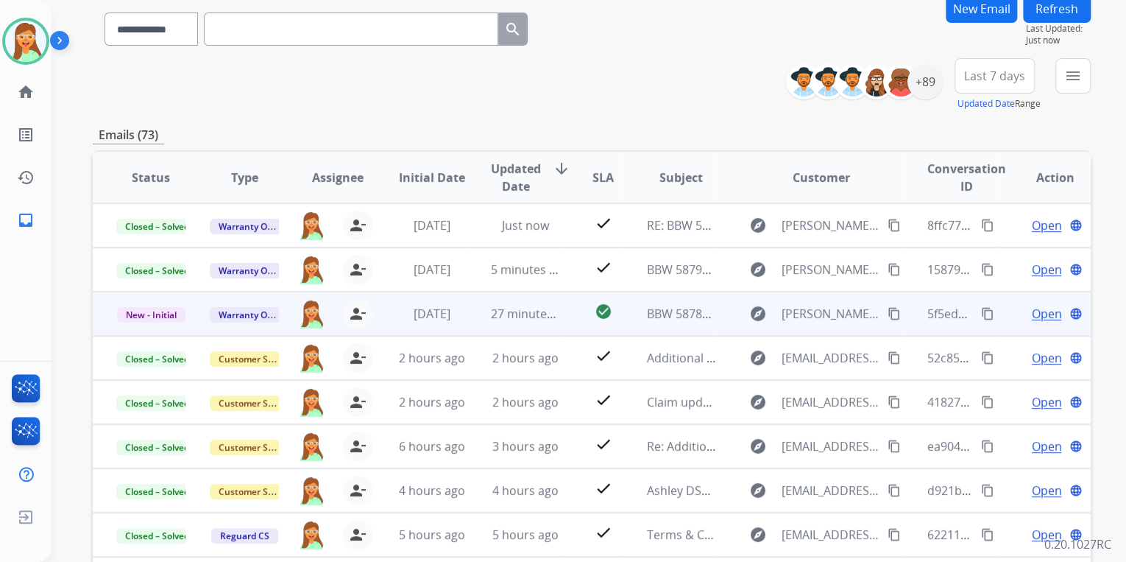
click at [1042, 312] on span "Open" at bounding box center [1046, 314] width 30 height 18
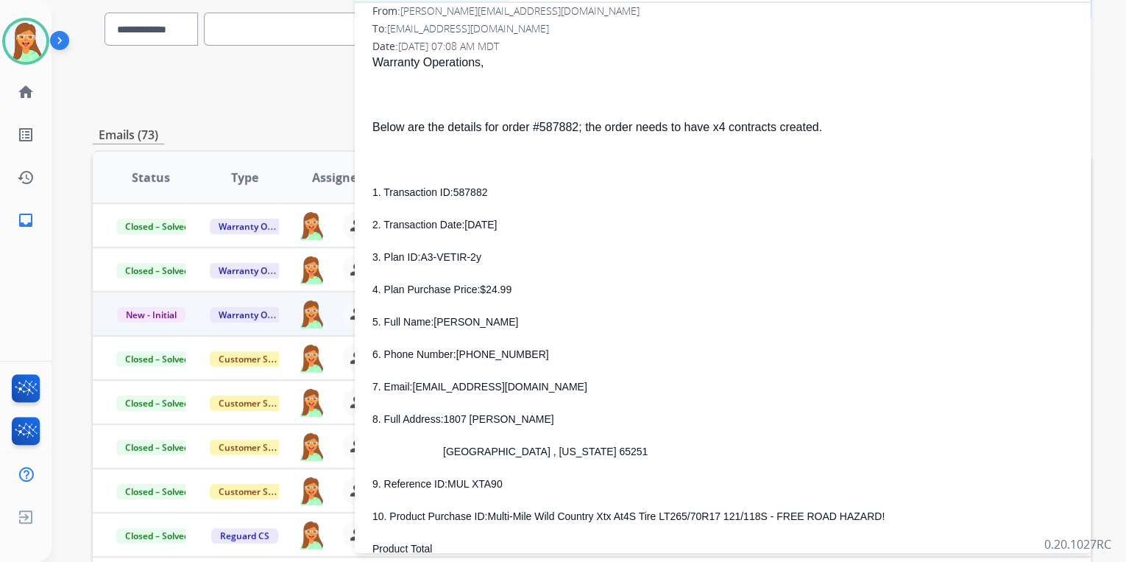
scroll to position [236, 0]
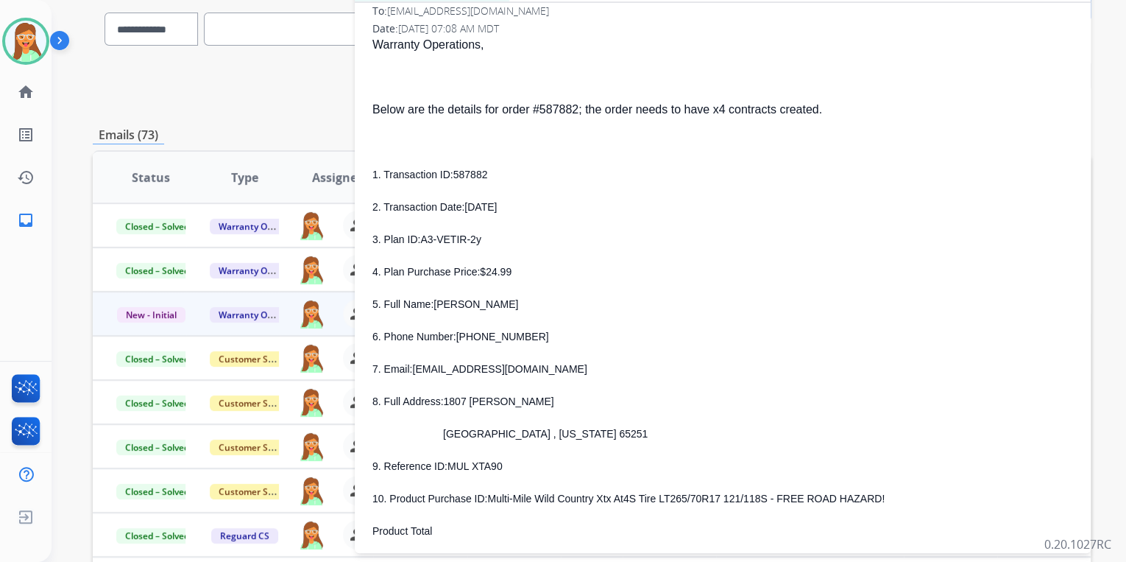
drag, startPoint x: 434, startPoint y: 305, endPoint x: 564, endPoint y: 294, distance: 130.8
click at [564, 295] on p "5. Full Name: CHRISTOPHER MCDONALD" at bounding box center [722, 304] width 701 height 18
drag, startPoint x: 459, startPoint y: 339, endPoint x: 522, endPoint y: 336, distance: 63.4
click at [522, 336] on p "6. Phone Number: 573-590-0495" at bounding box center [722, 337] width 701 height 18
drag, startPoint x: 413, startPoint y: 371, endPoint x: 560, endPoint y: 376, distance: 147.3
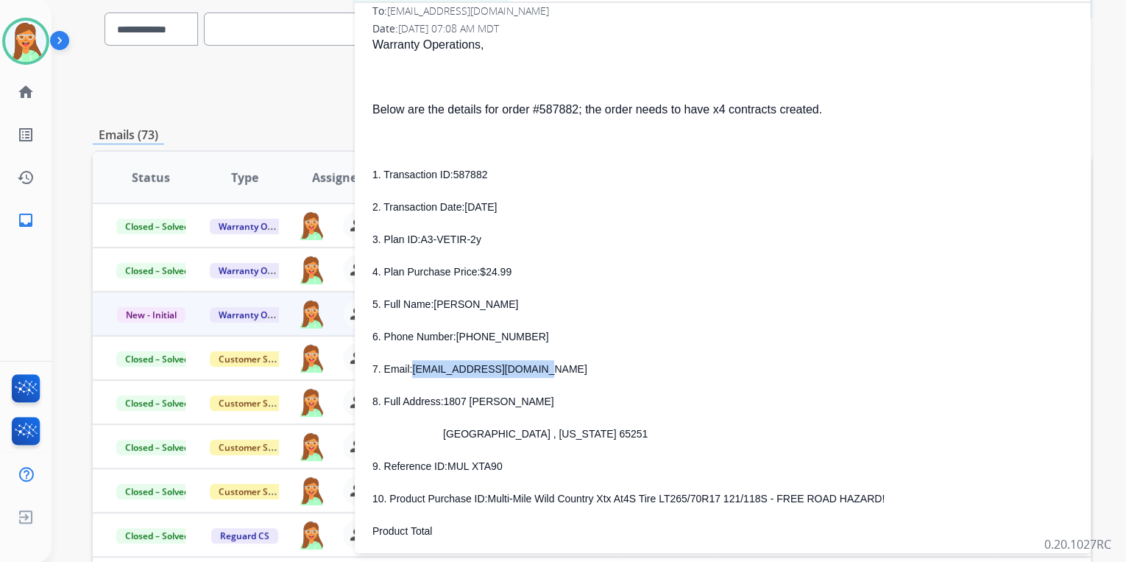
click at [560, 376] on p "7. Email: cwmcdonald.69@gmail.com" at bounding box center [722, 369] width 701 height 18
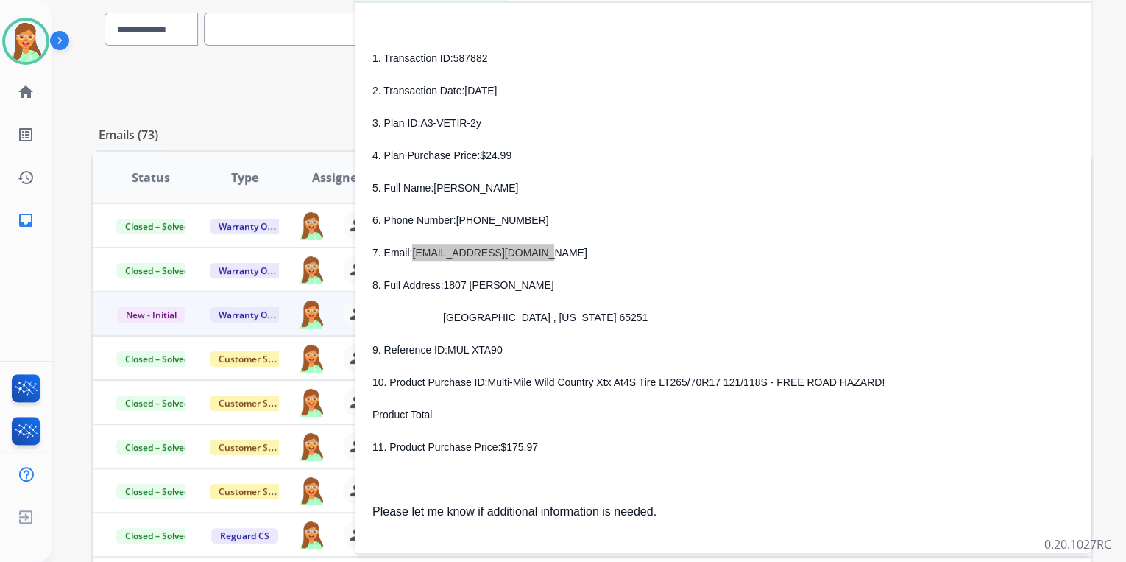
scroll to position [353, 0]
drag, startPoint x: 443, startPoint y: 284, endPoint x: 517, endPoint y: 280, distance: 73.7
click at [517, 280] on p "8. Full Address: 1807 Dawson Pl" at bounding box center [722, 284] width 701 height 18
drag, startPoint x: 450, startPoint y: 318, endPoint x: 478, endPoint y: 322, distance: 28.2
click at [478, 322] on p "Fulton , Missouri 65251" at bounding box center [740, 316] width 665 height 18
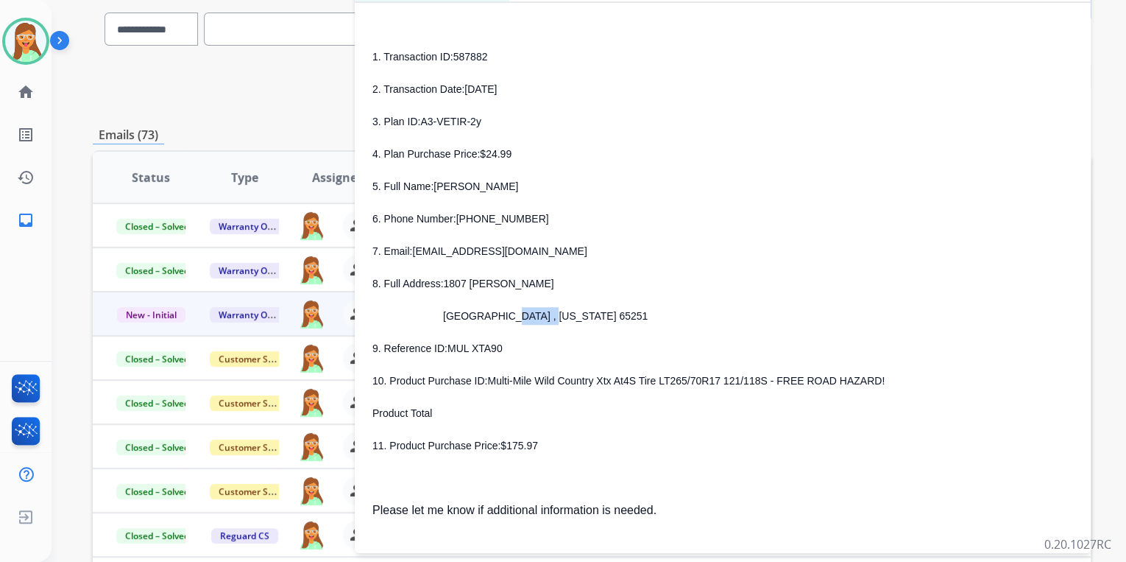
drag, startPoint x: 485, startPoint y: 319, endPoint x: 521, endPoint y: 319, distance: 36.1
click at [521, 319] on span "Fulton , Missouri 65251" at bounding box center [545, 316] width 205 height 12
drag, startPoint x: 527, startPoint y: 319, endPoint x: 551, endPoint y: 318, distance: 23.6
click at [551, 318] on p "Fulton , Missouri 65251" at bounding box center [740, 316] width 665 height 18
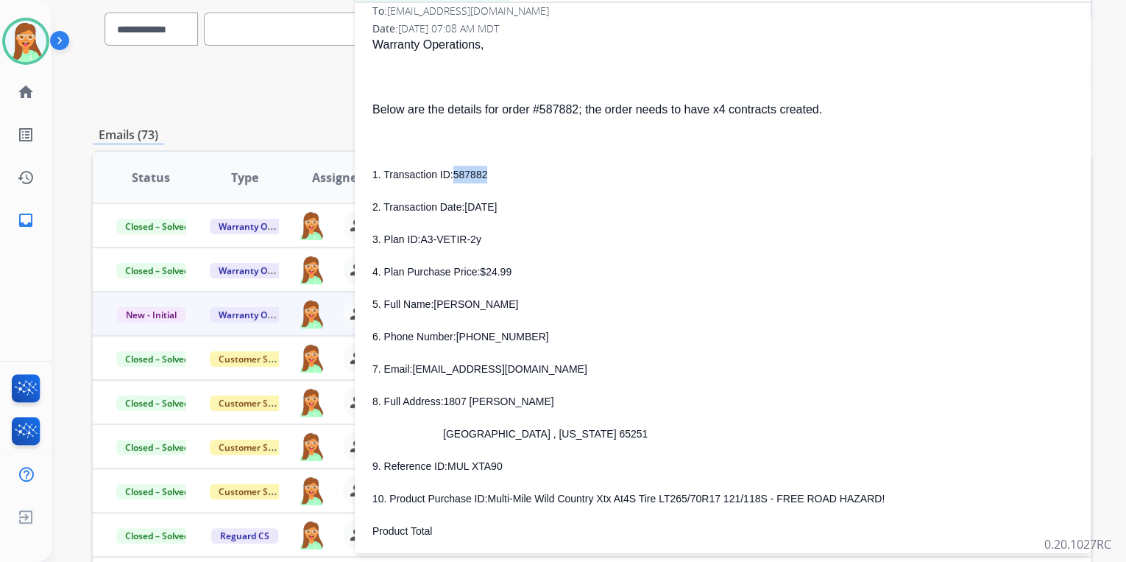
drag, startPoint x: 451, startPoint y: 177, endPoint x: 484, endPoint y: 174, distance: 32.5
click at [484, 174] on p "1. Transaction ID: 587882" at bounding box center [722, 175] width 701 height 18
drag, startPoint x: 421, startPoint y: 241, endPoint x: 474, endPoint y: 241, distance: 53.0
click at [474, 241] on span "A3-VETIR-2y" at bounding box center [450, 239] width 60 height 12
drag, startPoint x: 481, startPoint y: 274, endPoint x: 517, endPoint y: 274, distance: 36.1
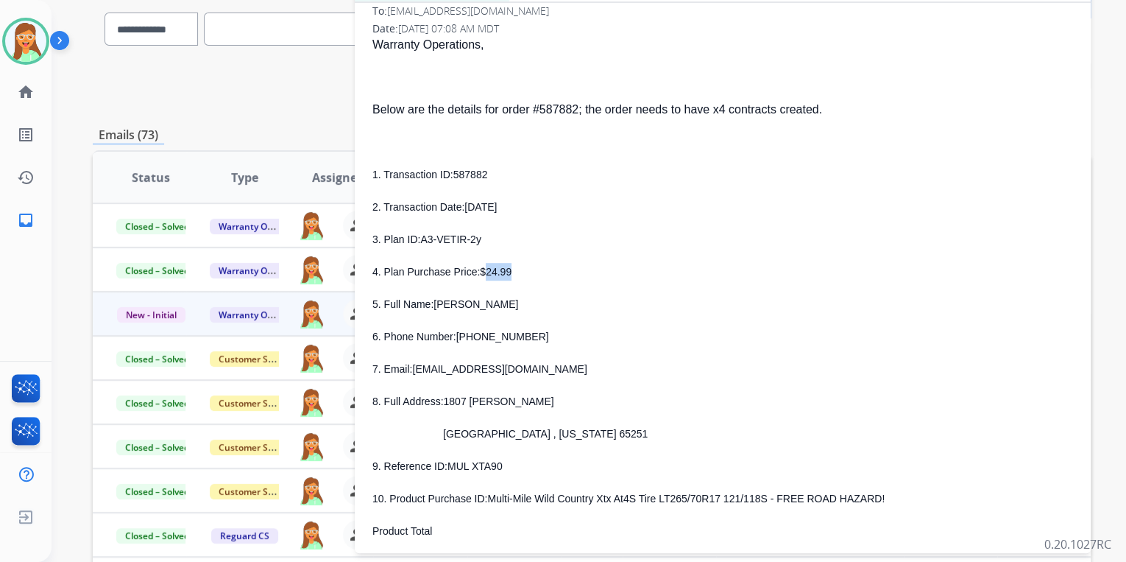
click at [517, 274] on p "4. Plan Purchase Price: $24.99" at bounding box center [722, 272] width 701 height 18
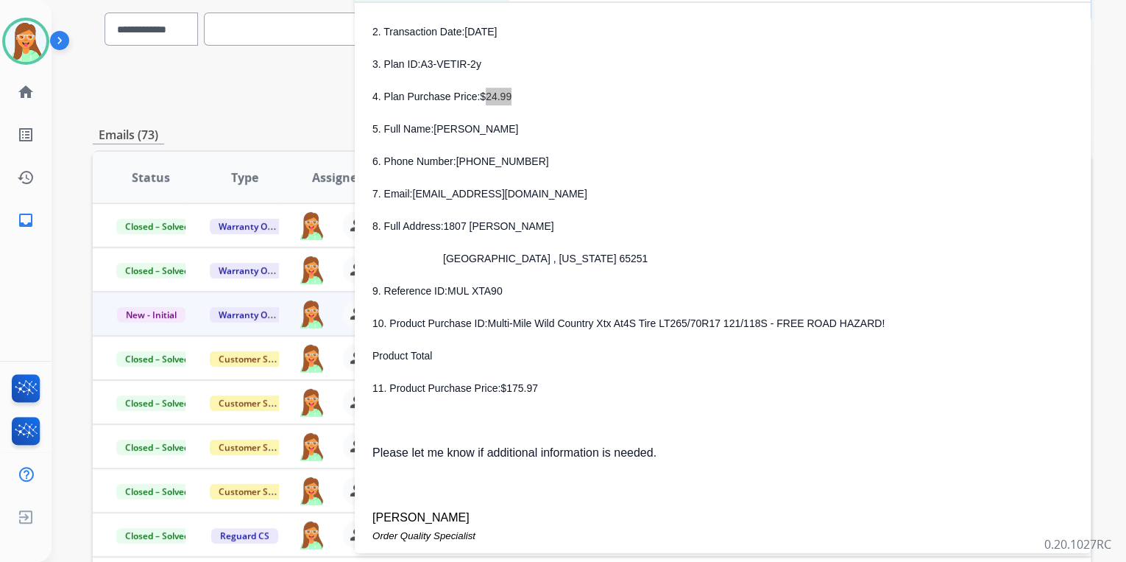
scroll to position [412, 0]
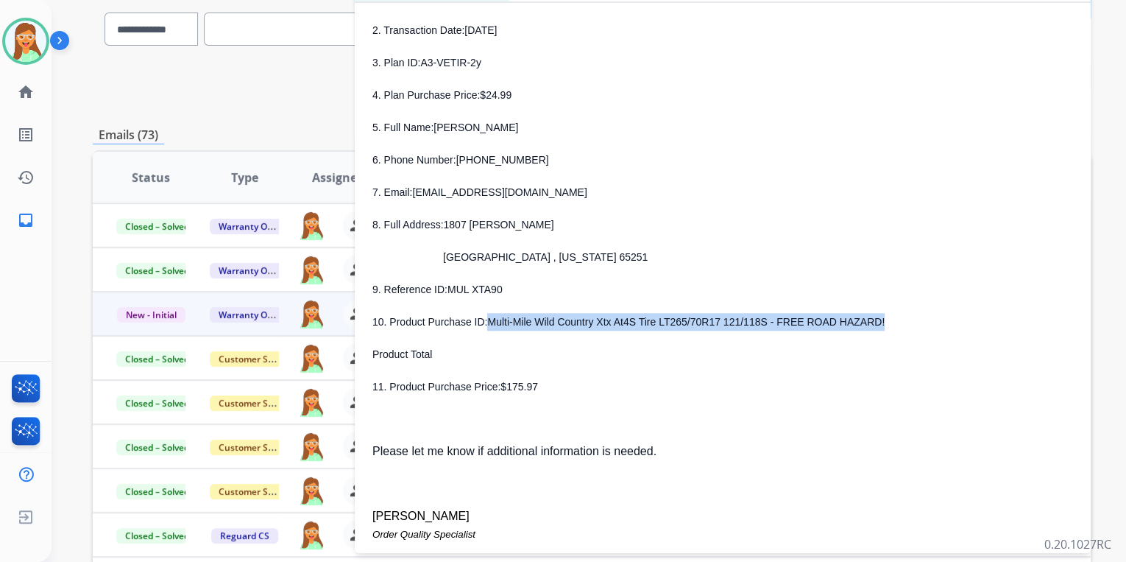
drag, startPoint x: 486, startPoint y: 322, endPoint x: 849, endPoint y: 321, distance: 362.9
click at [849, 321] on p "10. Product Purchase ID: Multi-Mile Wild Country Xtx At4S Tire LT265/70R17 121/…" at bounding box center [722, 322] width 701 height 18
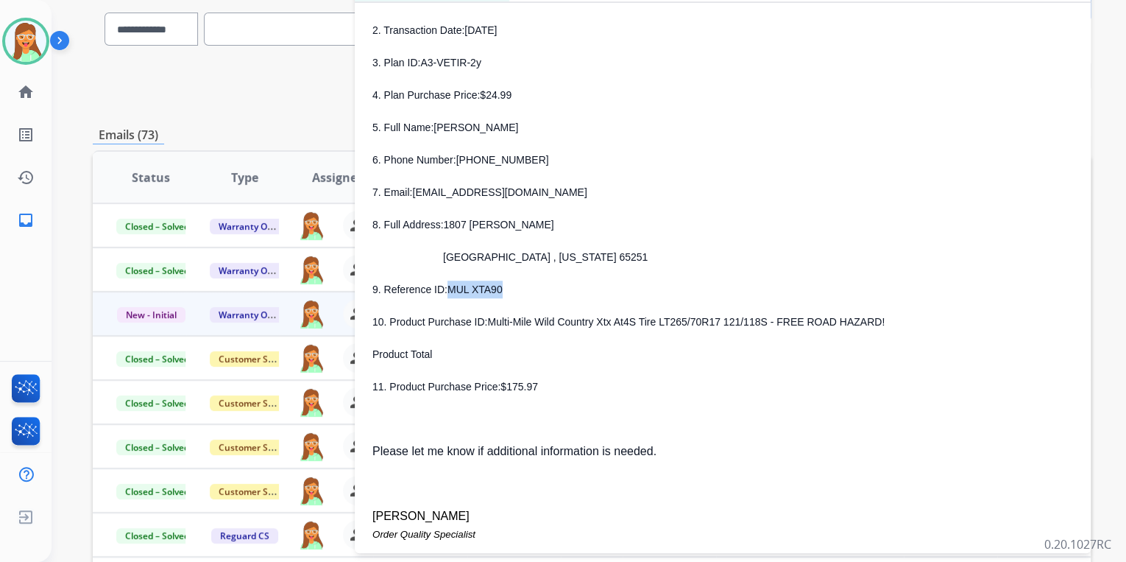
drag, startPoint x: 445, startPoint y: 292, endPoint x: 509, endPoint y: 292, distance: 64.0
click at [509, 292] on p "9. Reference ID: MUL XTA90" at bounding box center [722, 289] width 701 height 18
drag, startPoint x: 498, startPoint y: 387, endPoint x: 539, endPoint y: 389, distance: 41.3
click at [539, 389] on p "11. Product Purchase Price: $175.97" at bounding box center [722, 387] width 701 height 18
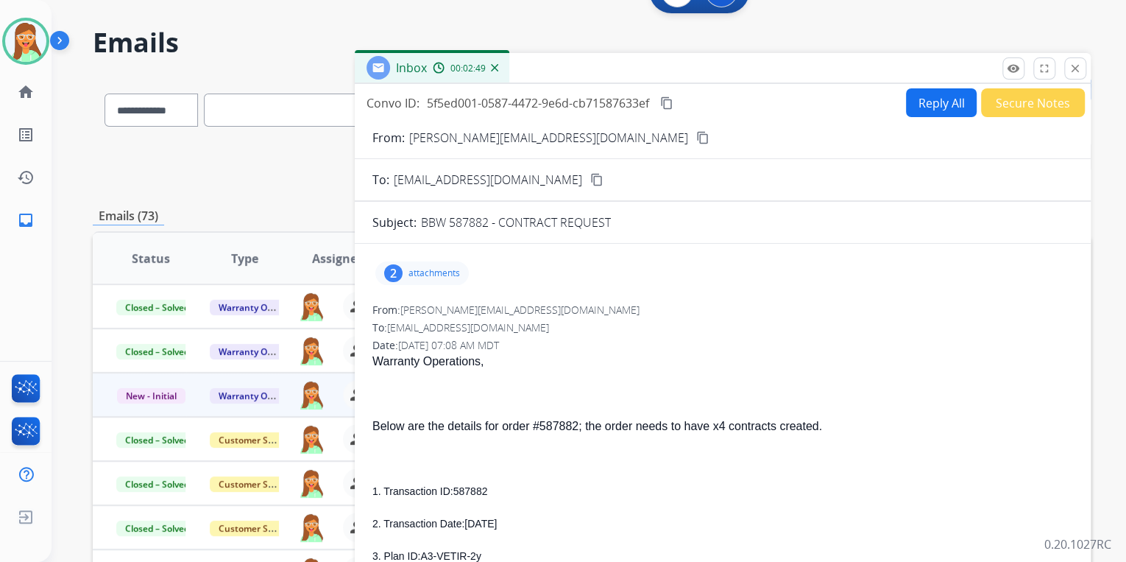
scroll to position [0, 0]
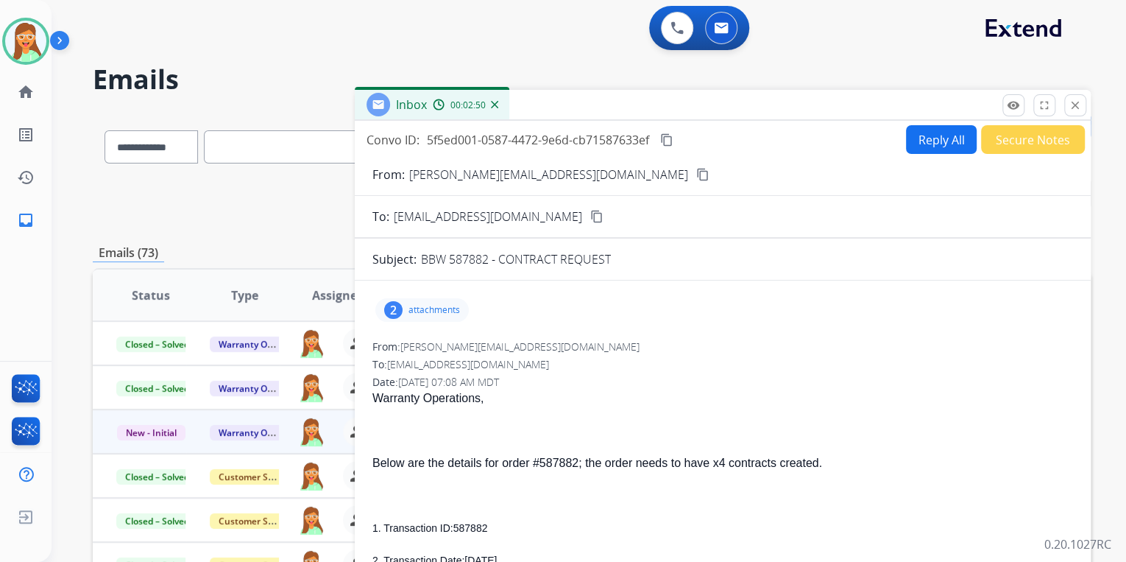
click at [933, 144] on button "Reply All" at bounding box center [941, 139] width 71 height 29
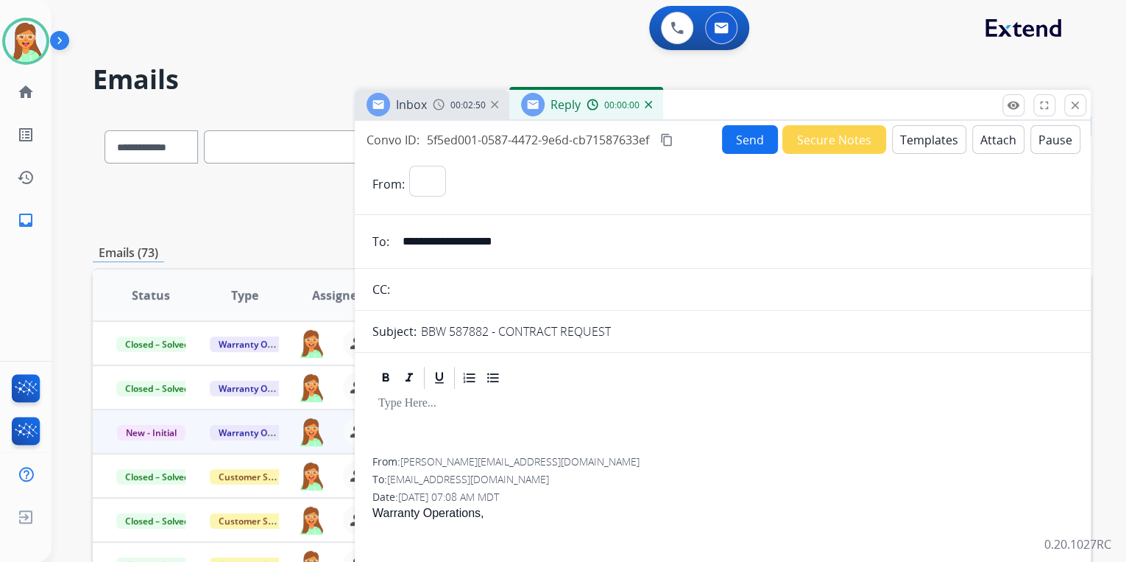
select select "**********"
click at [944, 142] on button "Templates" at bounding box center [929, 139] width 74 height 29
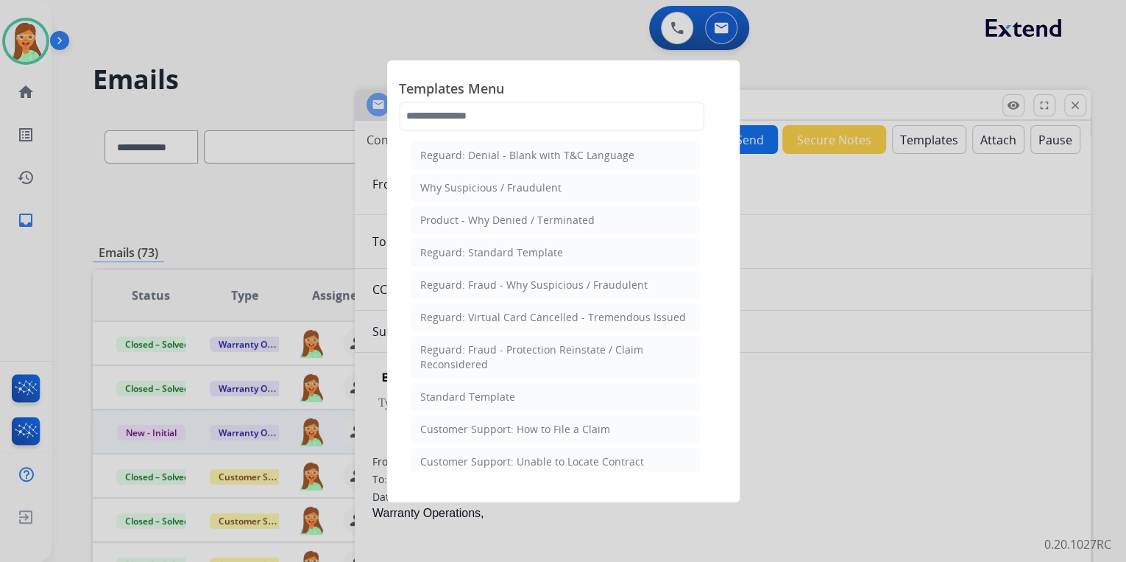
click at [477, 100] on span "Templates Menu" at bounding box center [563, 90] width 329 height 24
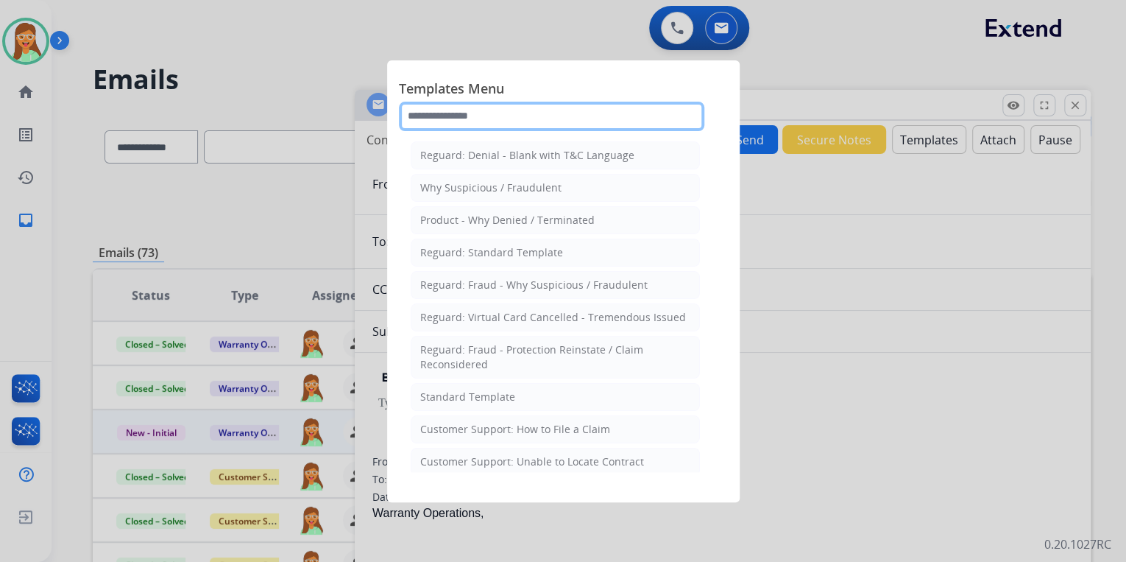
click at [490, 128] on input "text" at bounding box center [551, 116] width 305 height 29
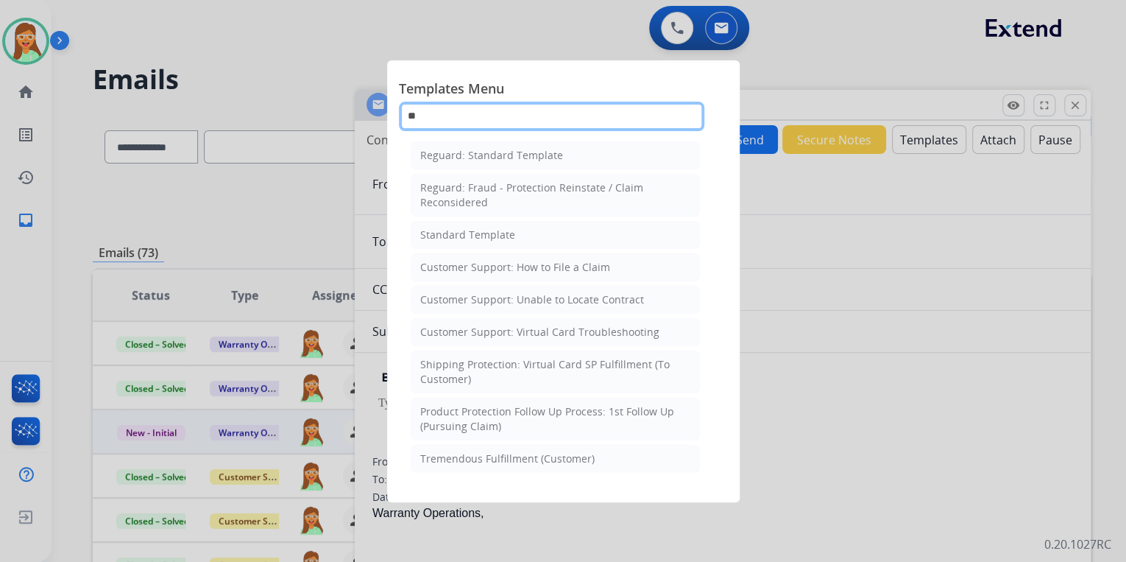
type input "***"
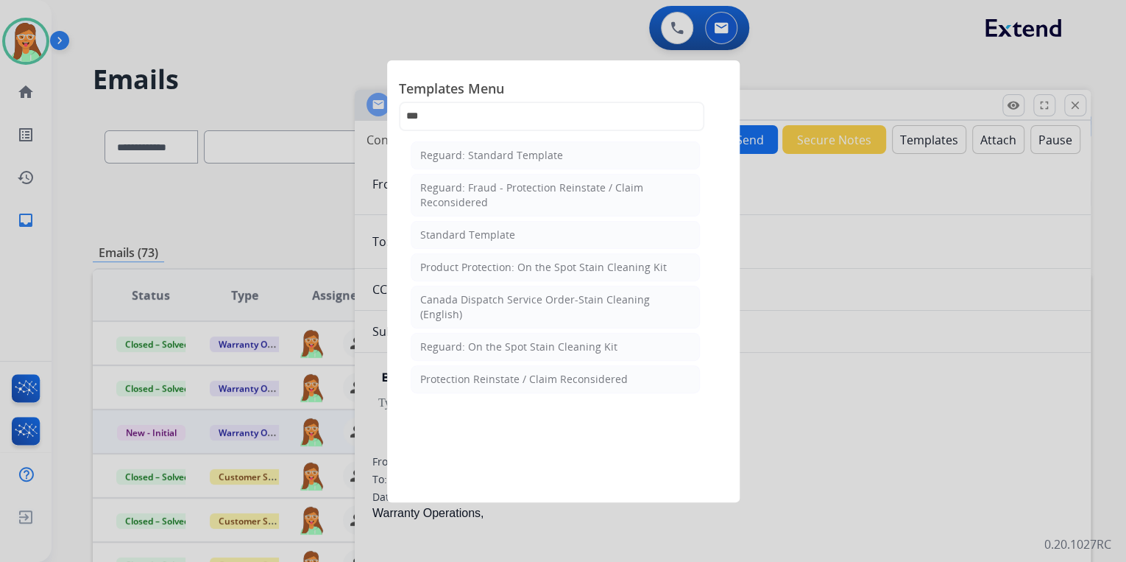
drag, startPoint x: 504, startPoint y: 237, endPoint x: 508, endPoint y: 247, distance: 11.2
click at [504, 244] on li "Standard Template" at bounding box center [555, 235] width 289 height 28
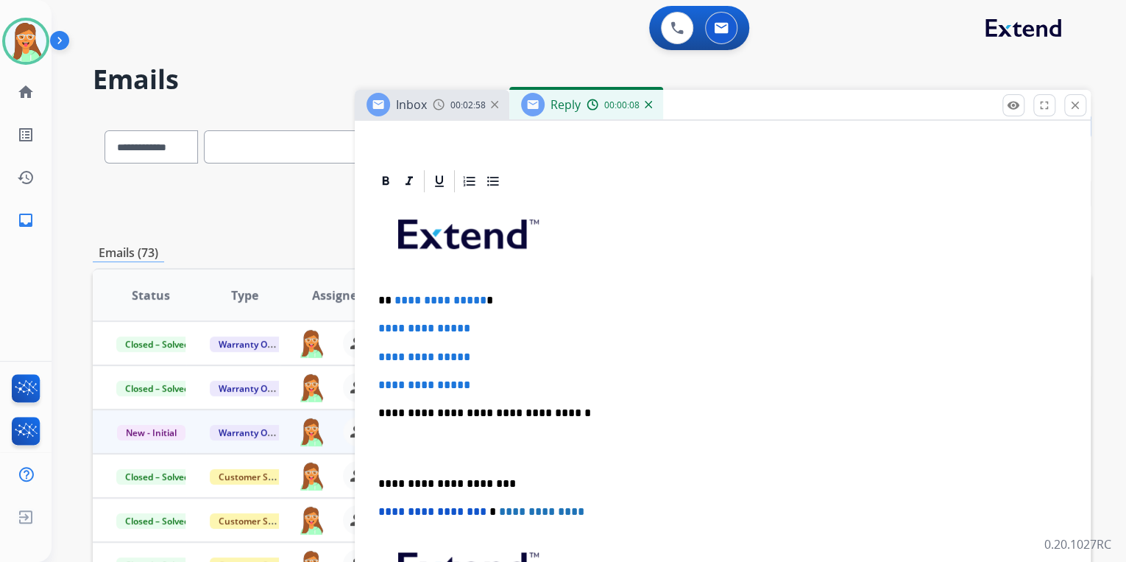
scroll to position [294, 0]
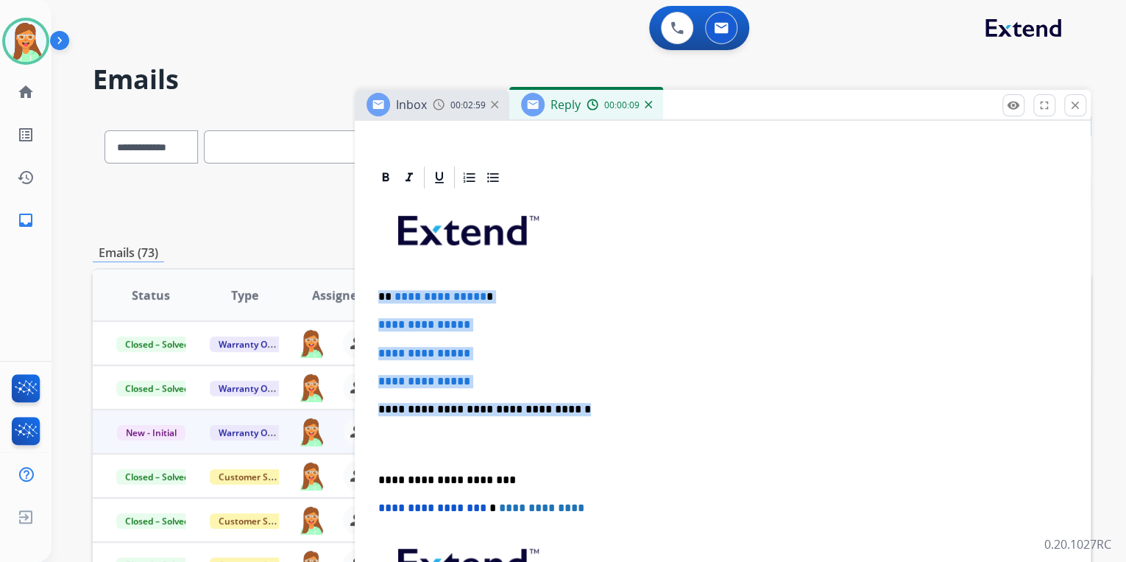
drag, startPoint x: 582, startPoint y: 406, endPoint x: 376, endPoint y: 286, distance: 238.5
click at [376, 286] on div "**********" at bounding box center [722, 444] width 701 height 506
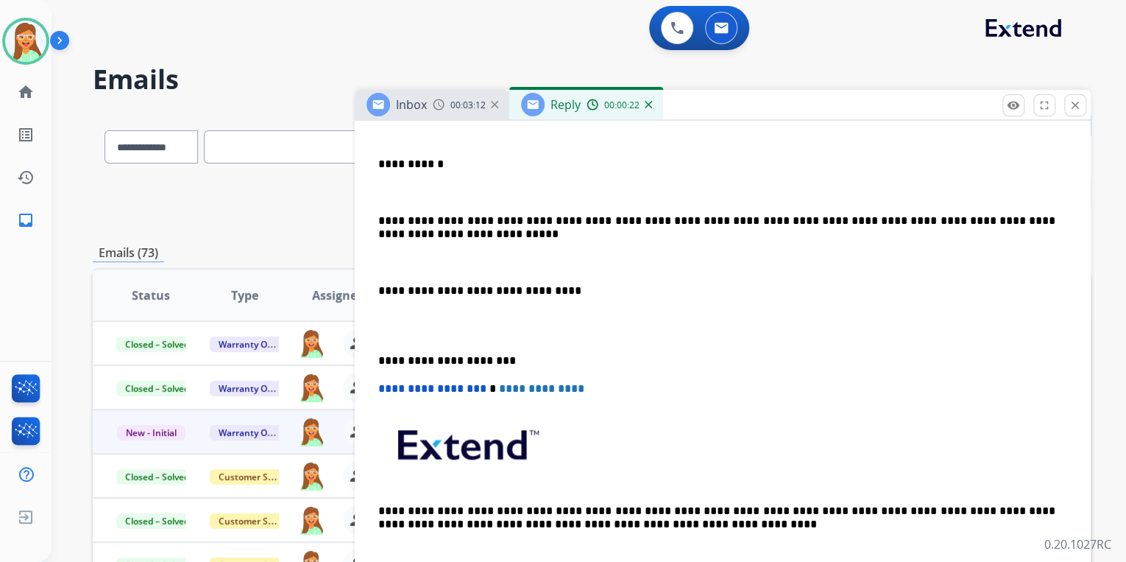
scroll to position [236, 0]
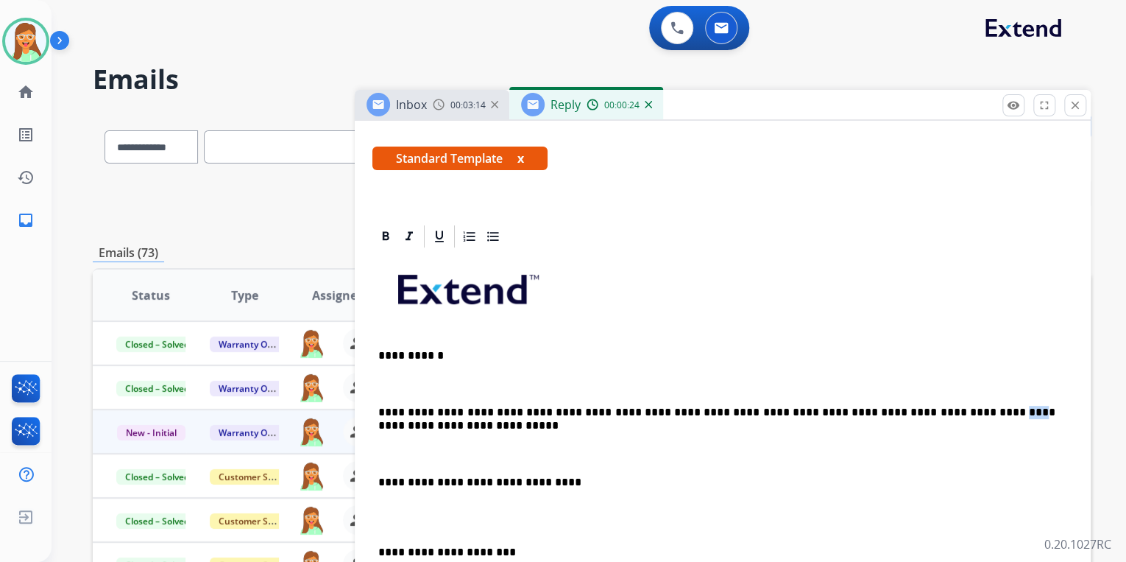
drag, startPoint x: 936, startPoint y: 416, endPoint x: 923, endPoint y: 414, distance: 13.4
click at [923, 414] on p "**********" at bounding box center [716, 419] width 677 height 27
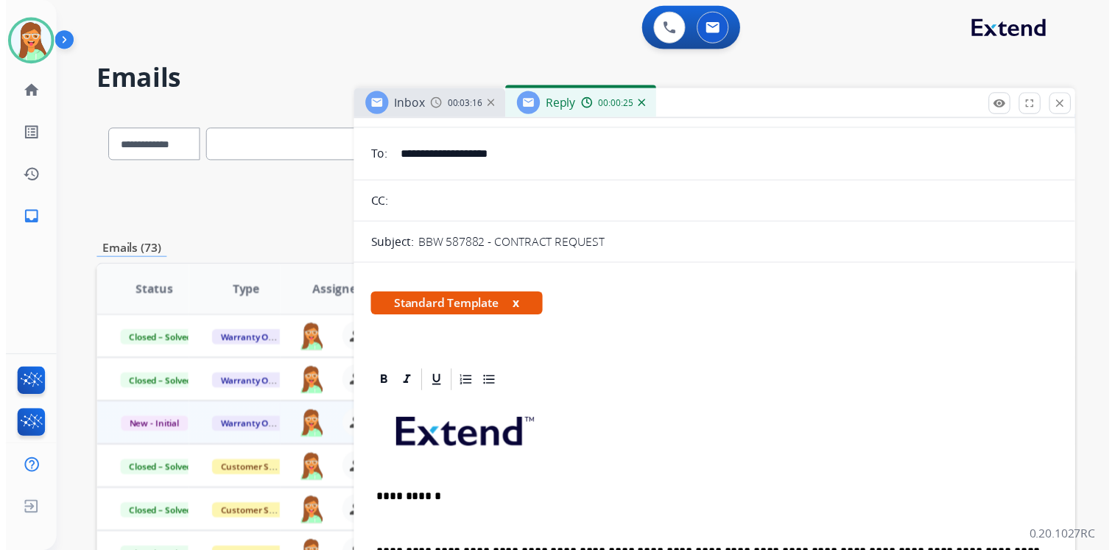
scroll to position [0, 0]
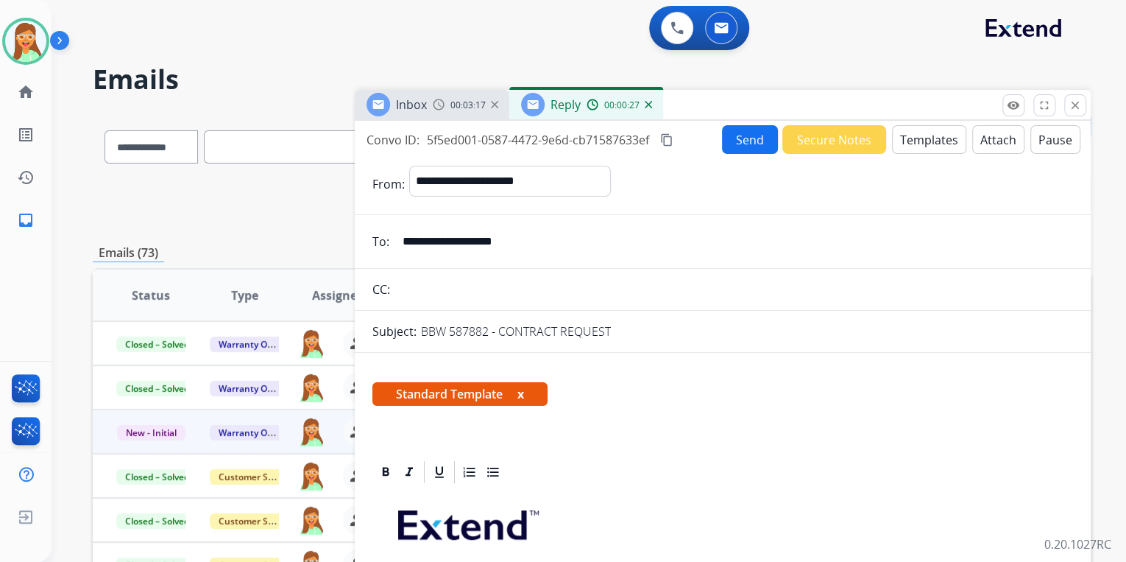
click at [972, 130] on button "Attach" at bounding box center [998, 139] width 52 height 29
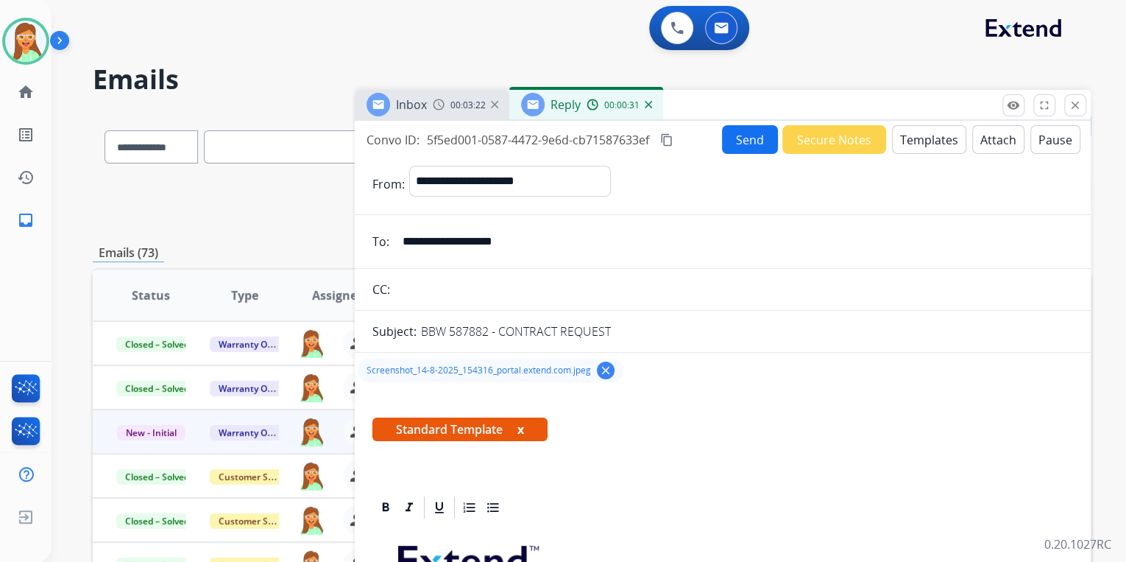
click at [743, 147] on button "Send" at bounding box center [750, 139] width 56 height 29
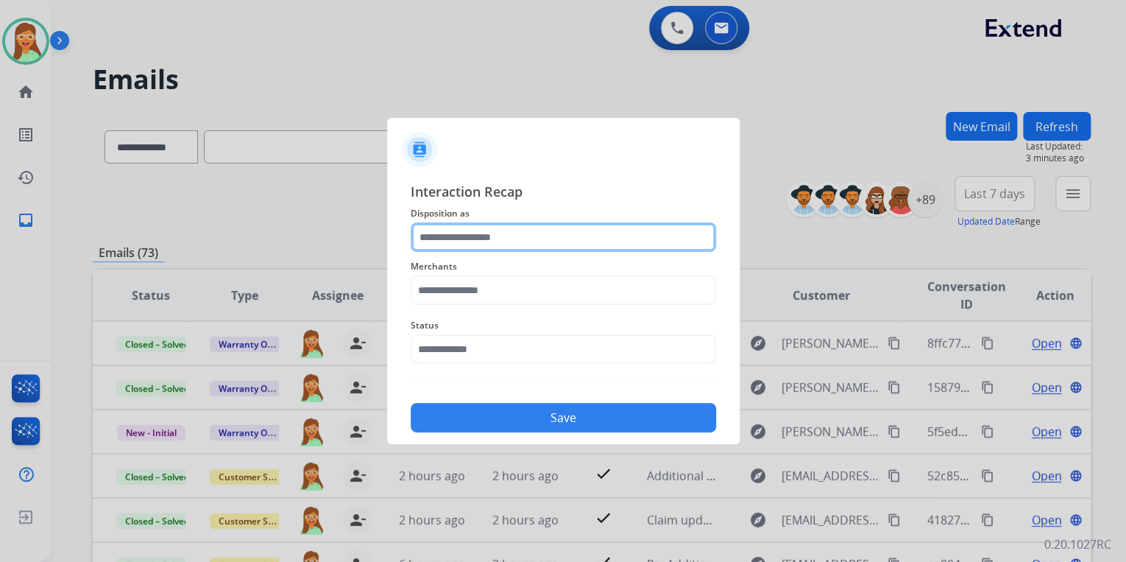
click at [516, 228] on input "text" at bounding box center [563, 236] width 305 height 29
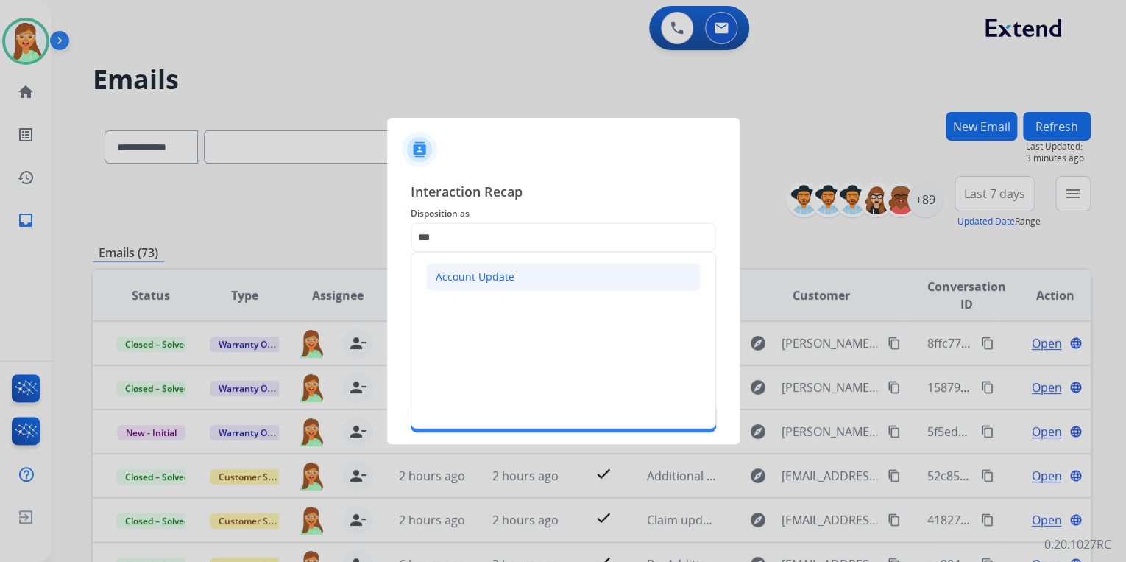
click at [512, 270] on li "Account Update" at bounding box center [563, 277] width 275 height 28
type input "**********"
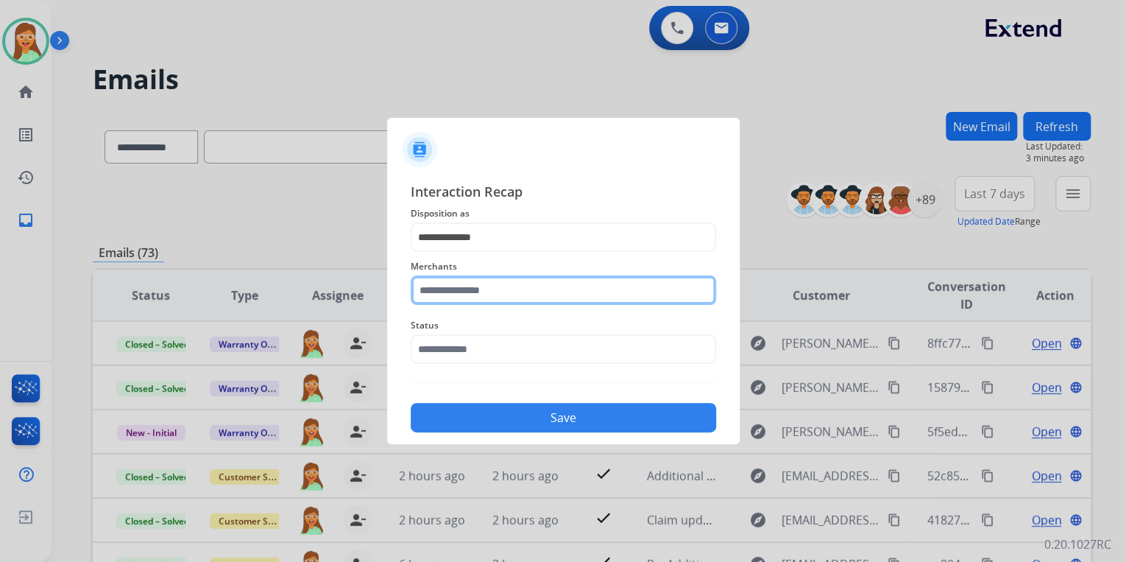
click at [512, 287] on input "text" at bounding box center [563, 289] width 305 height 29
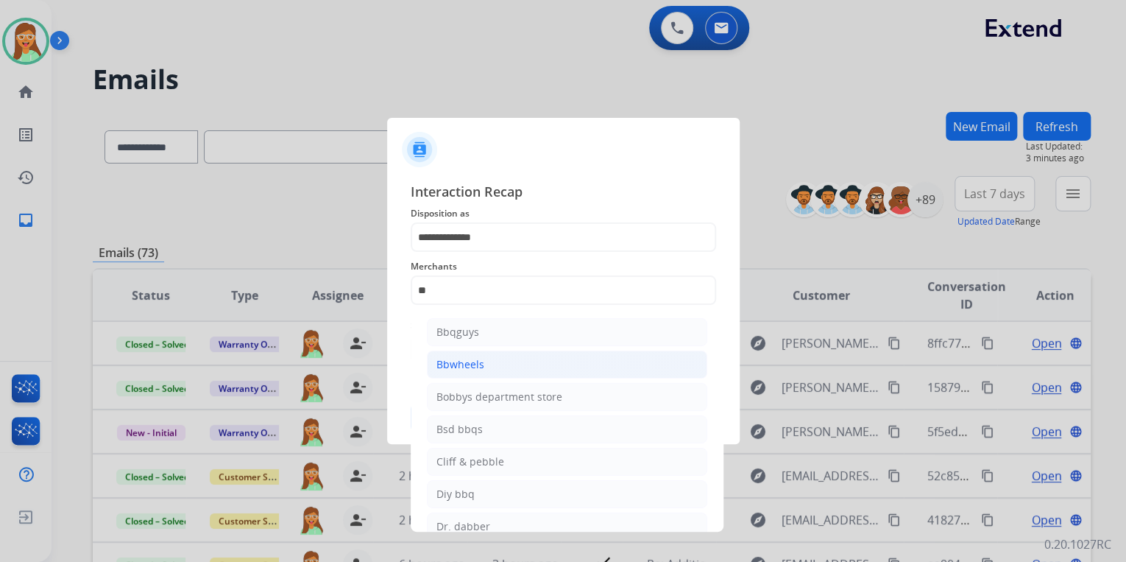
click at [506, 361] on li "Bbwheels" at bounding box center [567, 364] width 280 height 28
type input "********"
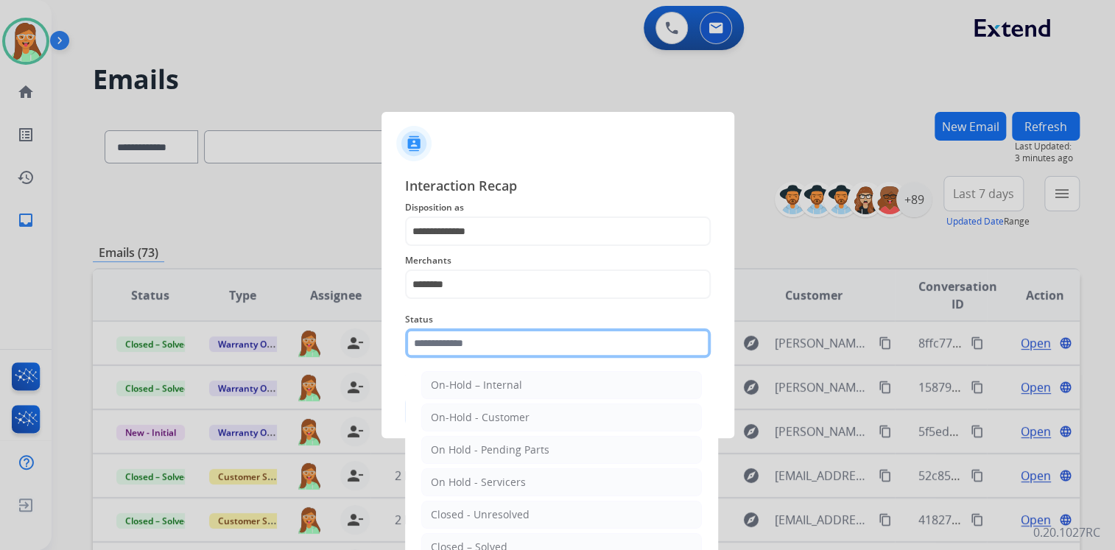
click at [504, 356] on input "text" at bounding box center [557, 342] width 305 height 29
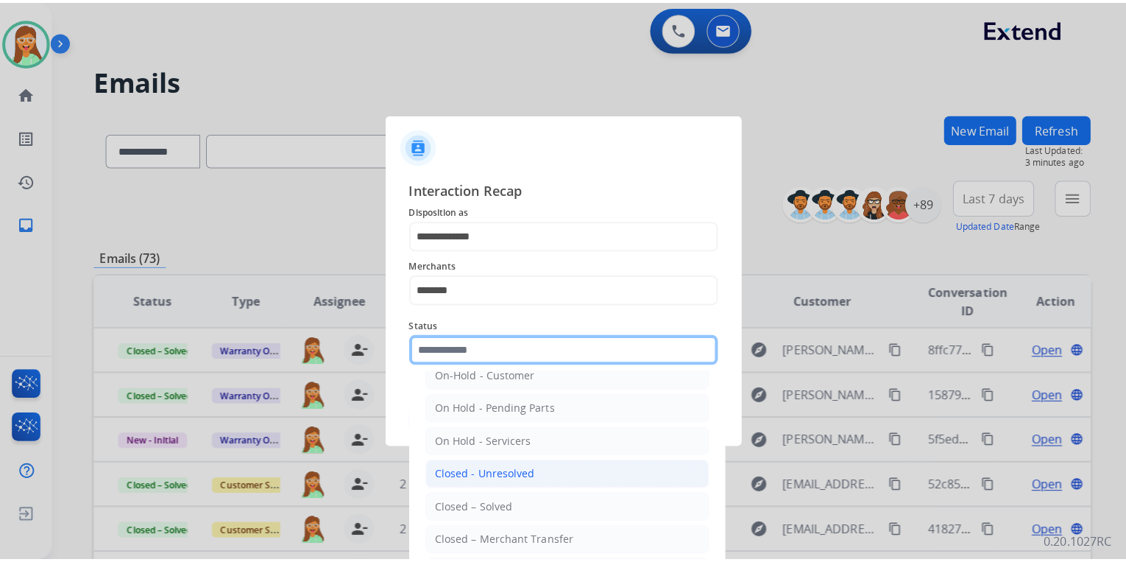
scroll to position [85, 0]
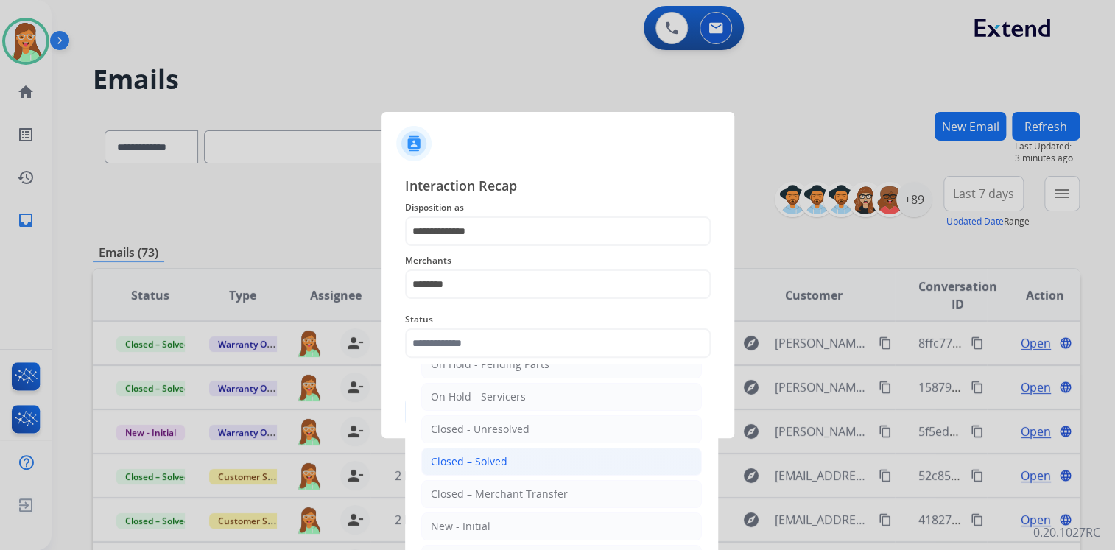
click at [506, 455] on li "Closed – Solved" at bounding box center [561, 462] width 280 height 28
type input "**********"
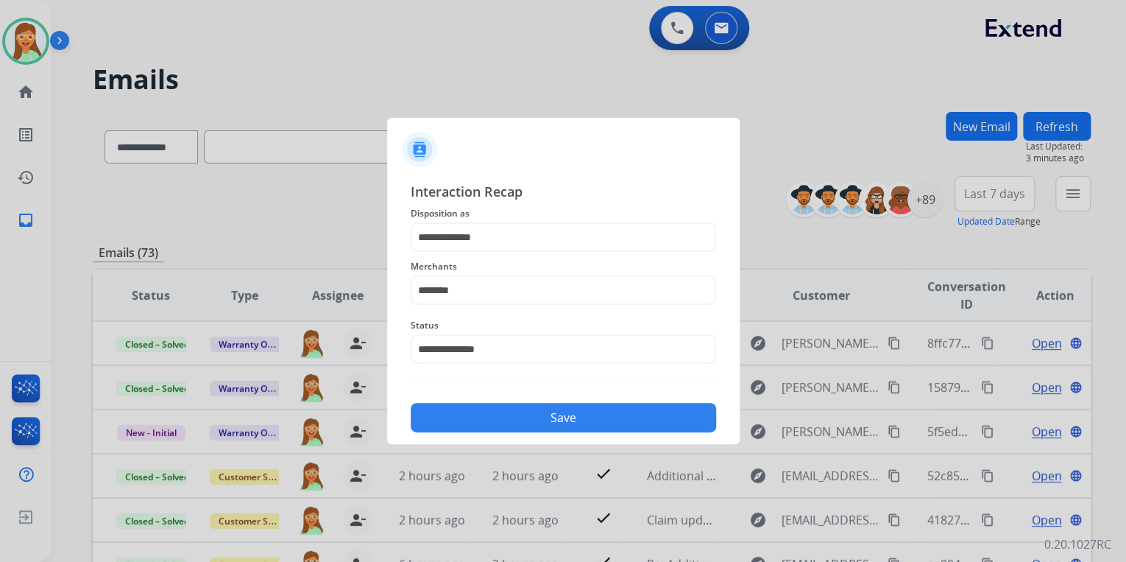
click at [521, 417] on button "Save" at bounding box center [563, 417] width 305 height 29
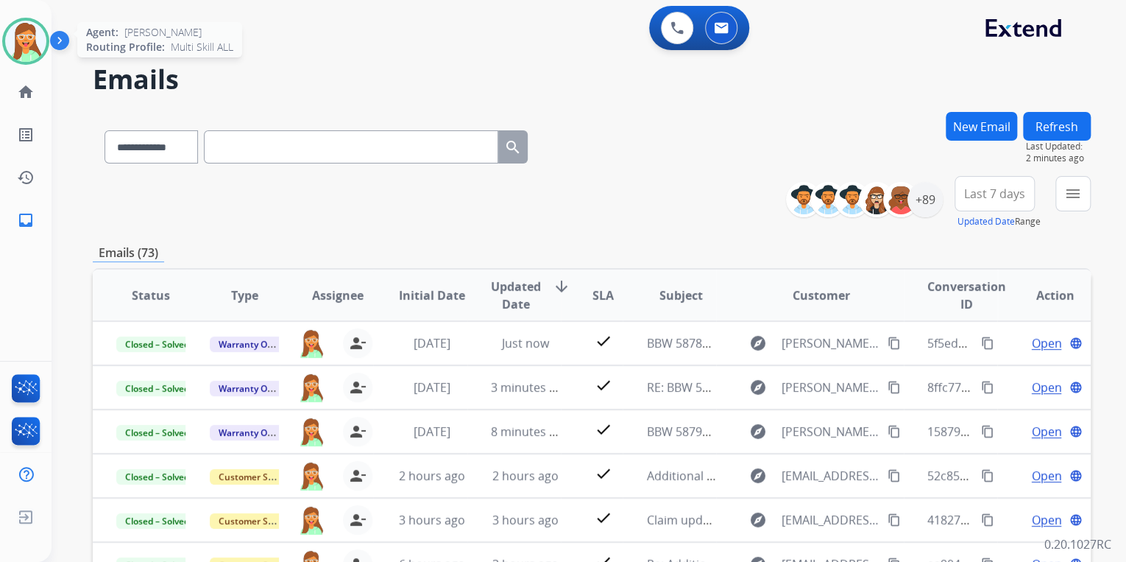
click at [21, 41] on img at bounding box center [25, 41] width 41 height 41
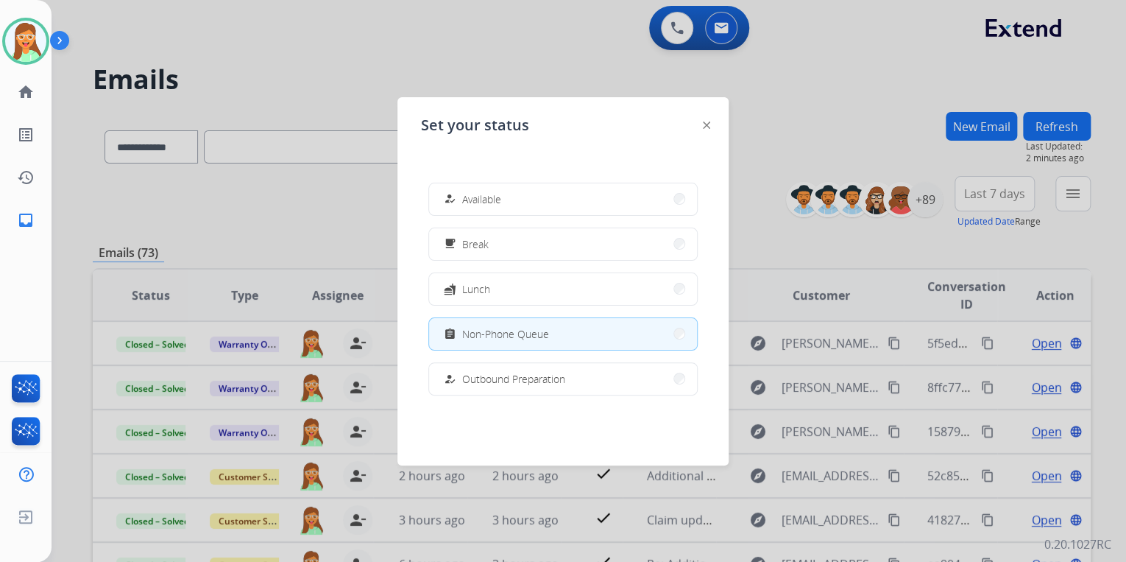
drag, startPoint x: 533, startPoint y: 56, endPoint x: 533, endPoint y: 45, distance: 11.0
click at [533, 52] on div at bounding box center [563, 281] width 1126 height 562
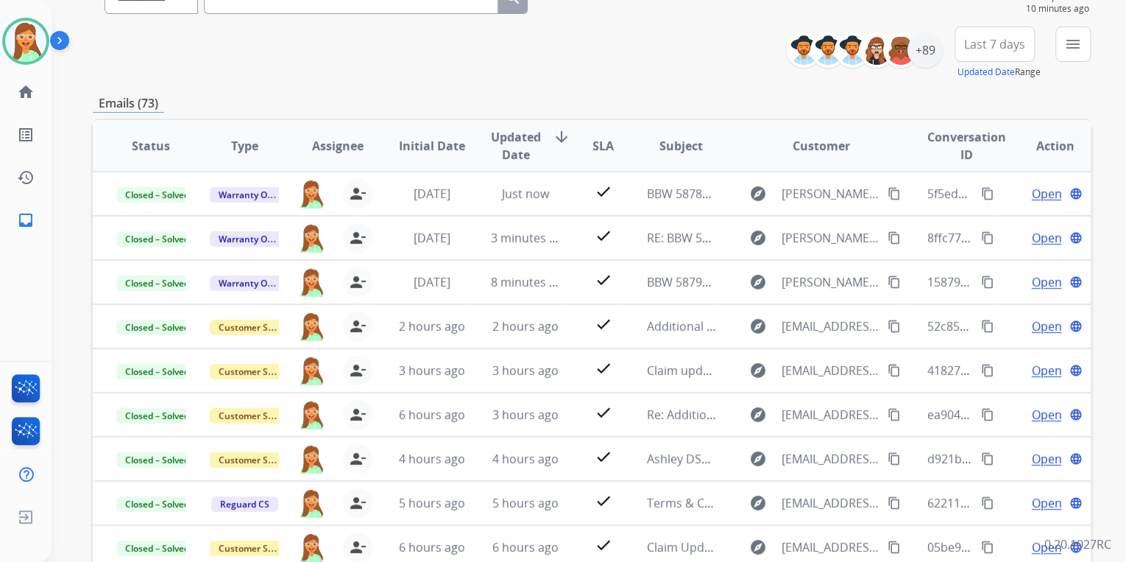
scroll to position [0, 0]
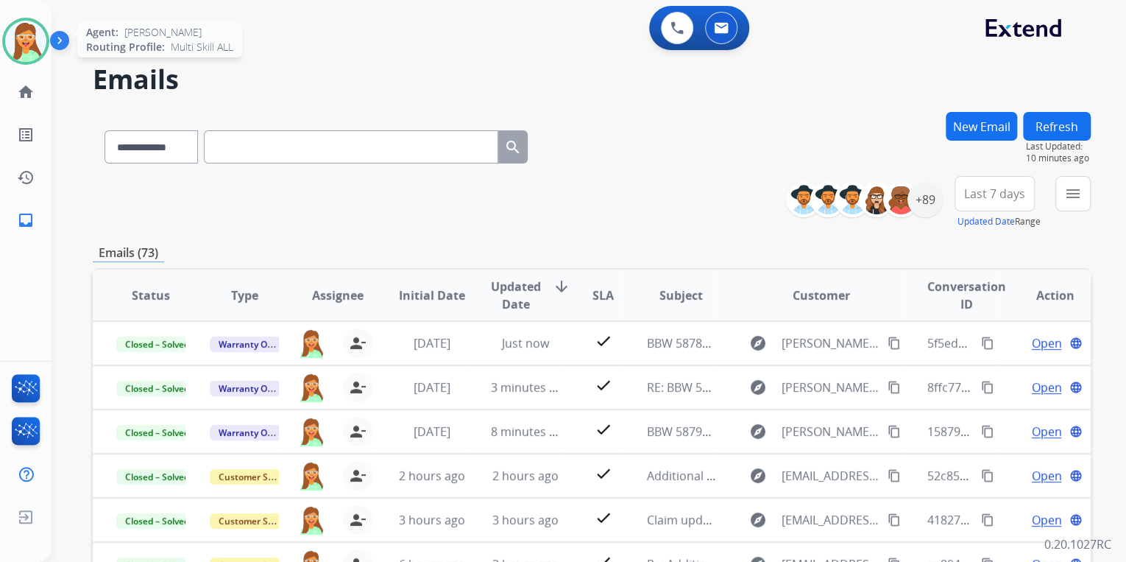
click at [35, 31] on img at bounding box center [25, 41] width 41 height 41
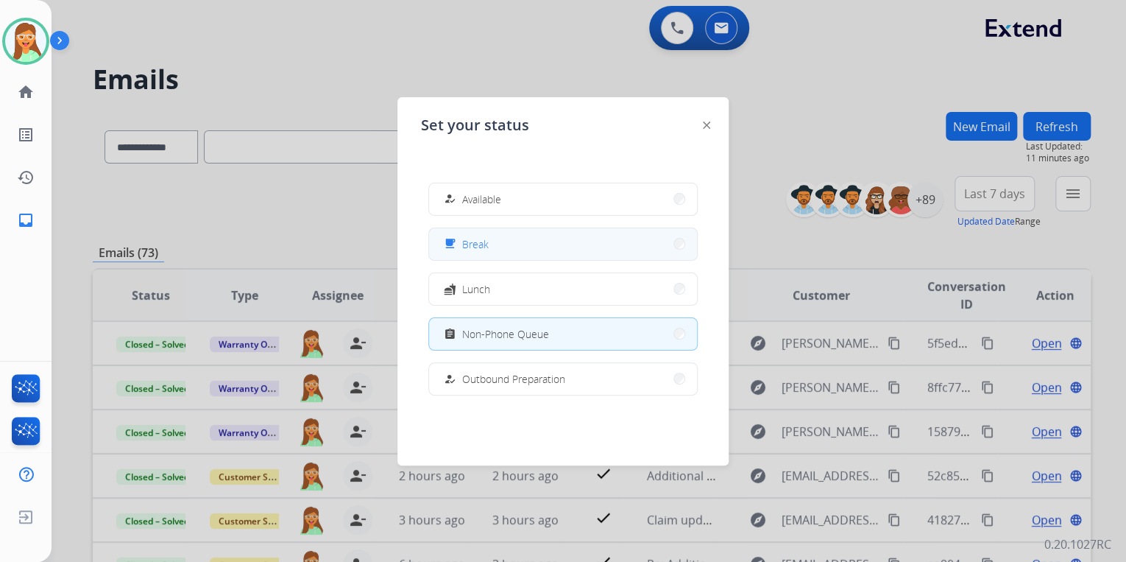
click at [537, 249] on button "free_breakfast Break" at bounding box center [563, 244] width 268 height 32
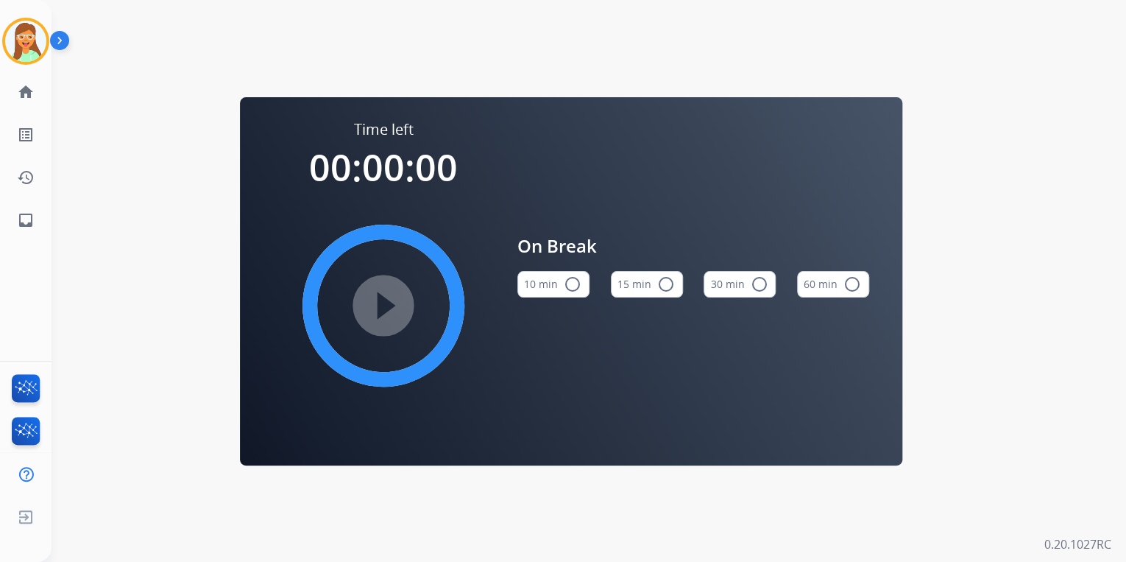
click at [671, 283] on mat-icon "radio_button_unchecked" at bounding box center [666, 284] width 18 height 18
click at [392, 297] on mat-icon "play_circle_filled" at bounding box center [384, 306] width 18 height 18
drag, startPoint x: 0, startPoint y: 35, endPoint x: 9, endPoint y: 35, distance: 8.8
click at [0, 35] on html "Jasmyn Break Edit Avatar Agent: Jasmyn Routing Profile: Multi Skill ALL home Ho…" at bounding box center [563, 281] width 1126 height 562
click at [38, 41] on img at bounding box center [25, 41] width 41 height 41
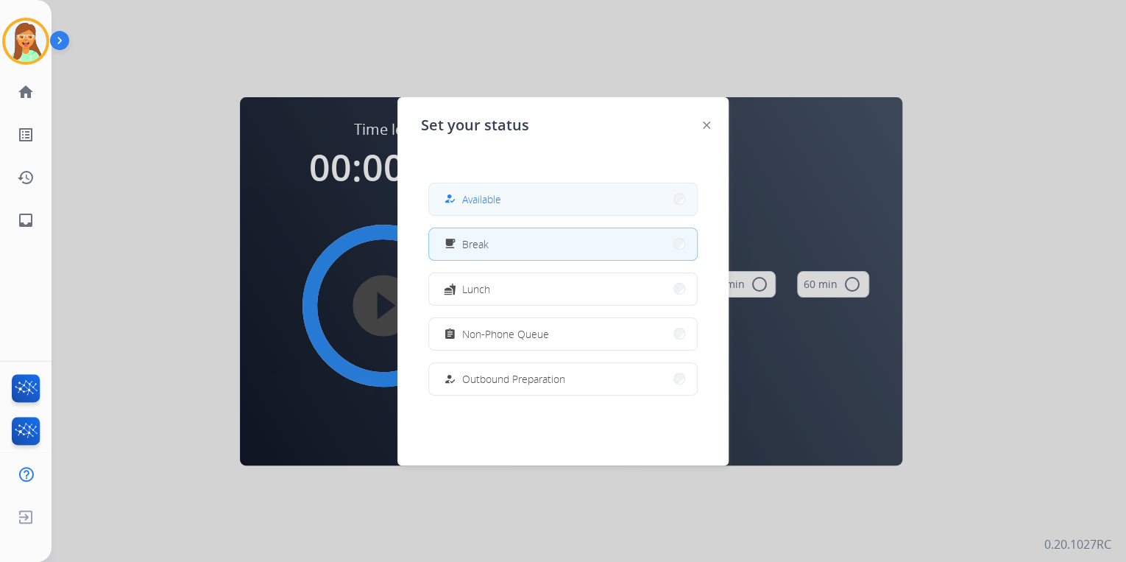
click at [545, 205] on button "how_to_reg Available" at bounding box center [563, 199] width 268 height 32
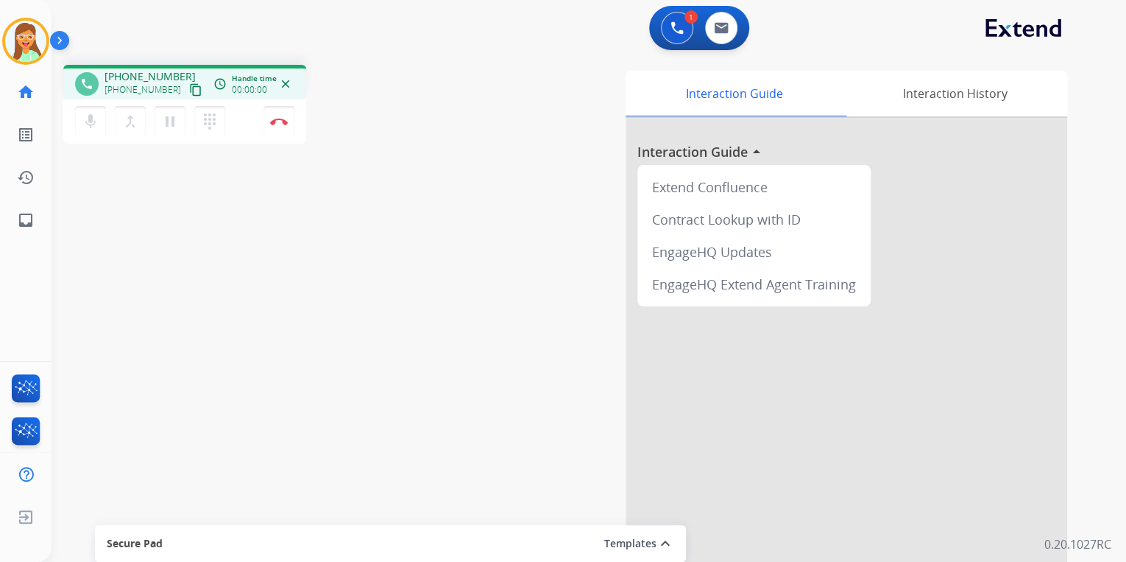
click at [189, 87] on mat-icon "content_copy" at bounding box center [195, 89] width 13 height 13
click at [722, 18] on button at bounding box center [721, 28] width 32 height 32
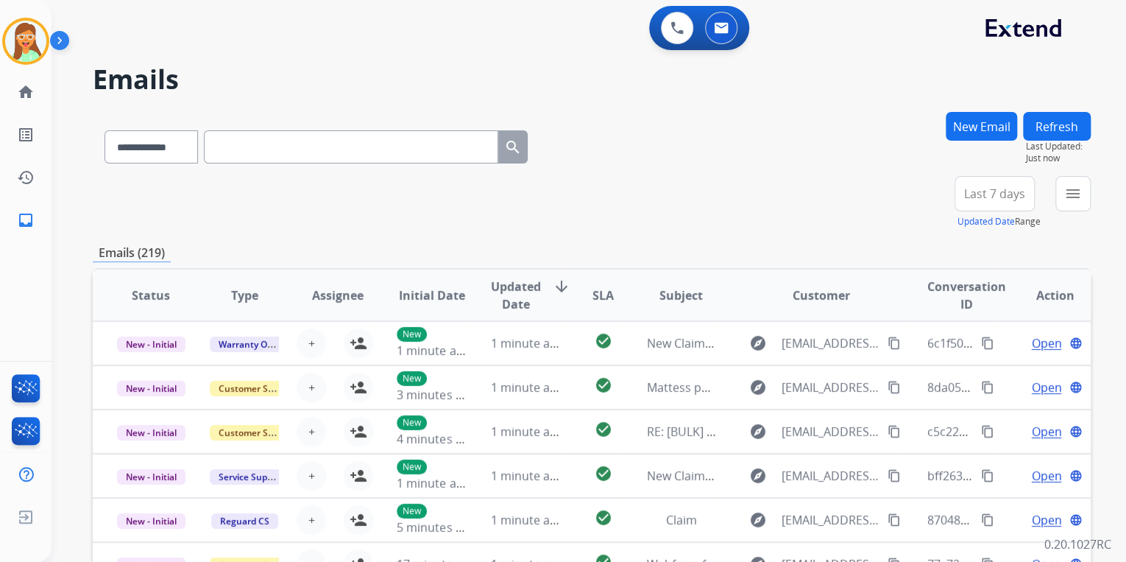
click at [982, 123] on button "New Email" at bounding box center [981, 126] width 71 height 29
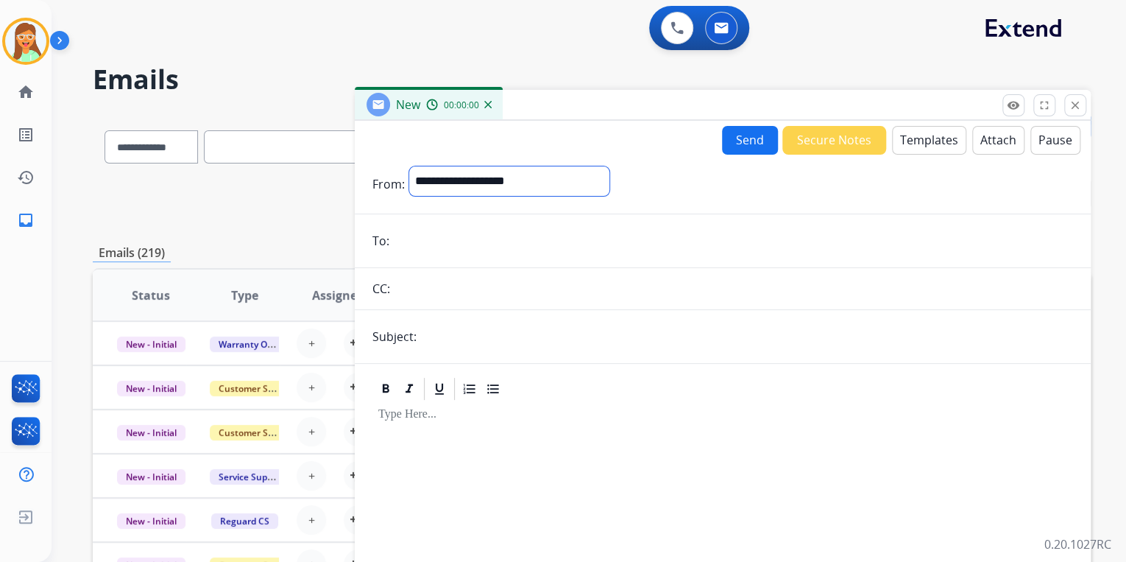
click at [563, 189] on select "**********" at bounding box center [509, 180] width 200 height 29
select select "**********"
click at [409, 166] on select "**********" at bounding box center [509, 180] width 200 height 29
click at [515, 239] on input "email" at bounding box center [733, 241] width 679 height 29
paste input "**********"
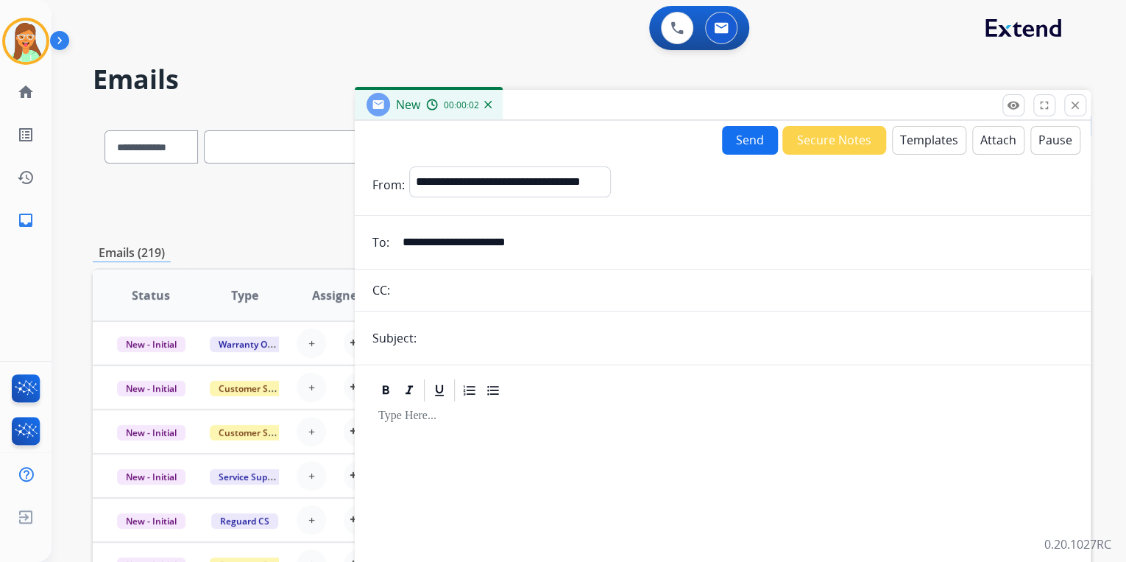
type input "**********"
click at [526, 347] on input "text" at bounding box center [747, 337] width 652 height 29
type input "**********"
click at [908, 149] on button "Templates" at bounding box center [929, 140] width 74 height 29
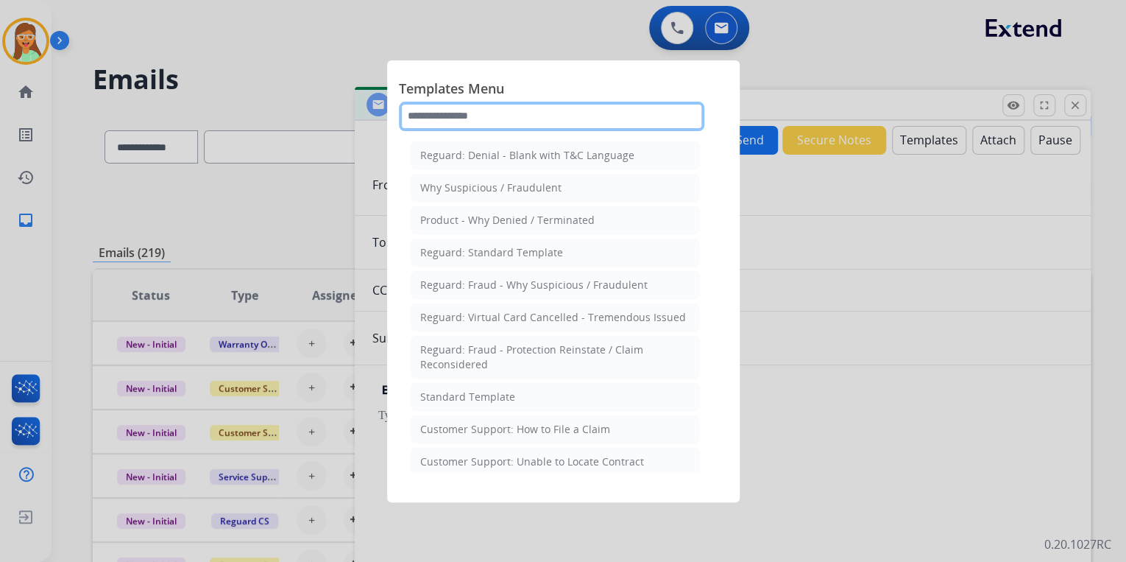
click at [523, 108] on input "text" at bounding box center [551, 116] width 305 height 29
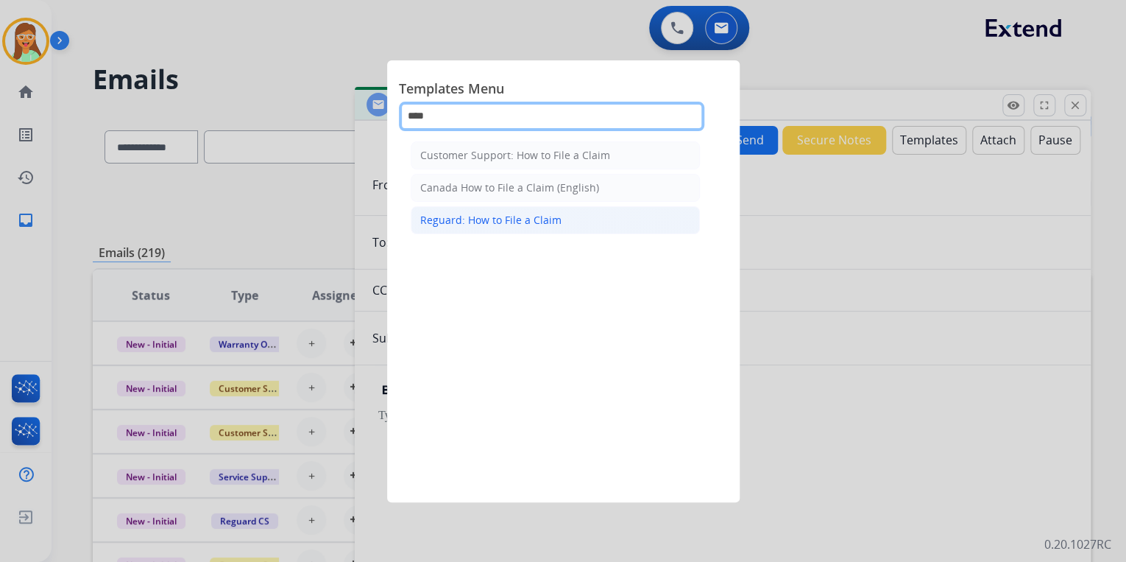
type input "****"
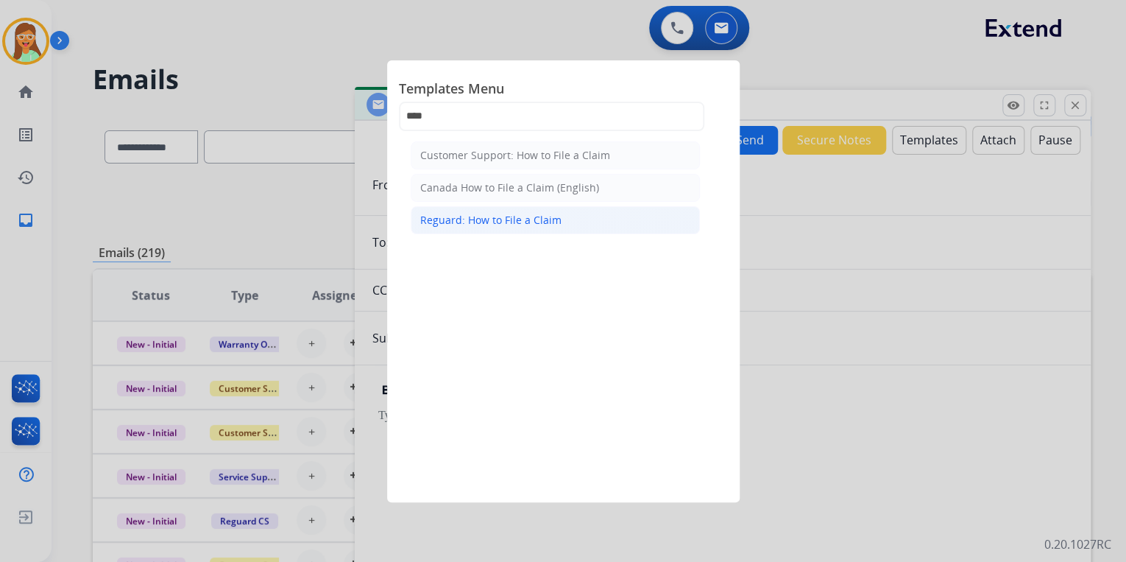
click at [562, 217] on li "Reguard: How to File a Claim" at bounding box center [555, 220] width 289 height 28
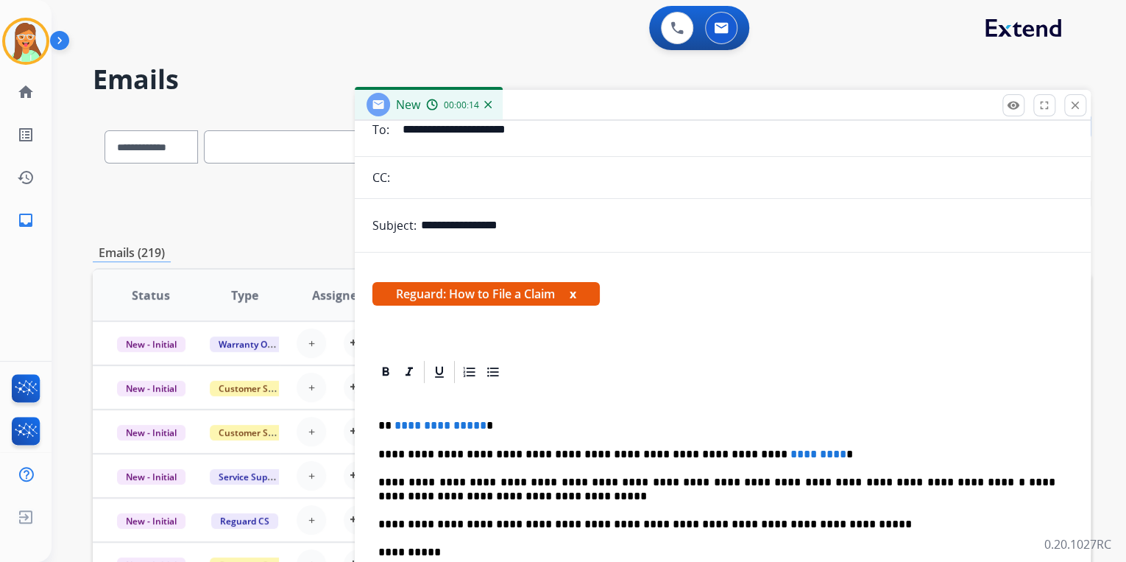
scroll to position [165, 0]
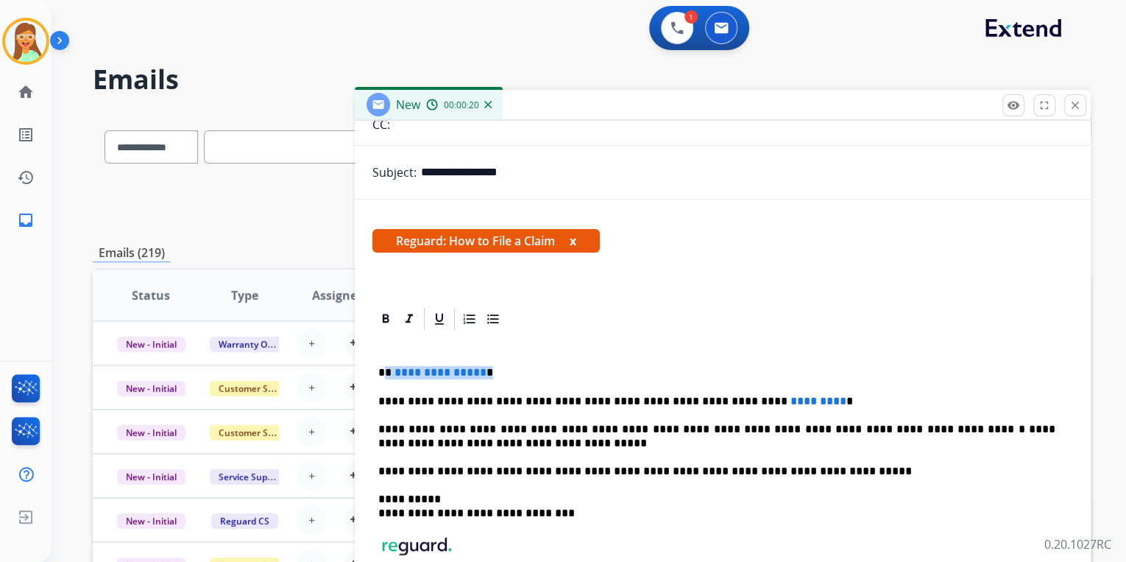
drag, startPoint x: 485, startPoint y: 368, endPoint x: 386, endPoint y: 361, distance: 98.9
click at [386, 361] on div "**********" at bounding box center [722, 498] width 701 height 333
drag, startPoint x: 799, startPoint y: 398, endPoint x: 673, endPoint y: 398, distance: 126.6
click at [673, 398] on p "**********" at bounding box center [716, 401] width 677 height 13
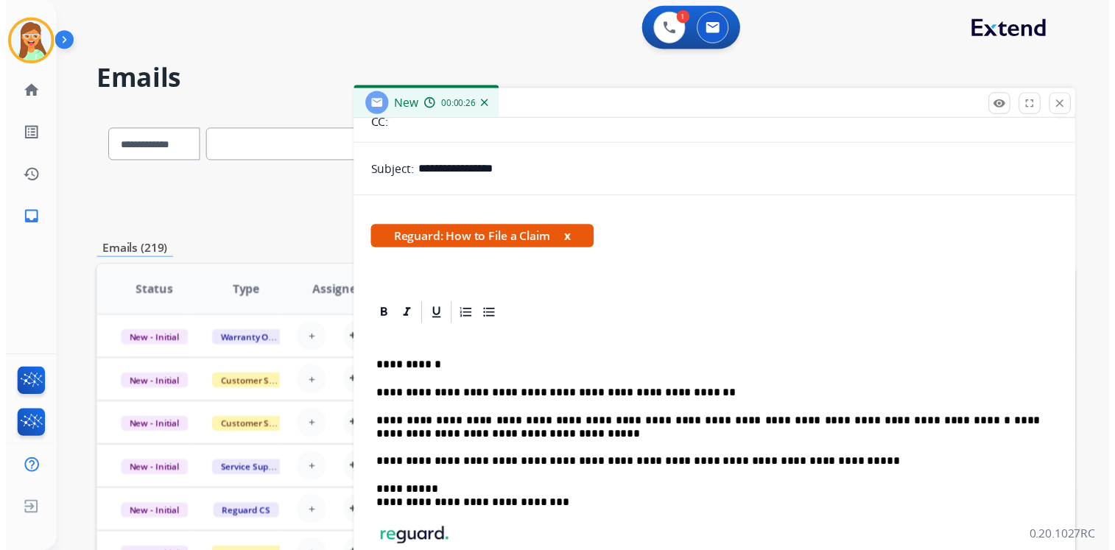
scroll to position [0, 0]
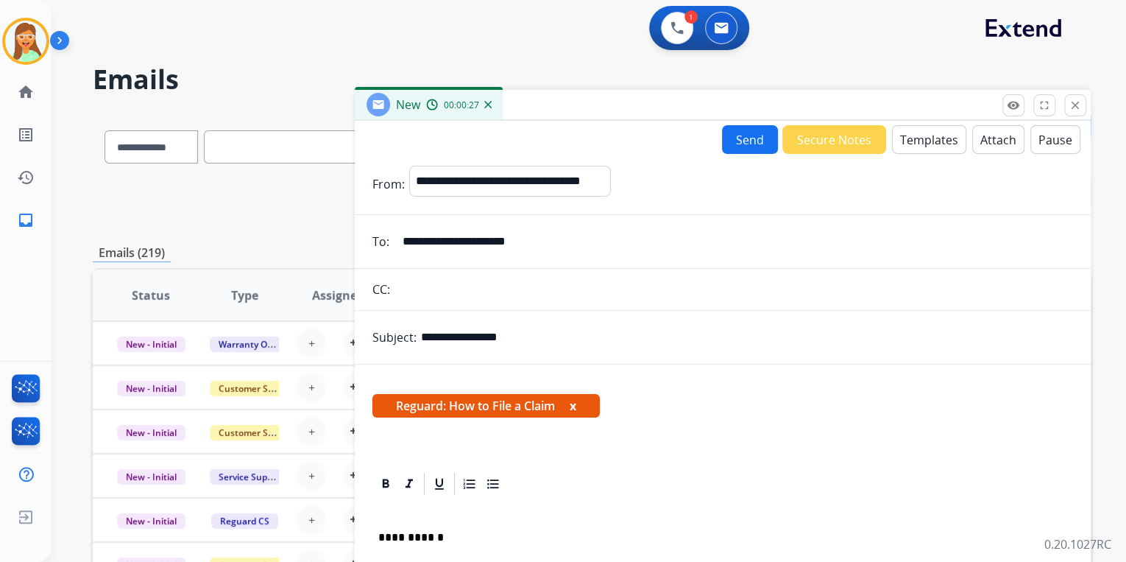
click at [745, 141] on button "Send" at bounding box center [750, 139] width 56 height 29
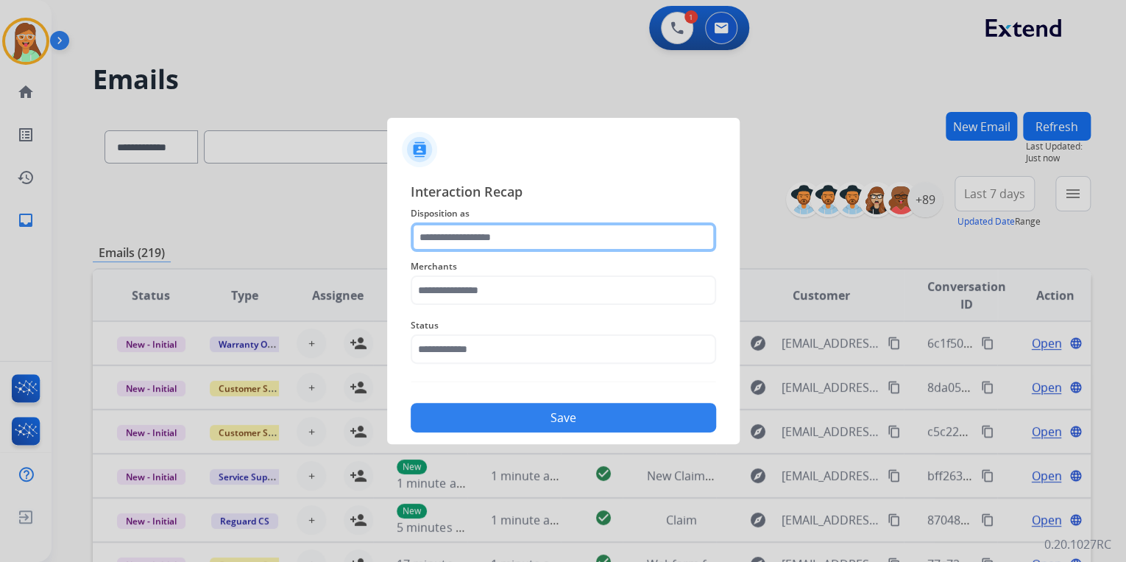
click at [471, 237] on input "text" at bounding box center [563, 236] width 305 height 29
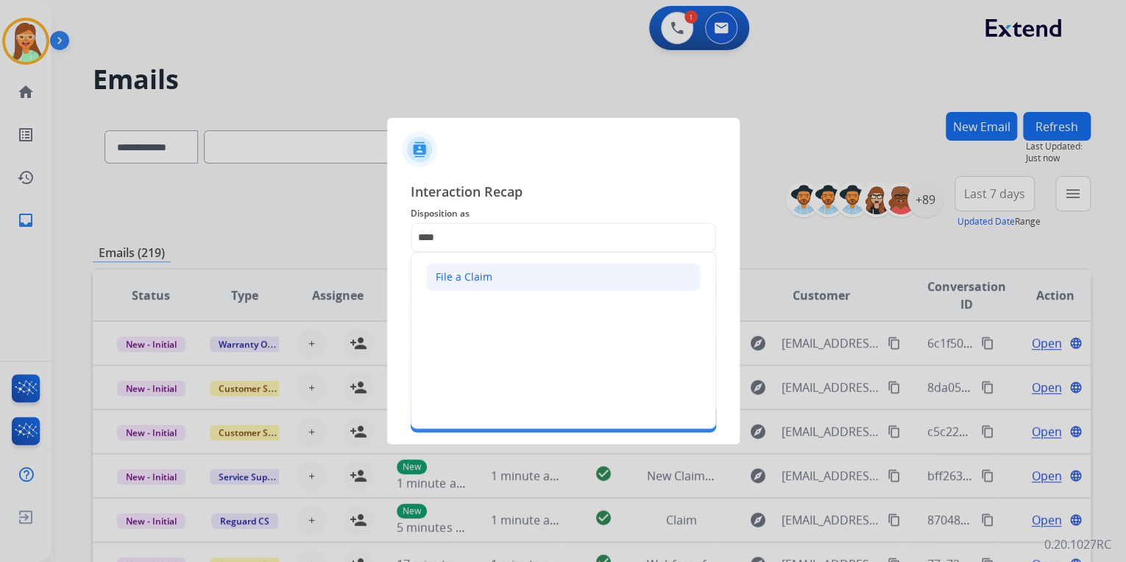
click at [428, 279] on li "File a Claim" at bounding box center [563, 277] width 275 height 28
type input "**********"
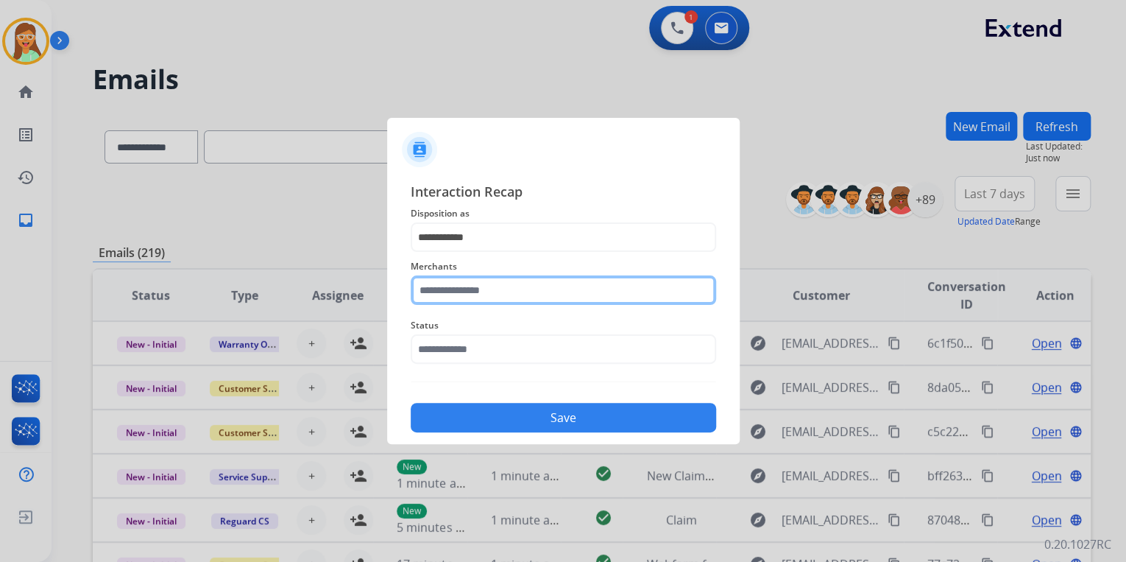
click at [438, 299] on input "text" at bounding box center [563, 289] width 305 height 29
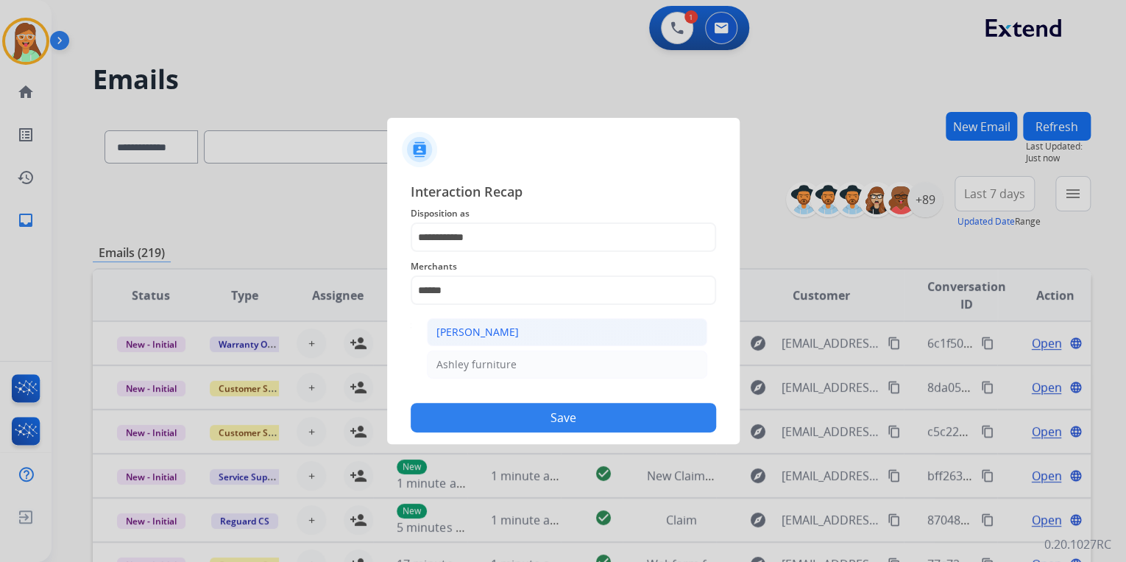
click at [486, 324] on li "Ashley - Reguard" at bounding box center [567, 332] width 280 height 28
type input "**********"
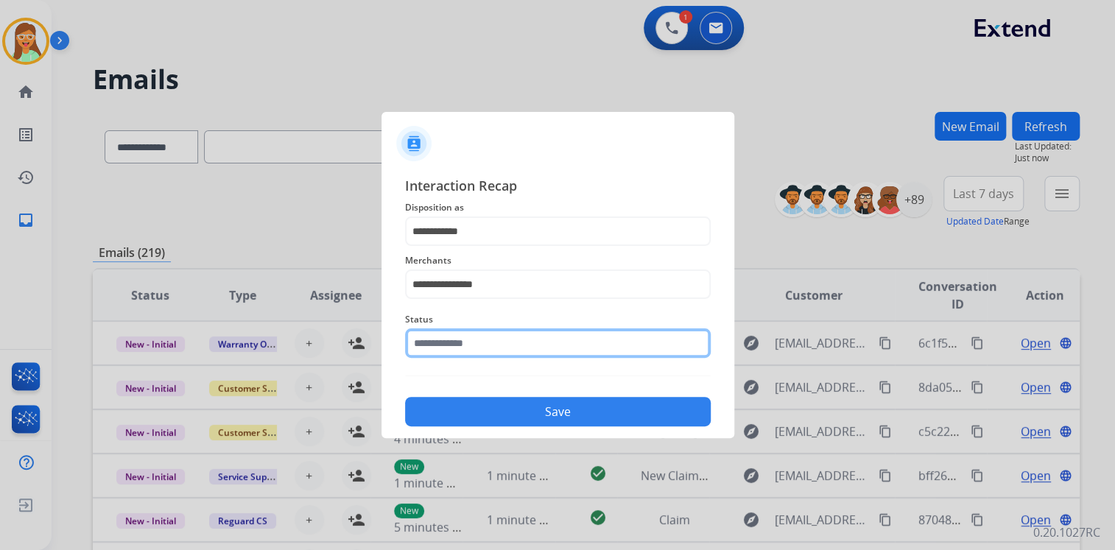
click at [498, 340] on input "text" at bounding box center [557, 342] width 305 height 29
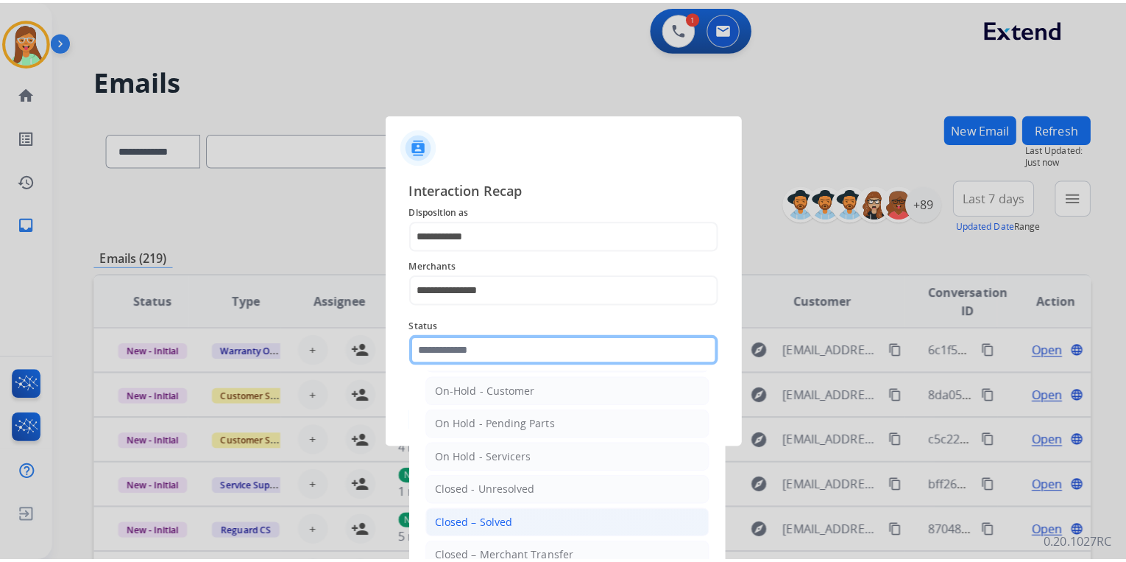
scroll to position [85, 0]
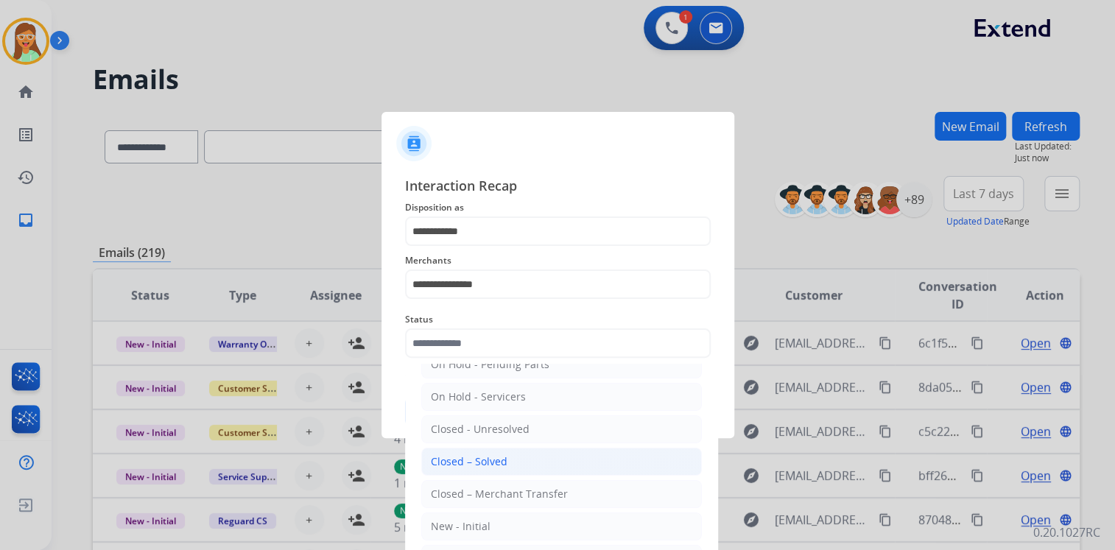
click at [503, 462] on div "Closed – Solved" at bounding box center [469, 461] width 77 height 15
type input "**********"
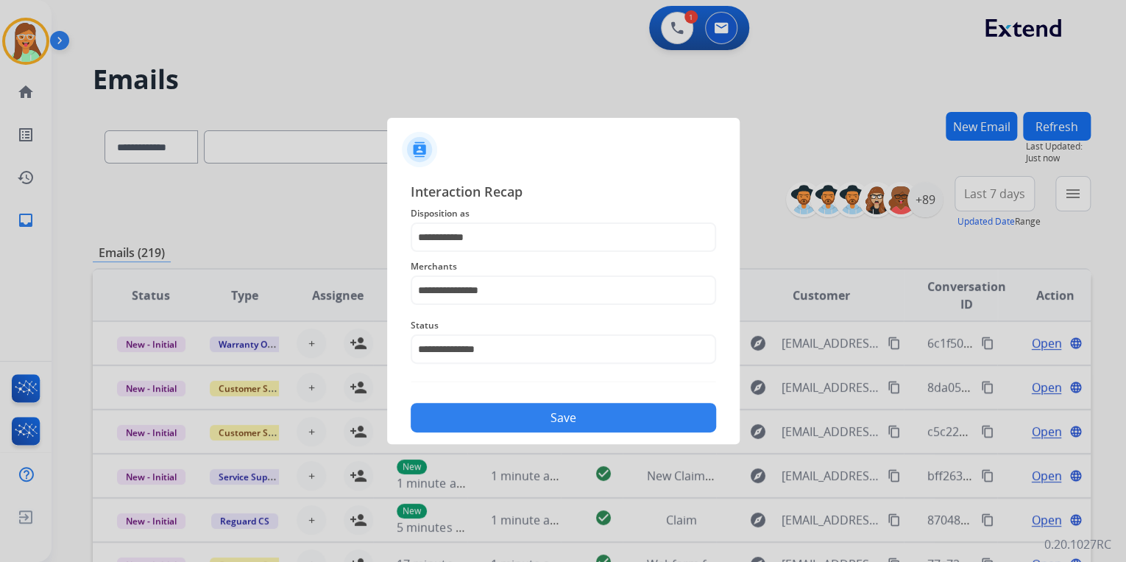
click at [518, 423] on button "Save" at bounding box center [563, 417] width 305 height 29
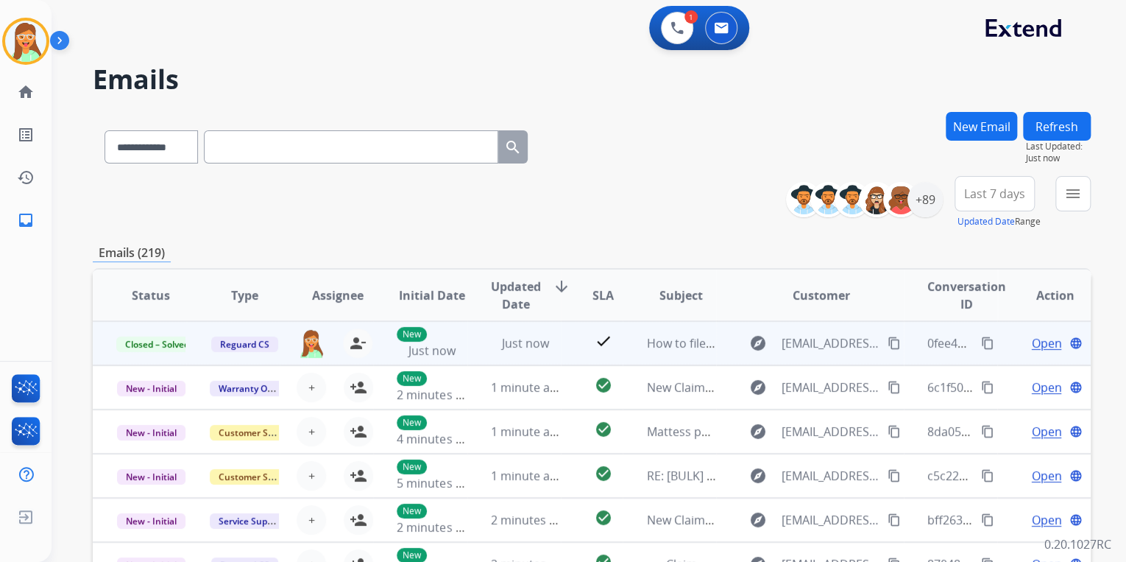
click at [1034, 345] on span "Open" at bounding box center [1046, 343] width 30 height 18
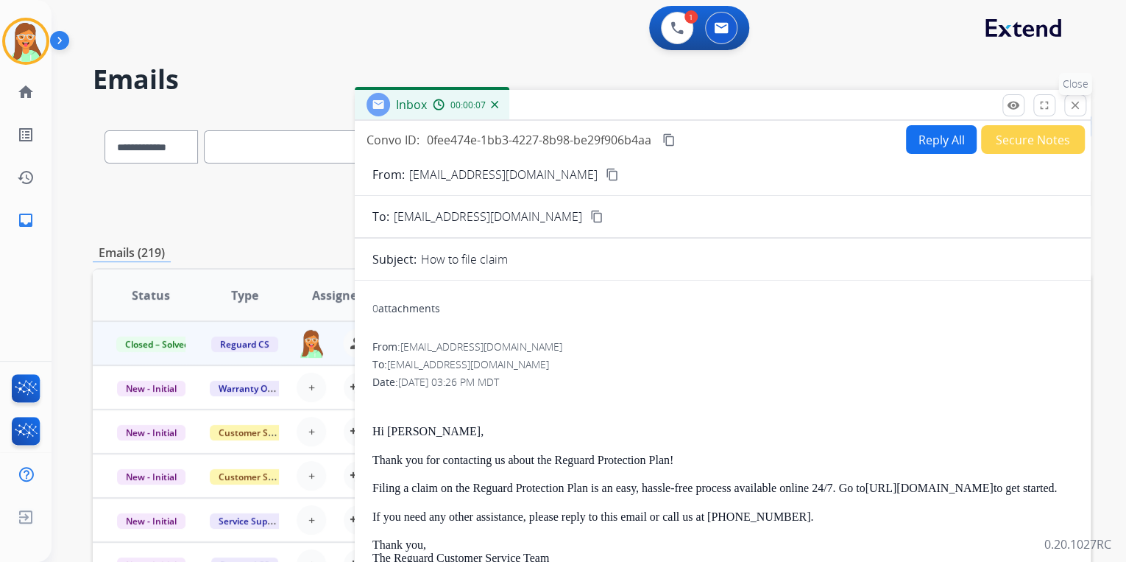
click at [1071, 102] on mat-icon "close" at bounding box center [1075, 105] width 13 height 13
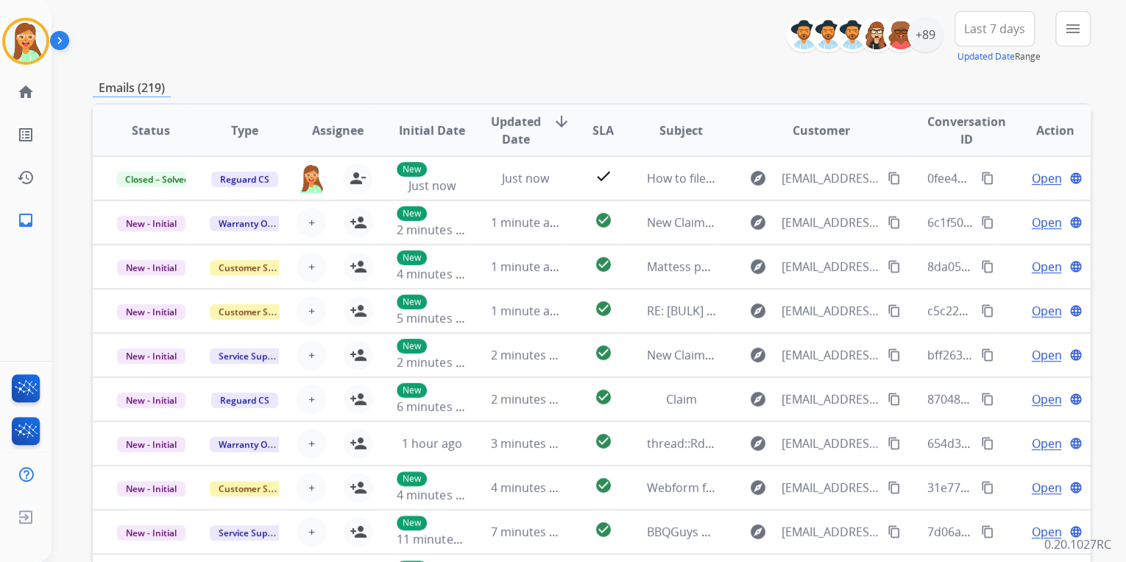
scroll to position [0, 0]
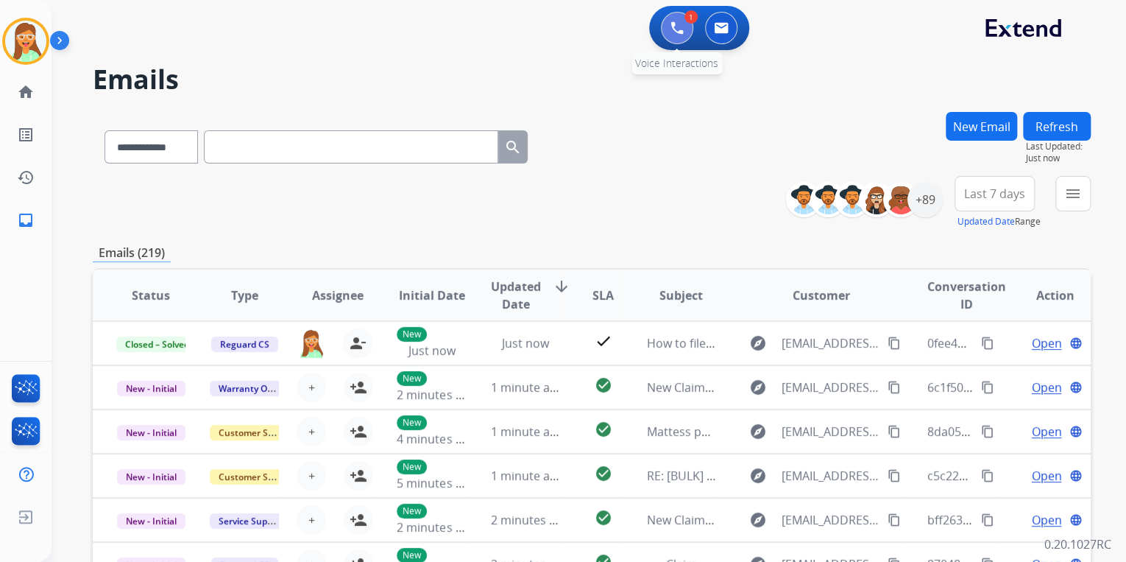
click at [676, 24] on img at bounding box center [677, 27] width 13 height 13
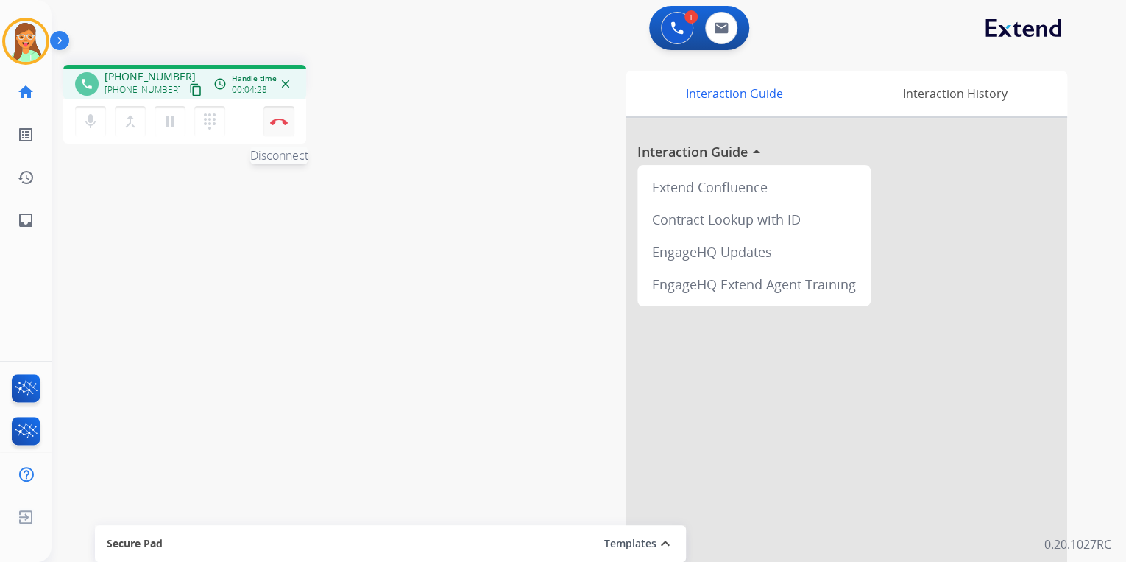
click at [285, 118] on img at bounding box center [279, 121] width 18 height 7
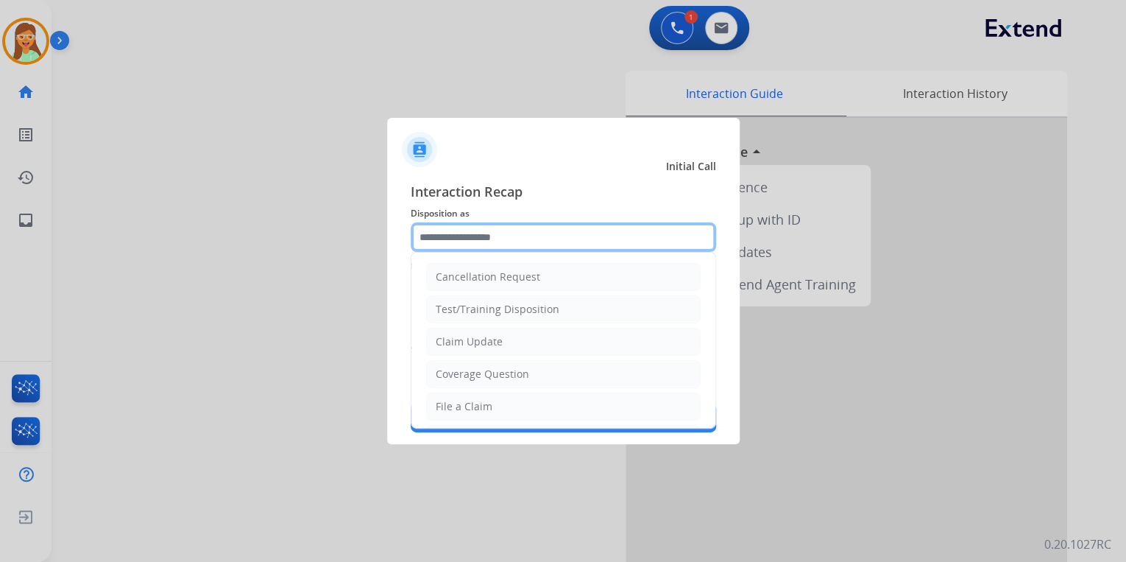
click at [532, 244] on input "text" at bounding box center [563, 236] width 305 height 29
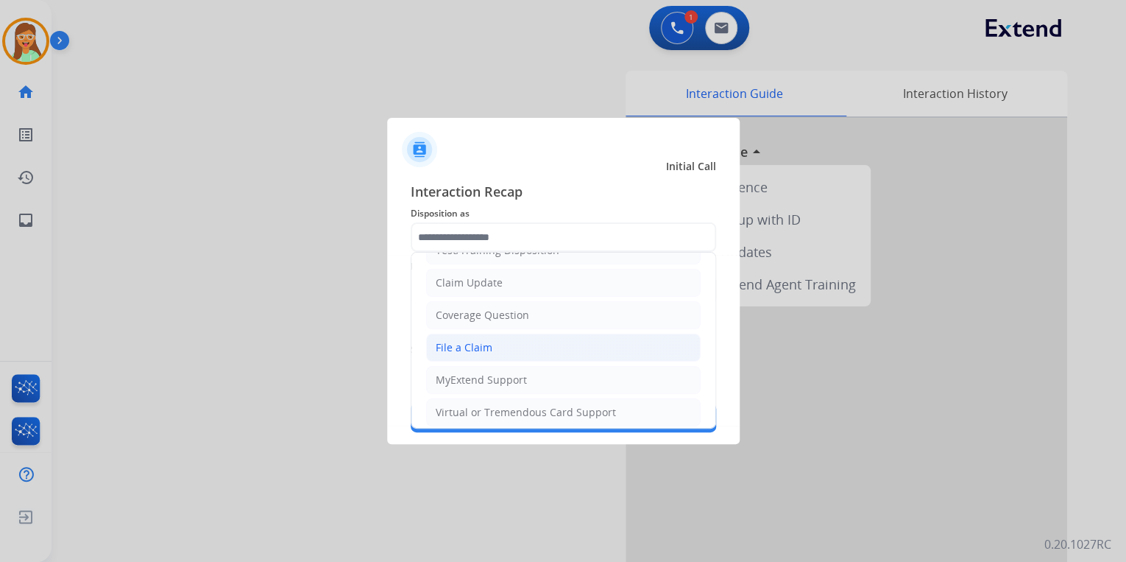
click at [492, 338] on li "File a Claim" at bounding box center [563, 347] width 275 height 28
type input "**********"
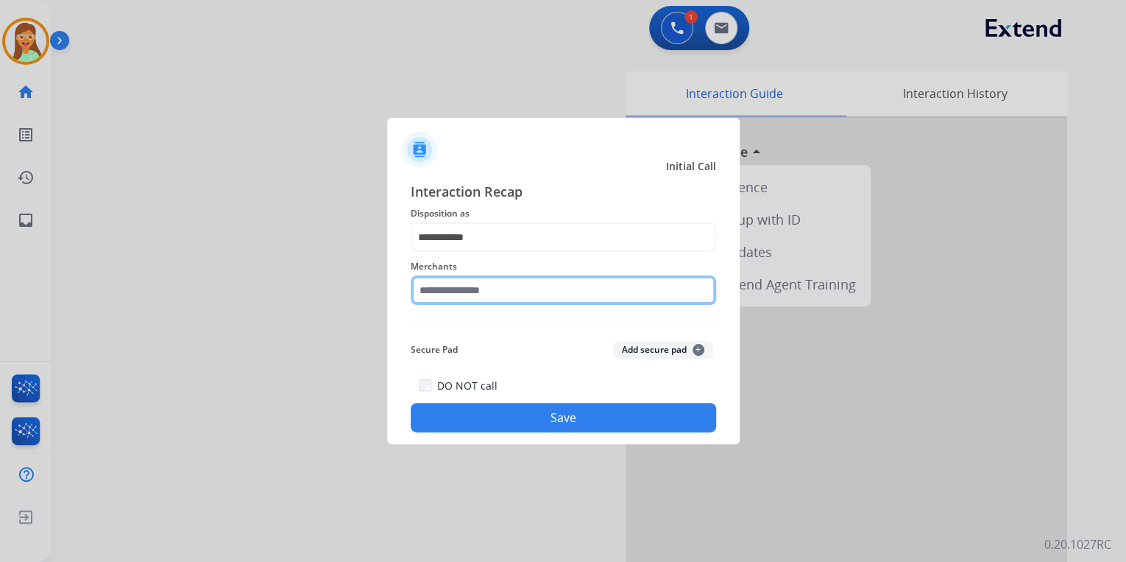
click at [508, 295] on input "text" at bounding box center [563, 289] width 305 height 29
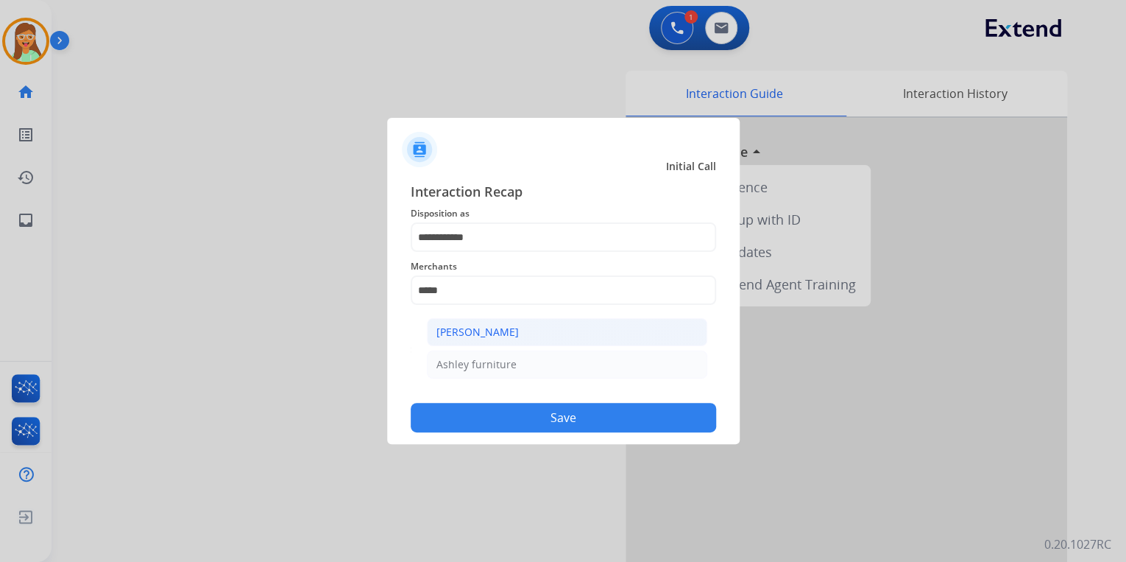
click at [504, 328] on div "Ashley - Reguard" at bounding box center [478, 332] width 82 height 15
type input "**********"
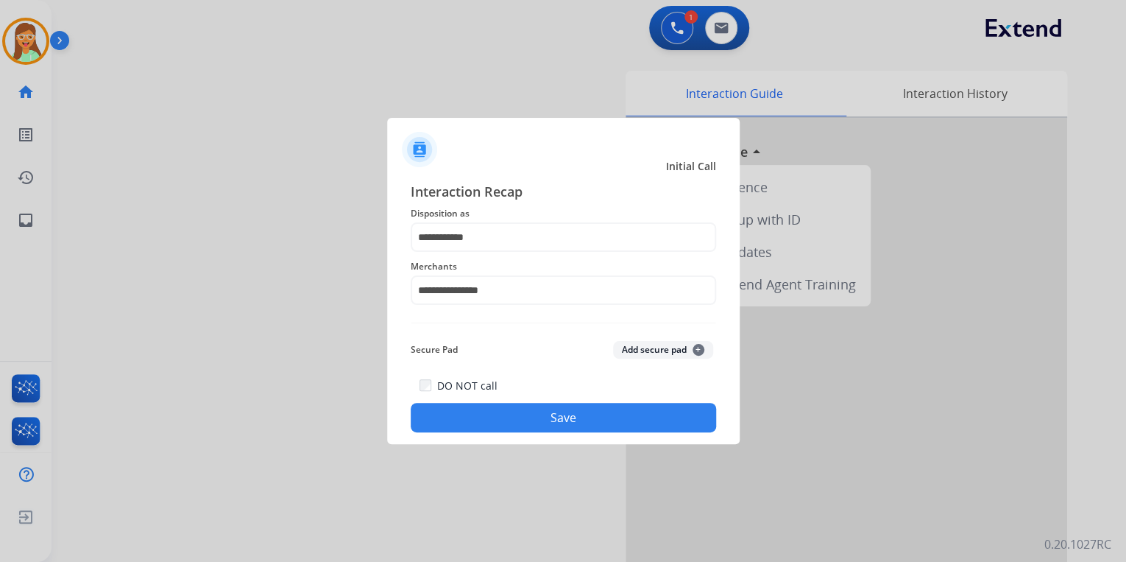
click at [584, 411] on button "Save" at bounding box center [563, 417] width 305 height 29
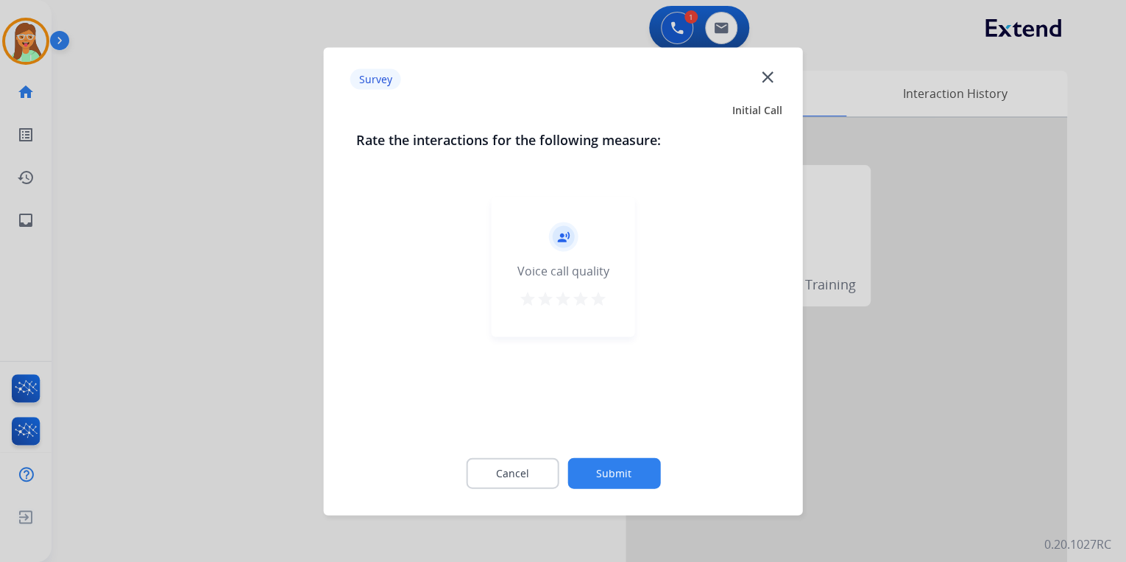
click at [599, 297] on mat-icon "star" at bounding box center [599, 298] width 18 height 18
click at [622, 462] on button "Submit" at bounding box center [614, 472] width 93 height 31
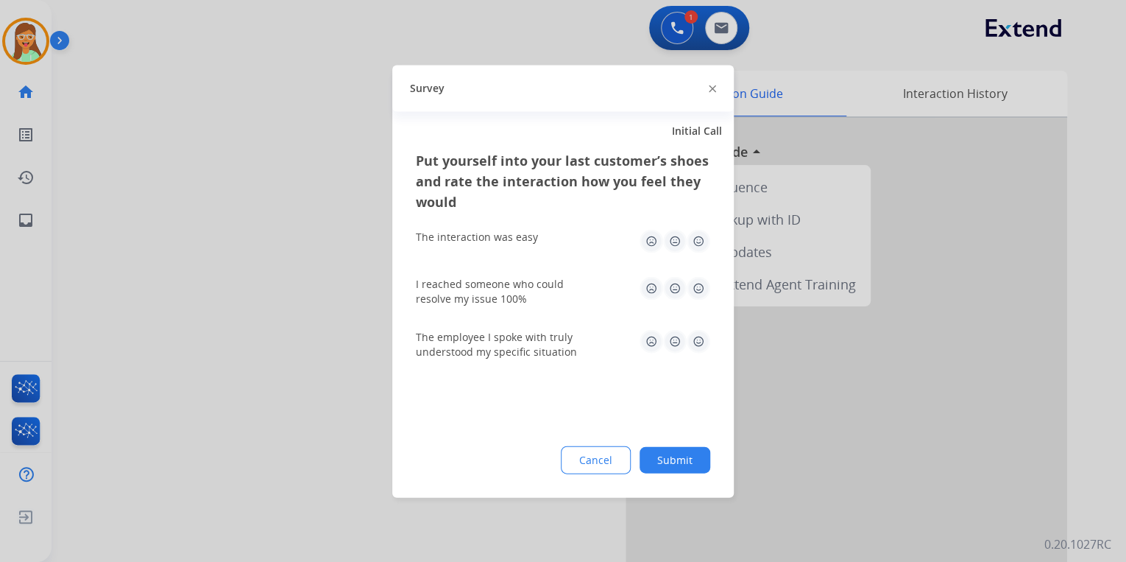
click at [714, 88] on img at bounding box center [712, 88] width 7 height 7
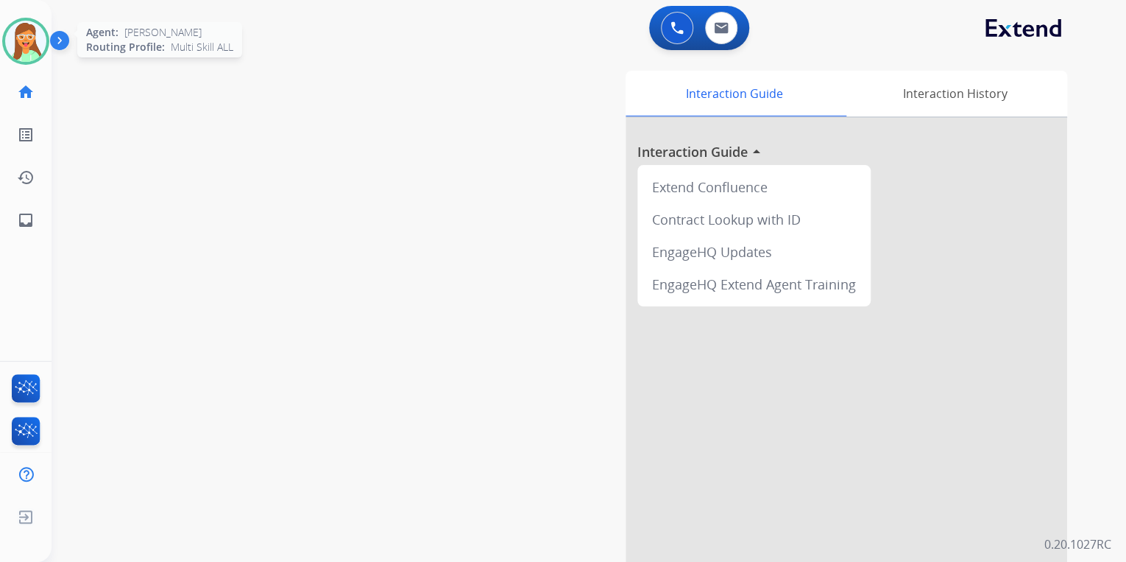
click at [19, 33] on img at bounding box center [25, 41] width 41 height 41
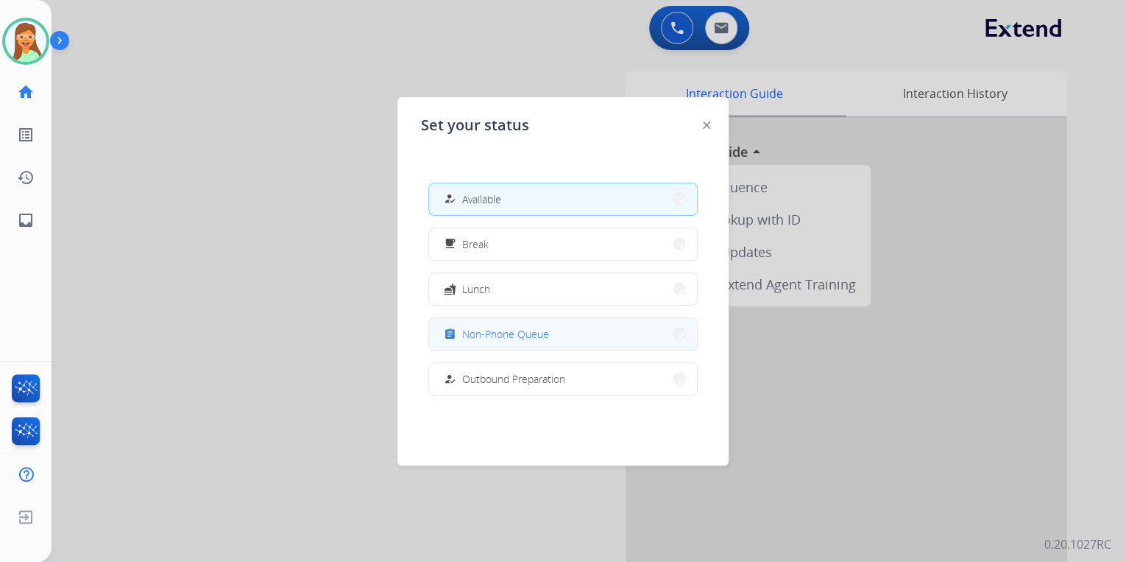
click at [529, 326] on span "Non-Phone Queue" at bounding box center [505, 333] width 87 height 15
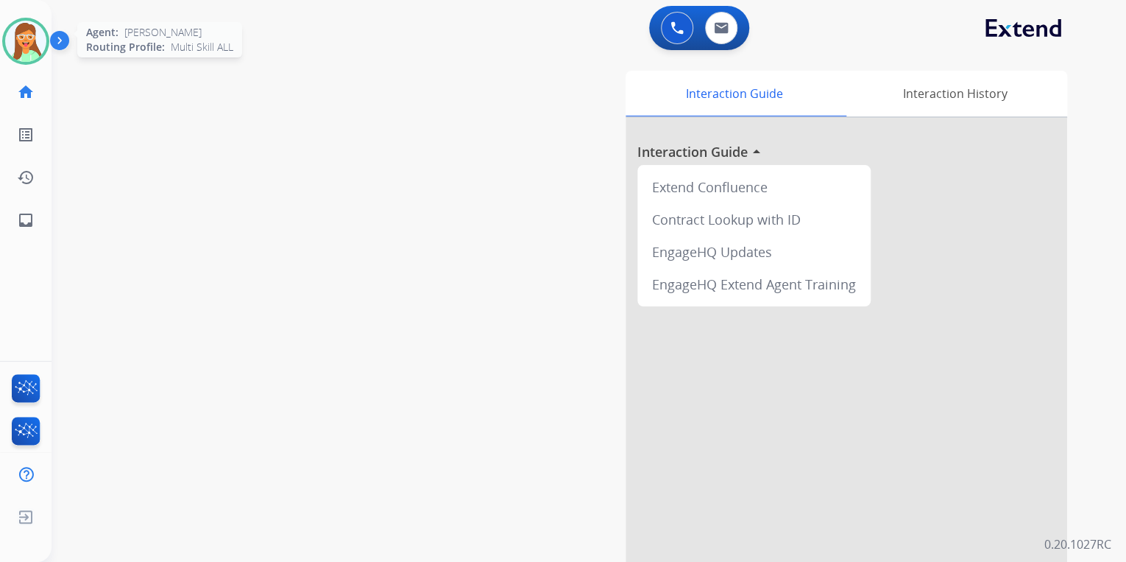
click at [13, 47] on img at bounding box center [25, 41] width 41 height 41
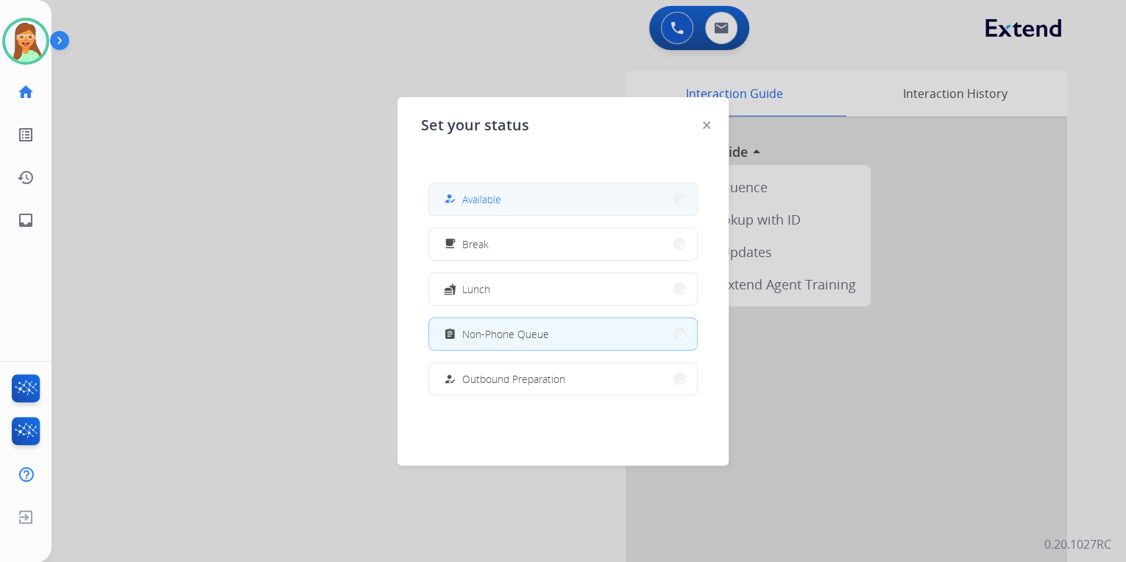
click at [500, 197] on span "Available" at bounding box center [481, 198] width 39 height 15
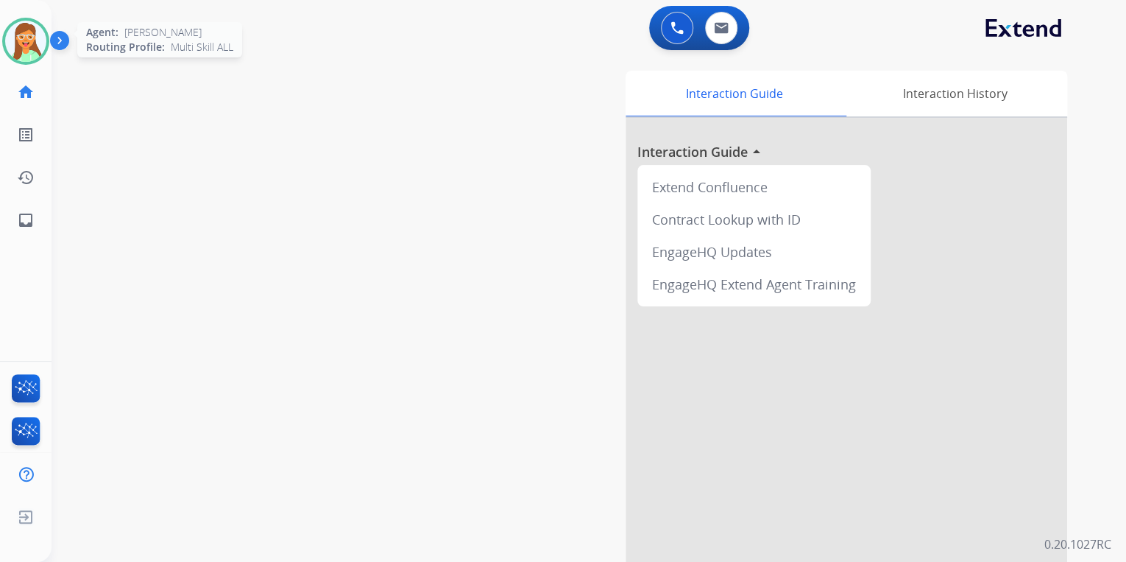
click at [40, 43] on img at bounding box center [25, 41] width 41 height 41
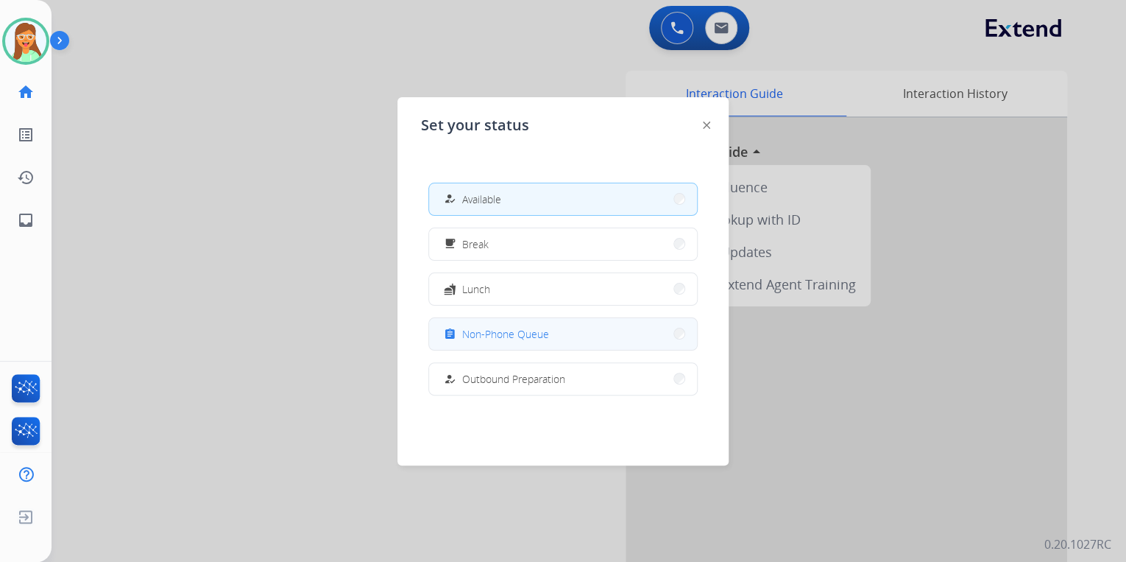
click at [518, 342] on button "assignment Non-Phone Queue" at bounding box center [563, 334] width 268 height 32
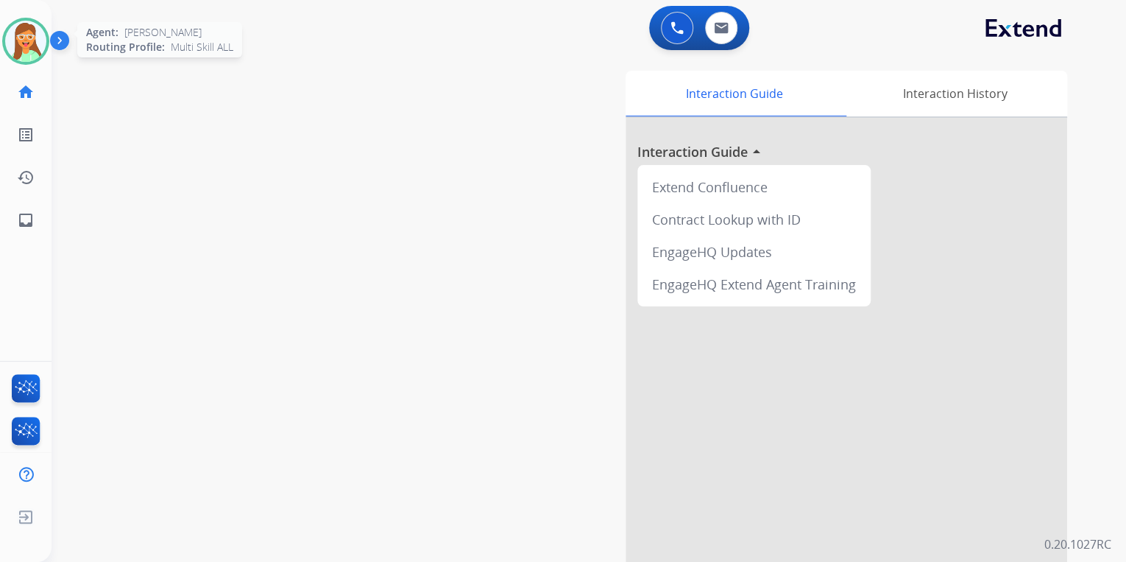
click at [32, 32] on img at bounding box center [25, 41] width 41 height 41
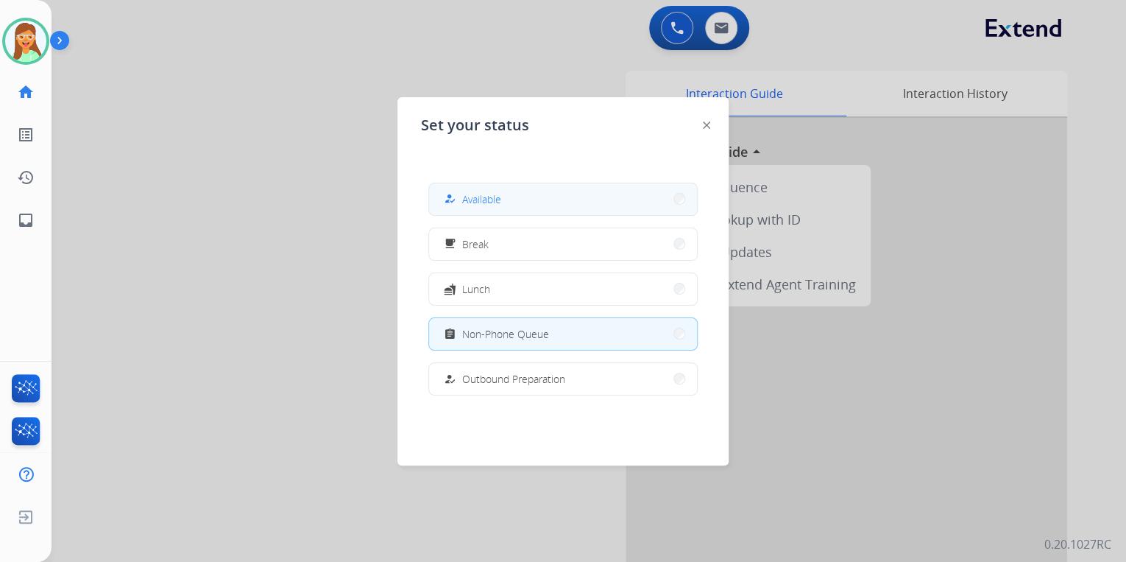
click at [629, 195] on button "how_to_reg Available" at bounding box center [563, 199] width 268 height 32
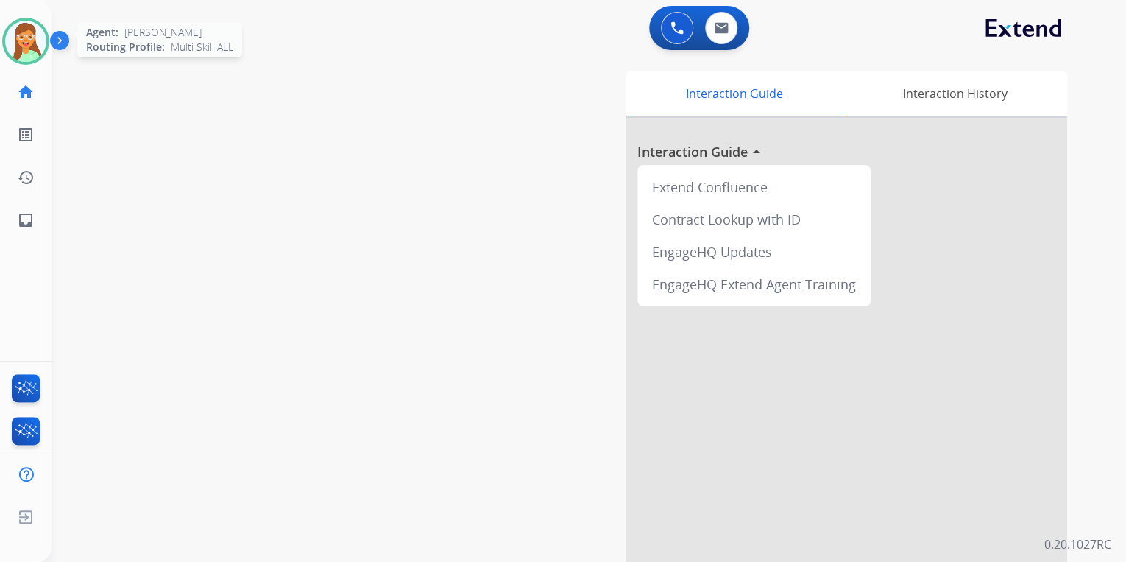
click at [24, 40] on img at bounding box center [25, 41] width 41 height 41
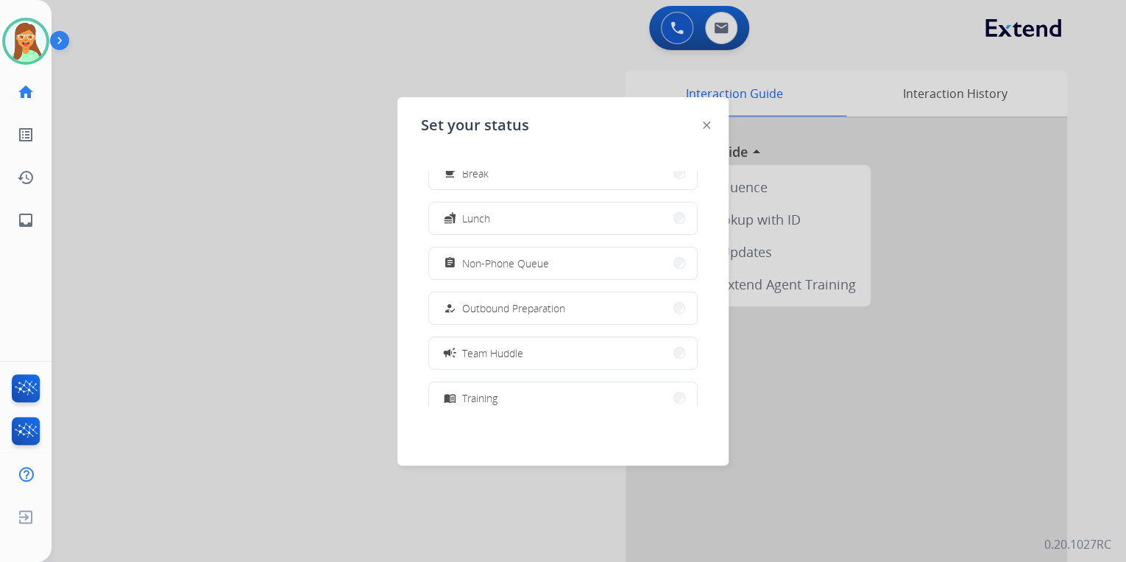
scroll to position [277, 0]
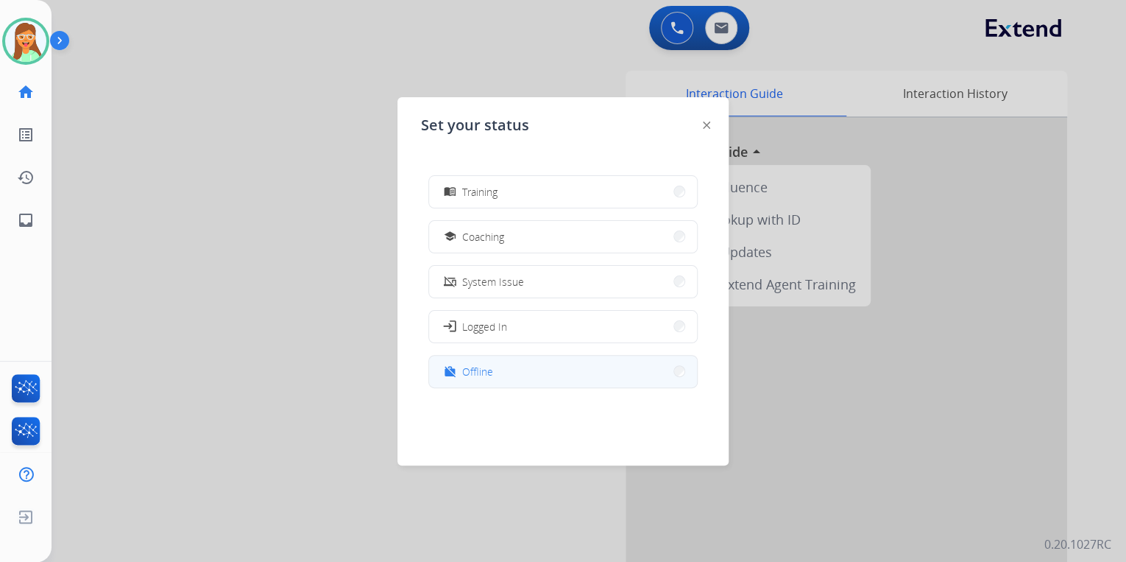
click at [564, 372] on button "work_off Offline" at bounding box center [563, 372] width 268 height 32
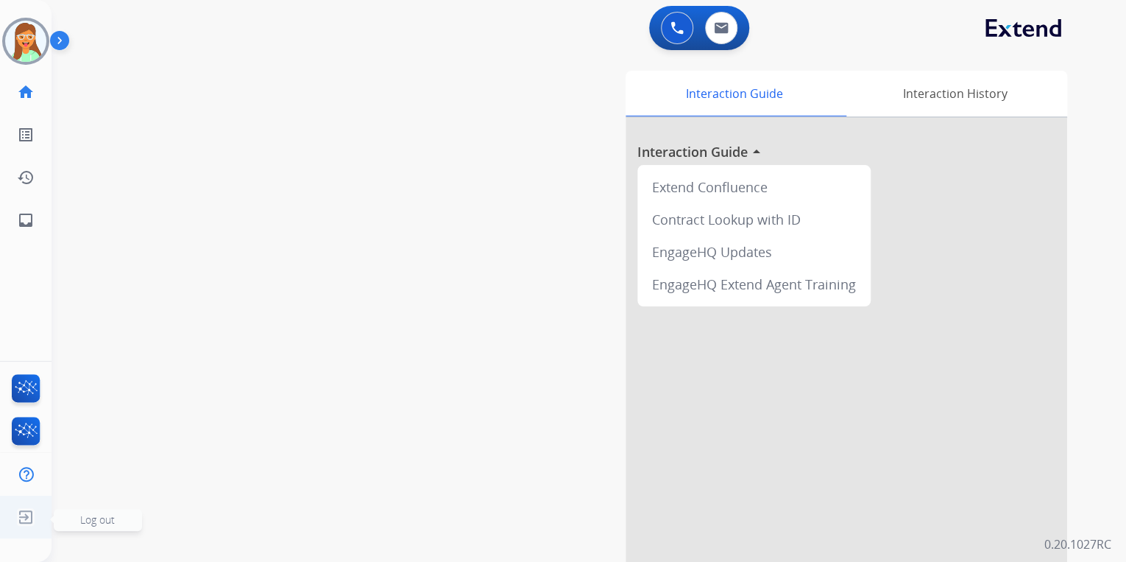
click at [15, 515] on img at bounding box center [26, 517] width 27 height 28
